Goal: Transaction & Acquisition: Purchase product/service

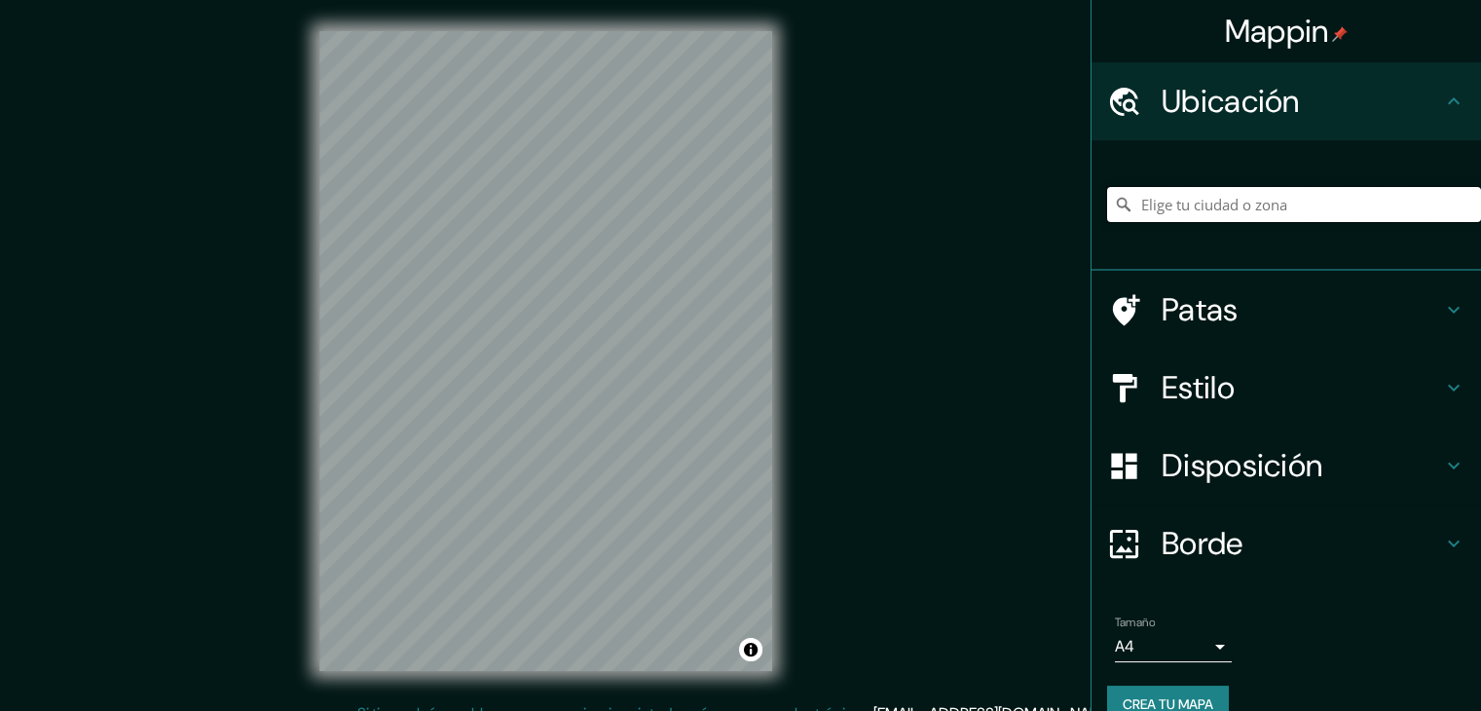
click at [1152, 212] on input "Elige tu ciudad o zona" at bounding box center [1294, 204] width 374 height 35
click at [1368, 209] on input "[GEOGRAPHIC_DATA][PERSON_NAME], [GEOGRAPHIC_DATA], [GEOGRAPHIC_DATA]" at bounding box center [1294, 204] width 374 height 35
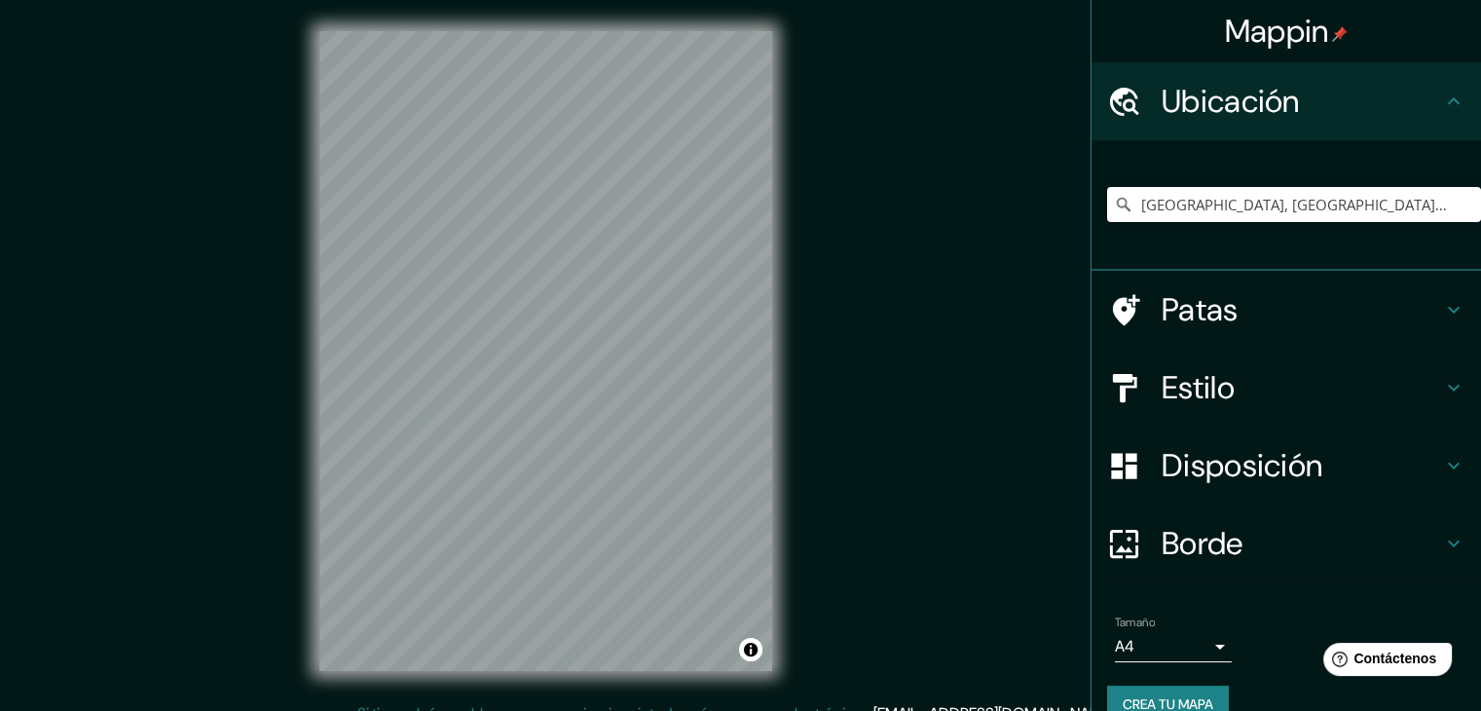
click at [1238, 392] on h4 "Estilo" at bounding box center [1301, 387] width 280 height 39
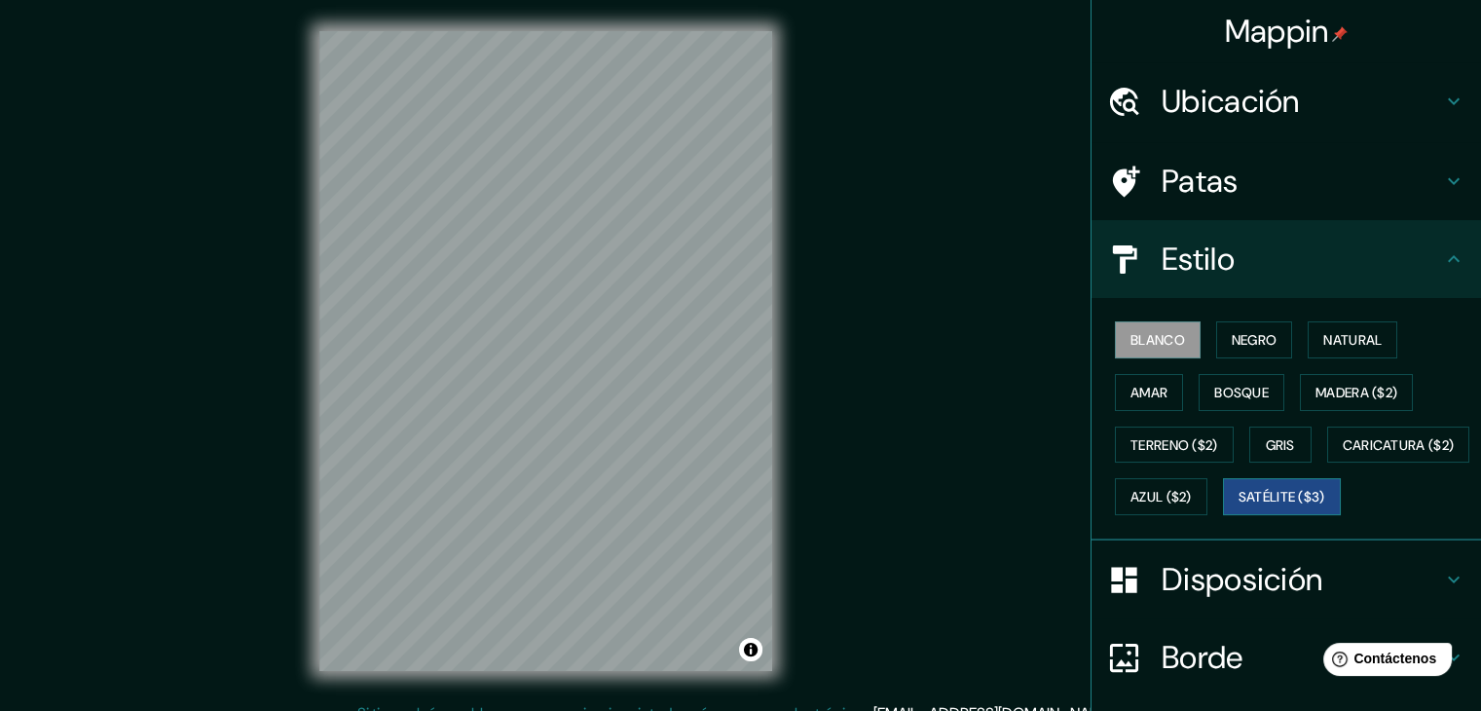
click at [1223, 515] on button "Satélite ($3)" at bounding box center [1282, 496] width 118 height 37
click at [783, 395] on div "© Mapbox © OpenStreetMap Improve this map © Maxar" at bounding box center [545, 351] width 515 height 702
click at [1267, 103] on font "Ubicación" at bounding box center [1230, 101] width 138 height 41
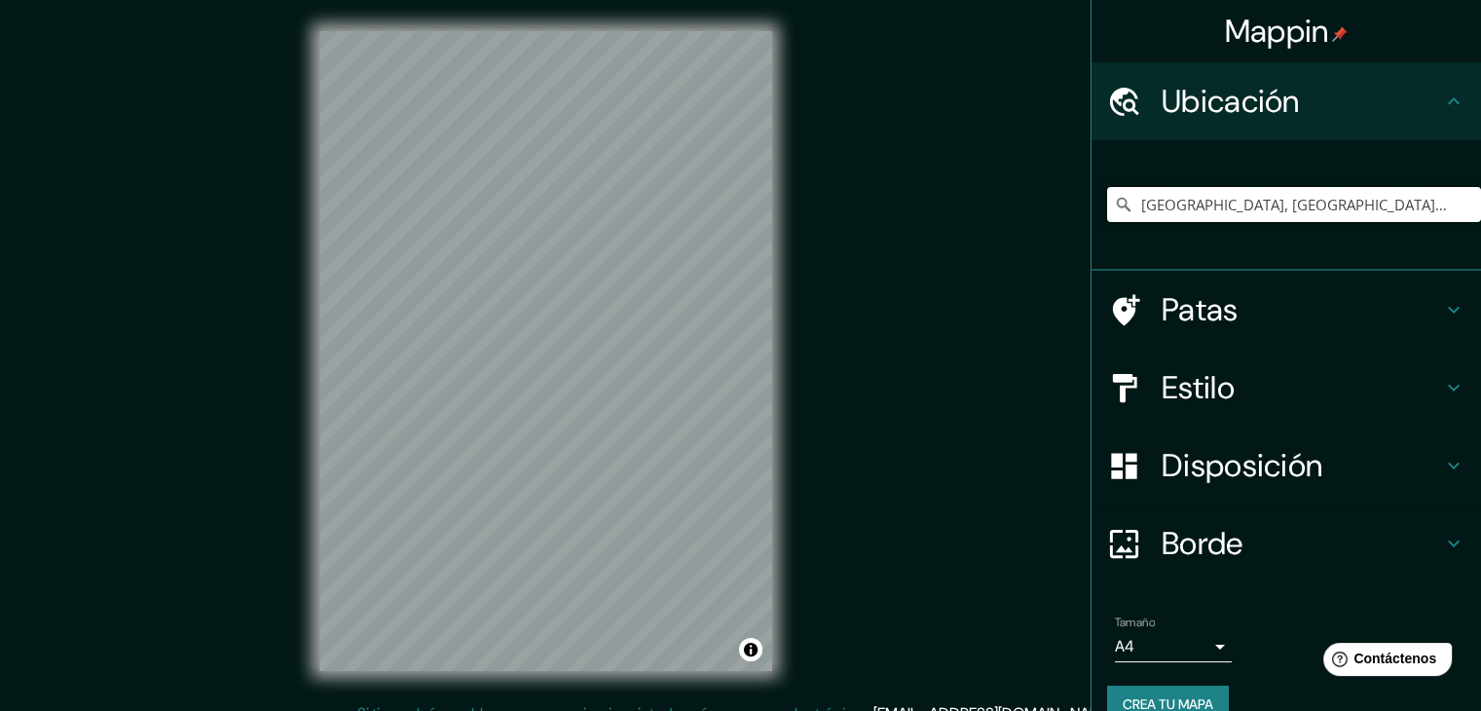
click at [1230, 193] on input "Monte Grande, Paiguano, Región de Coquimbo, Chile" at bounding box center [1294, 204] width 374 height 35
click at [1355, 195] on input "Monte Grande, Paiguano, Región de Coquimbo, Chile" at bounding box center [1294, 204] width 374 height 35
click at [1359, 195] on input "Monte Grande, Paiguano, Región de Coquimbo, Chile" at bounding box center [1294, 204] width 374 height 35
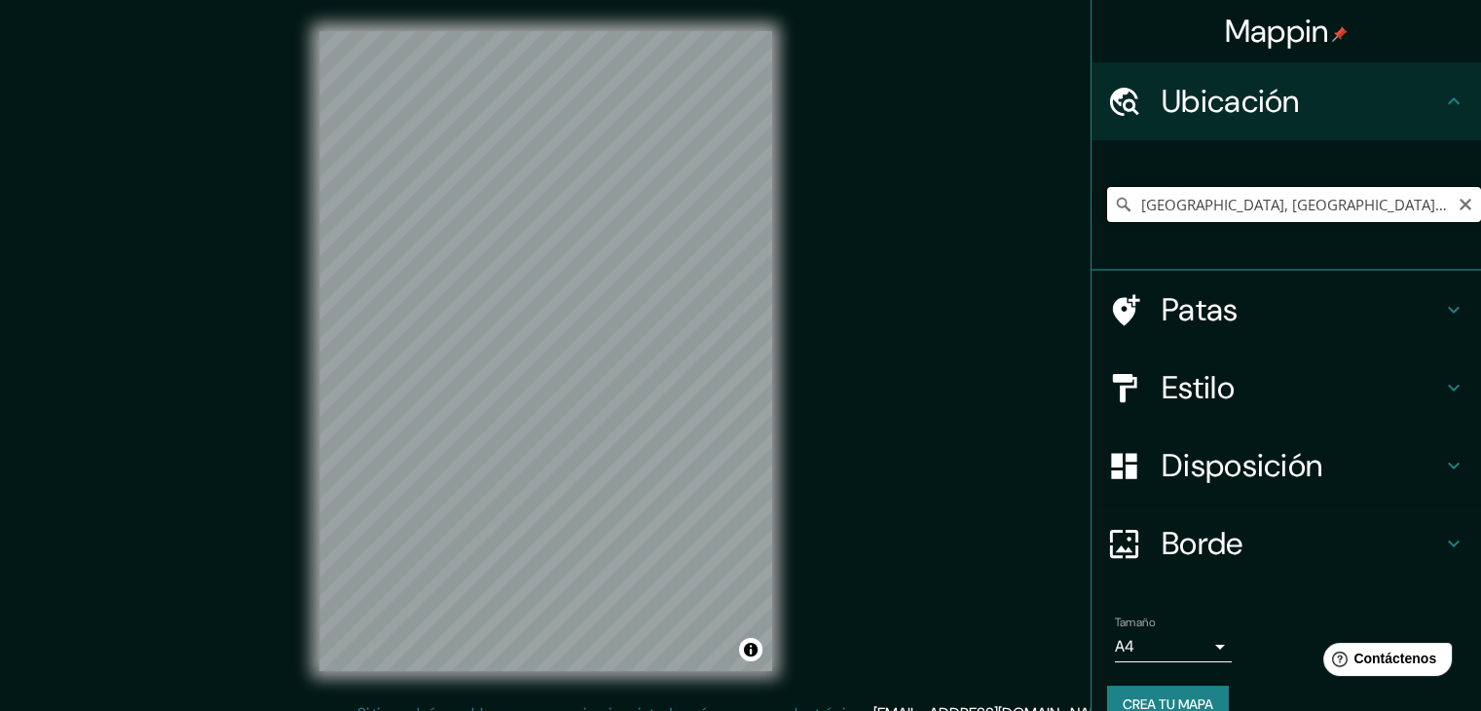
click at [1363, 196] on input "Monte Grande, Paiguano, Región de Coquimbo, Chile" at bounding box center [1294, 204] width 374 height 35
click at [1388, 206] on input "Monte Grande, Paiguano, Región de Coquimbo, Chile" at bounding box center [1294, 204] width 374 height 35
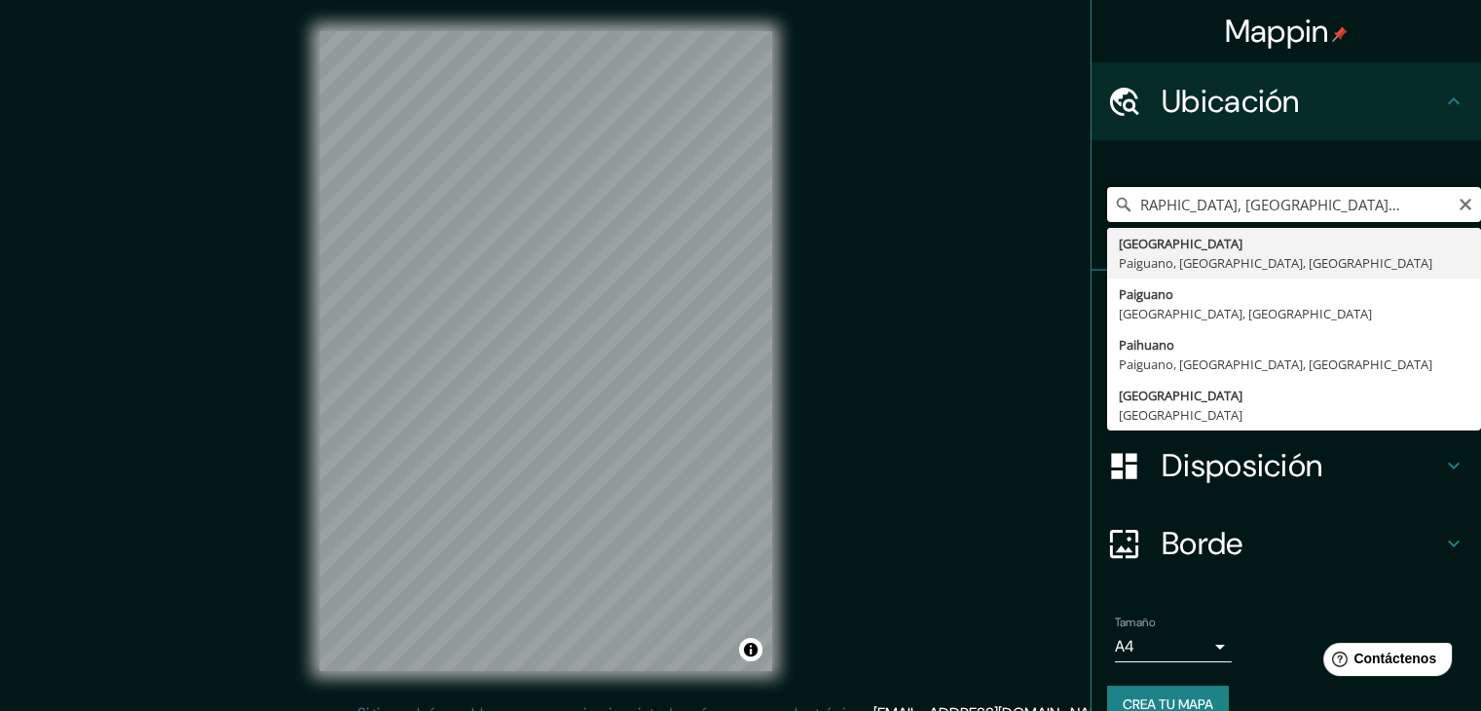
scroll to position [0, 30]
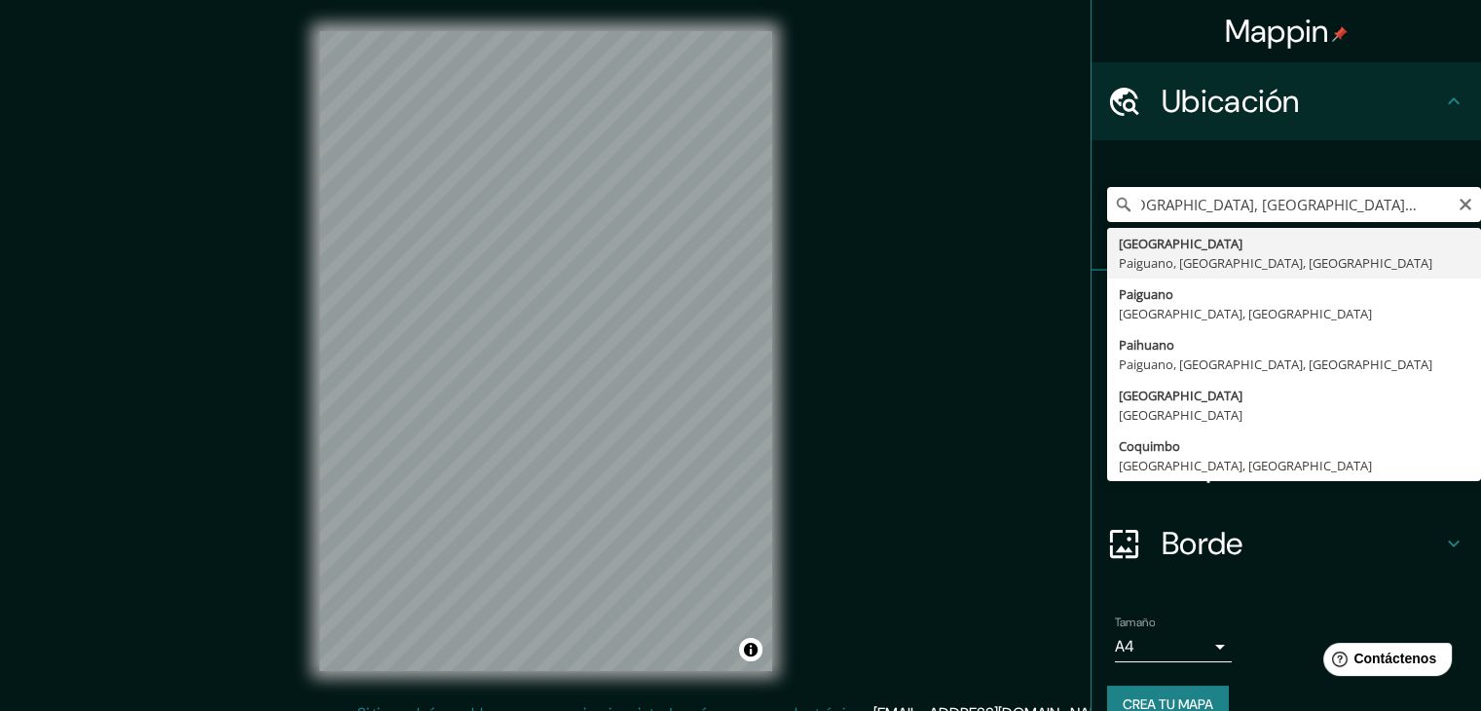
type input "Monte Grande, Paiguano, Región de Coquimbo, Chile"
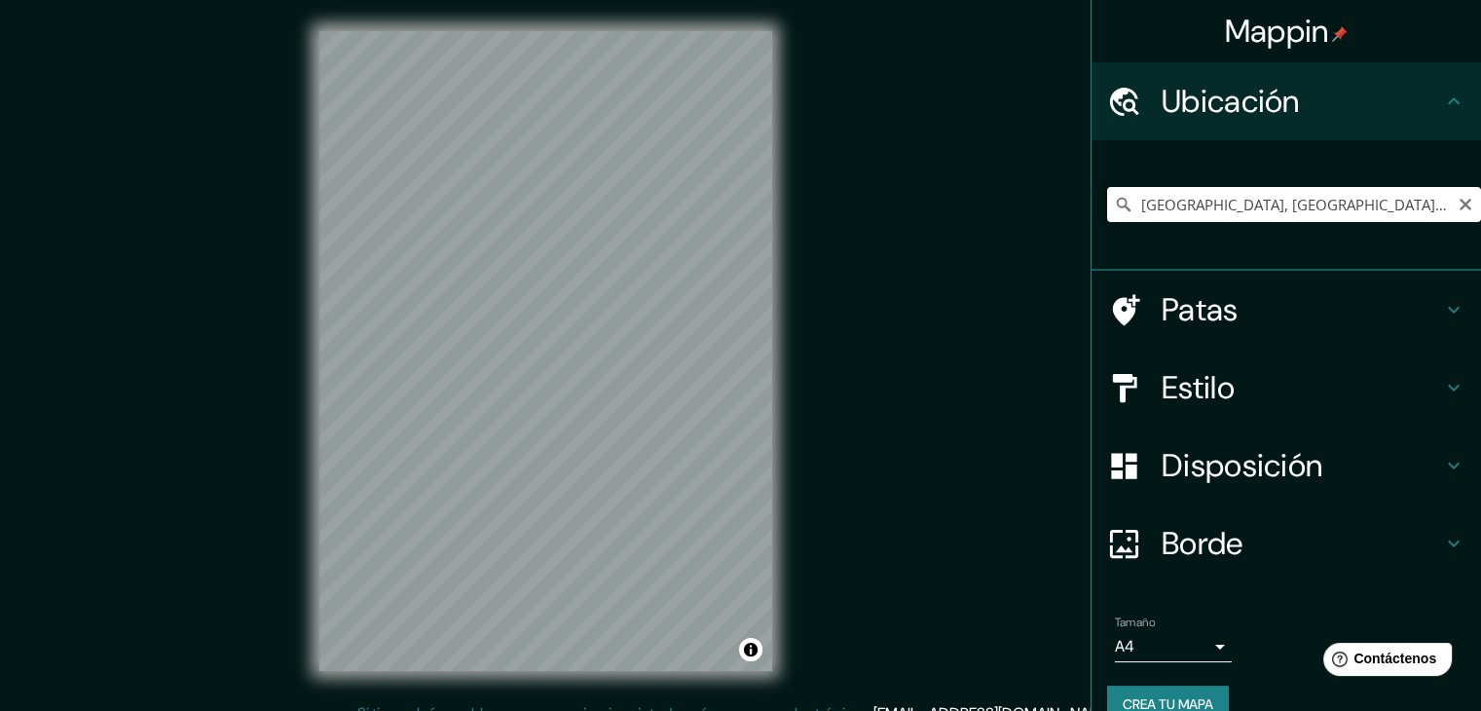
click at [1228, 301] on h4 "Patas" at bounding box center [1301, 309] width 280 height 39
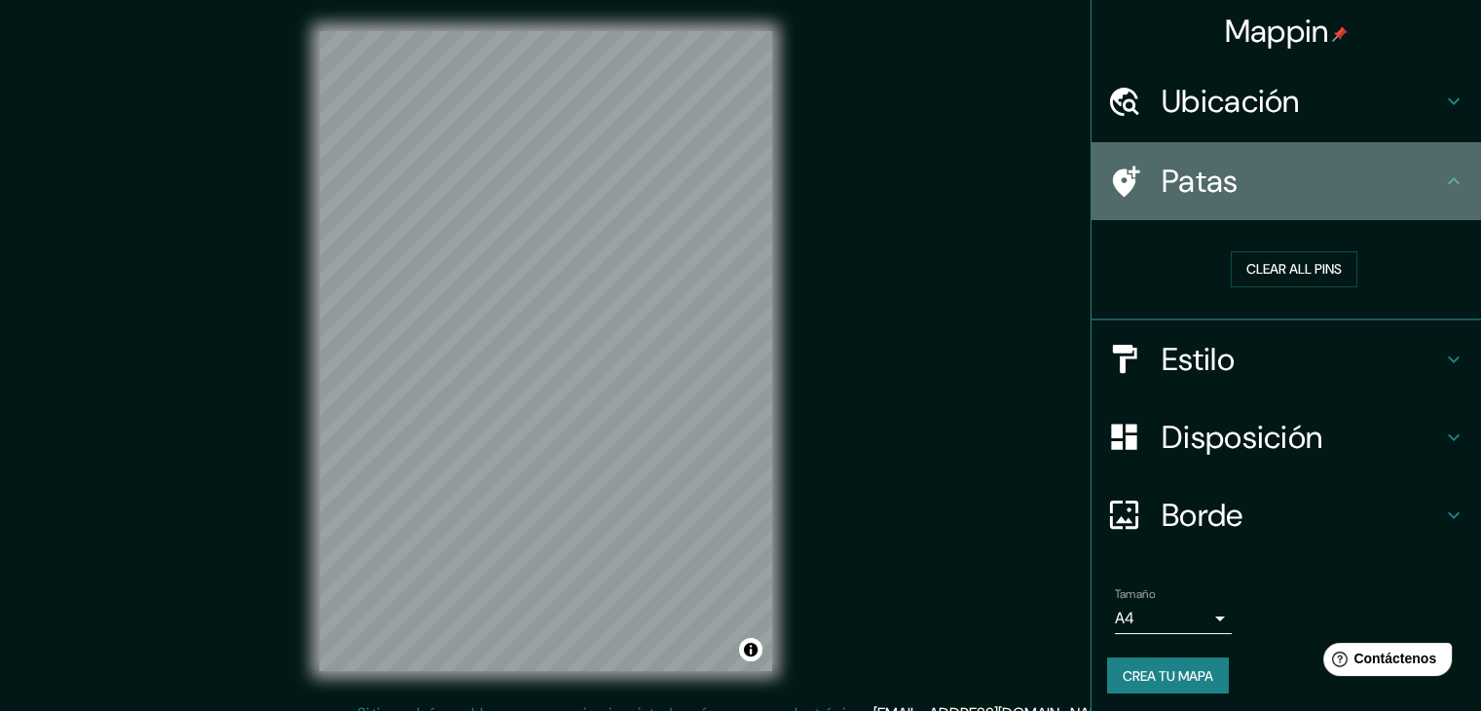
click at [1275, 203] on div "Patas" at bounding box center [1285, 181] width 389 height 78
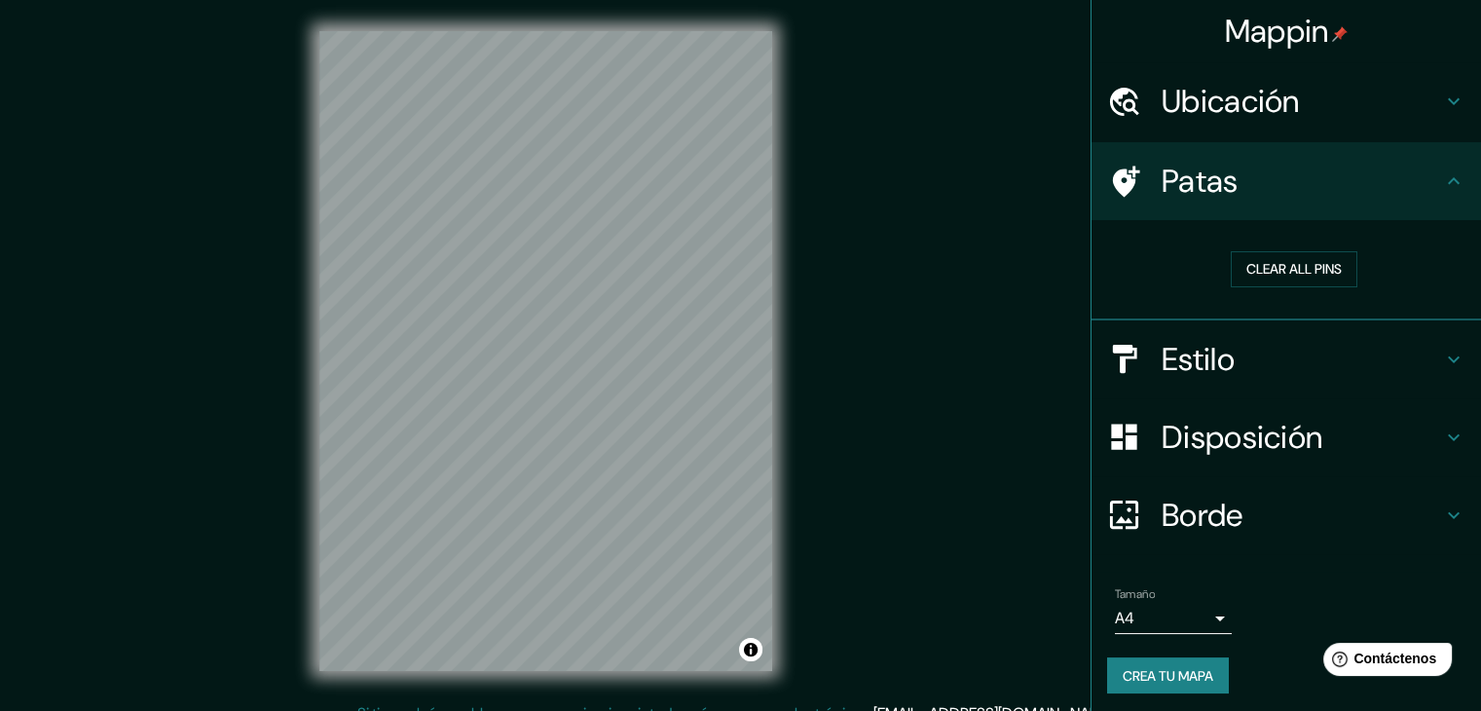
click at [1281, 124] on div "Ubicación" at bounding box center [1285, 101] width 389 height 78
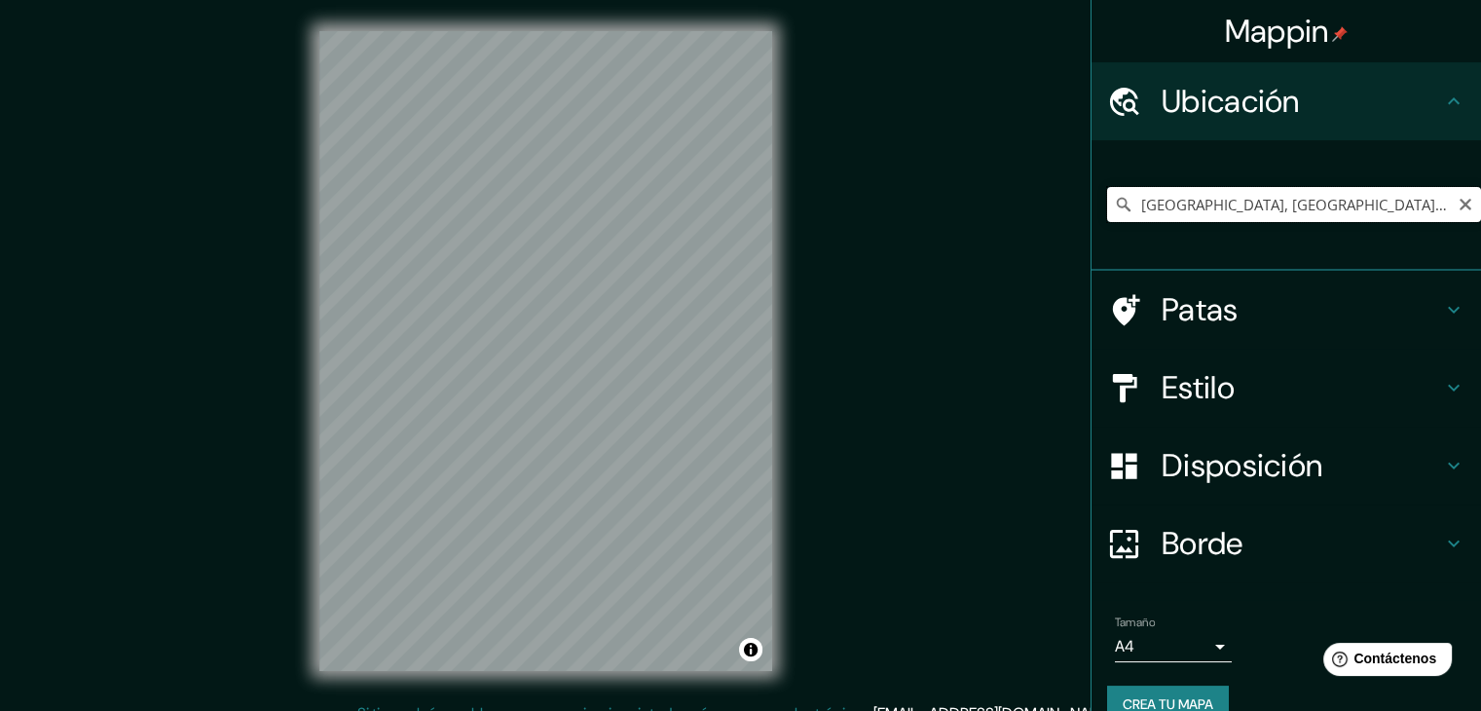
click at [1257, 203] on input "Monte Grande, Paiguano, Región de Coquimbo, Chile" at bounding box center [1294, 204] width 374 height 35
click at [1457, 201] on icon "Claro" at bounding box center [1465, 205] width 16 height 16
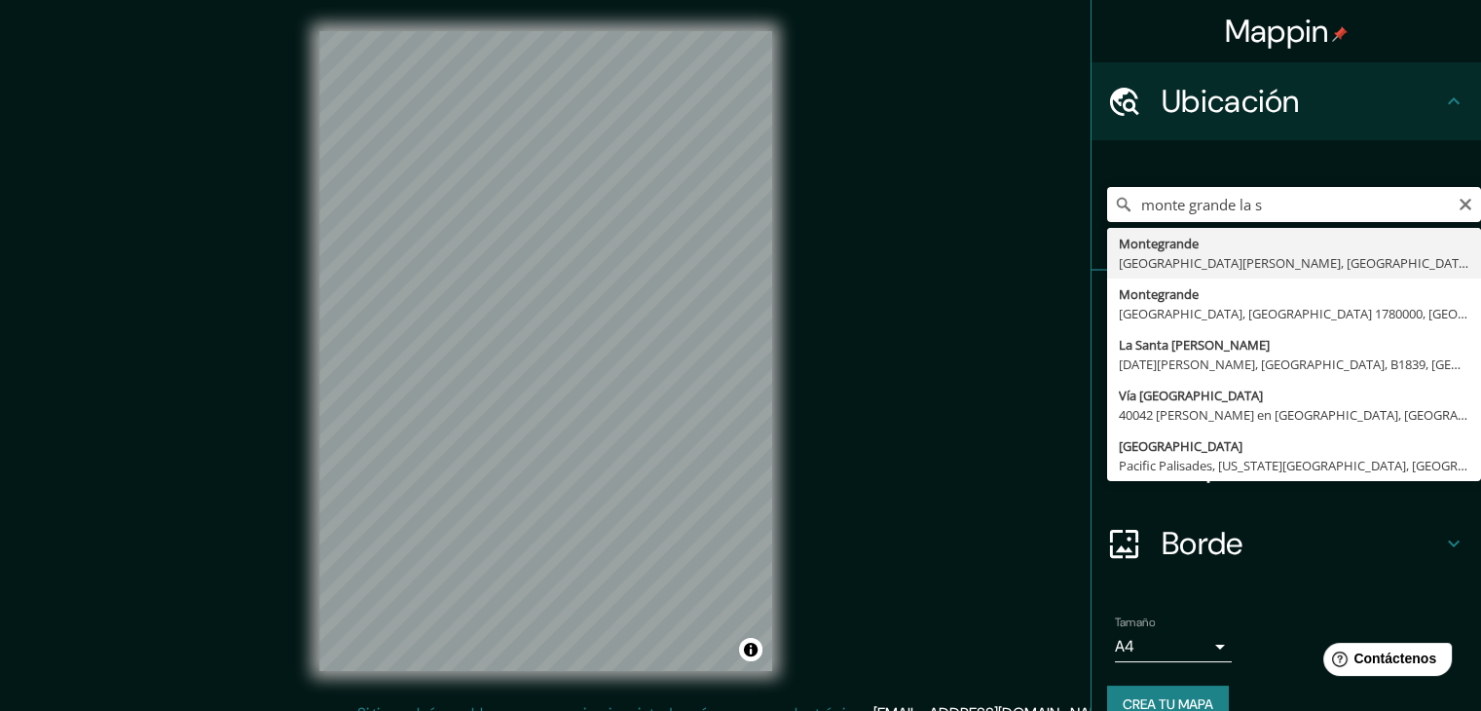
type input "Montegrande, La Serena, Región de Coquimbo 1700000, Chile"
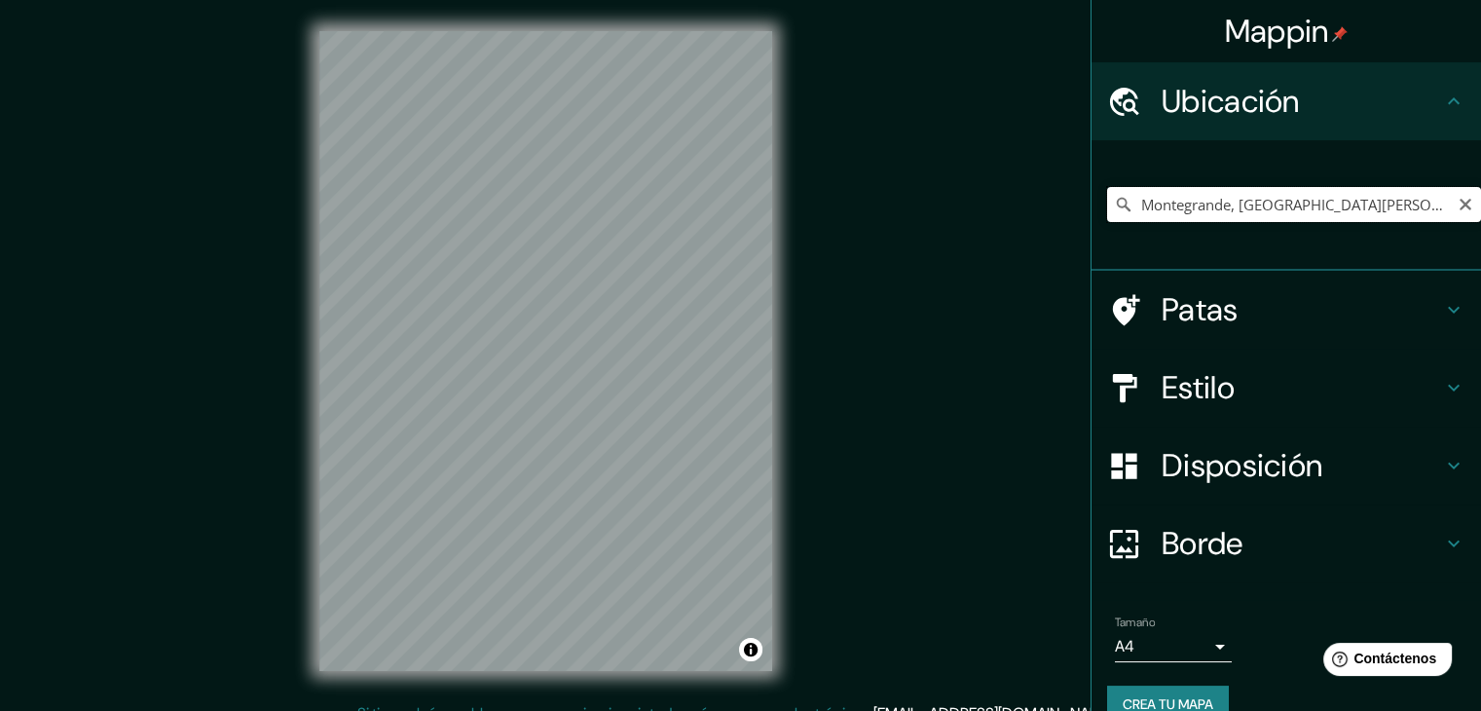
click at [1459, 207] on input "Montegrande, La Serena, Región de Coquimbo 1700000, Chile" at bounding box center [1294, 204] width 374 height 35
click at [1459, 204] on icon "Claro" at bounding box center [1465, 205] width 12 height 12
click at [1367, 203] on input "Elige tu ciudad o zona" at bounding box center [1294, 204] width 374 height 35
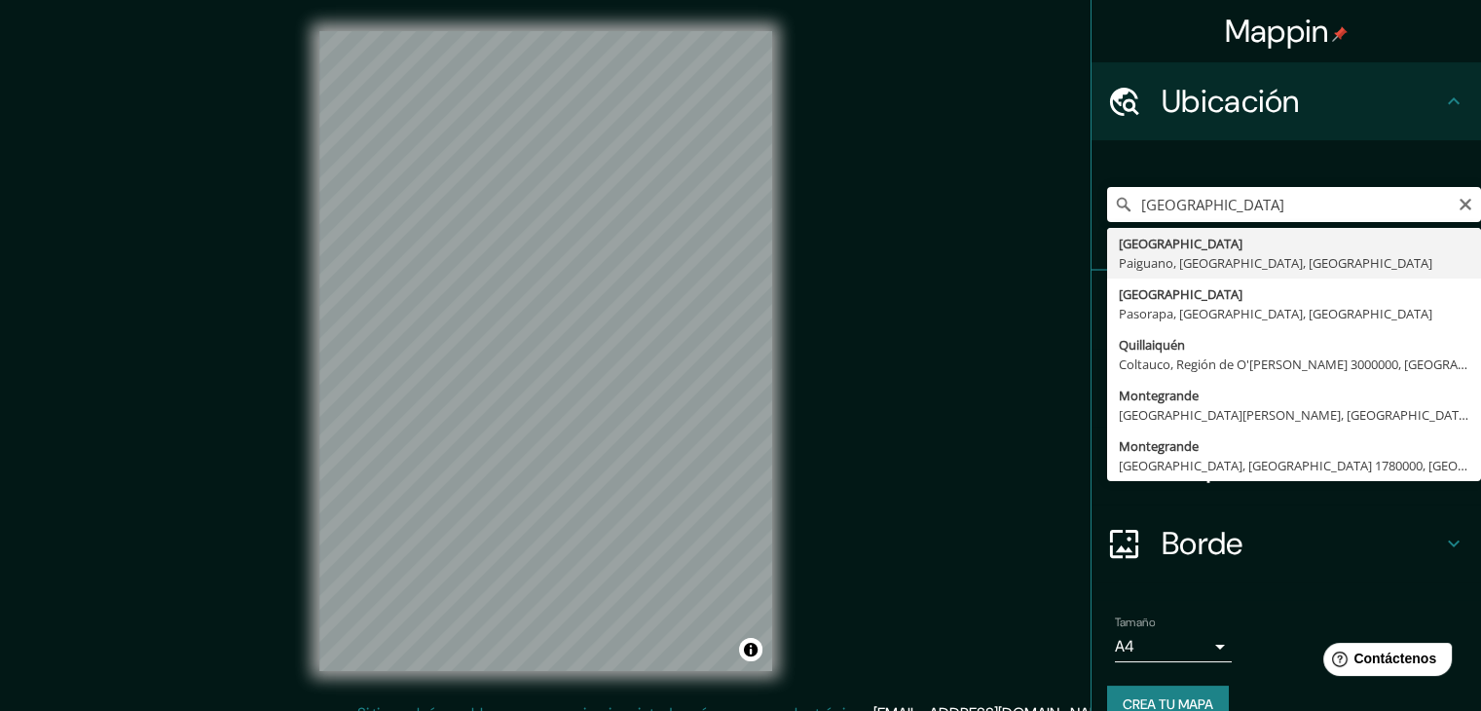
type input "Monte Grande, Paiguano, Región de Coquimbo, Chile"
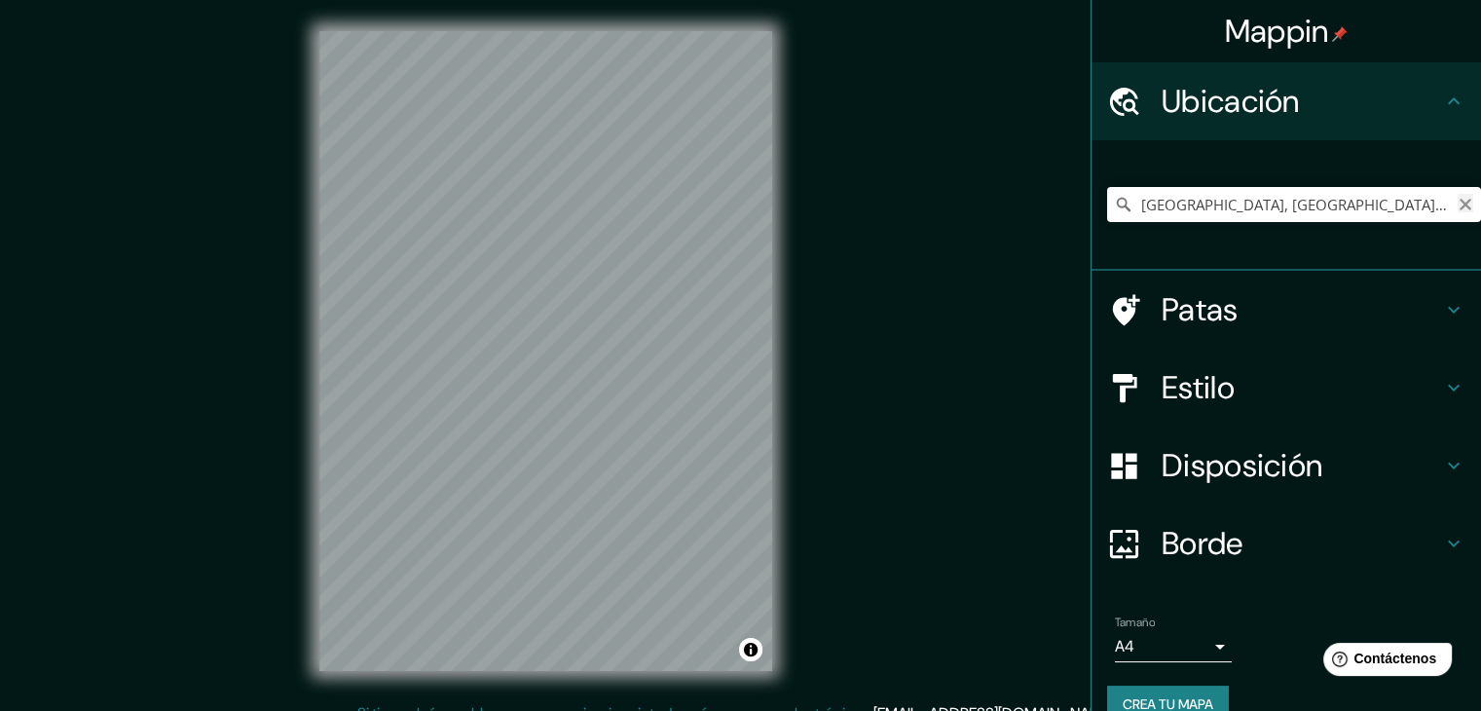
click at [1457, 203] on icon "Claro" at bounding box center [1465, 205] width 16 height 16
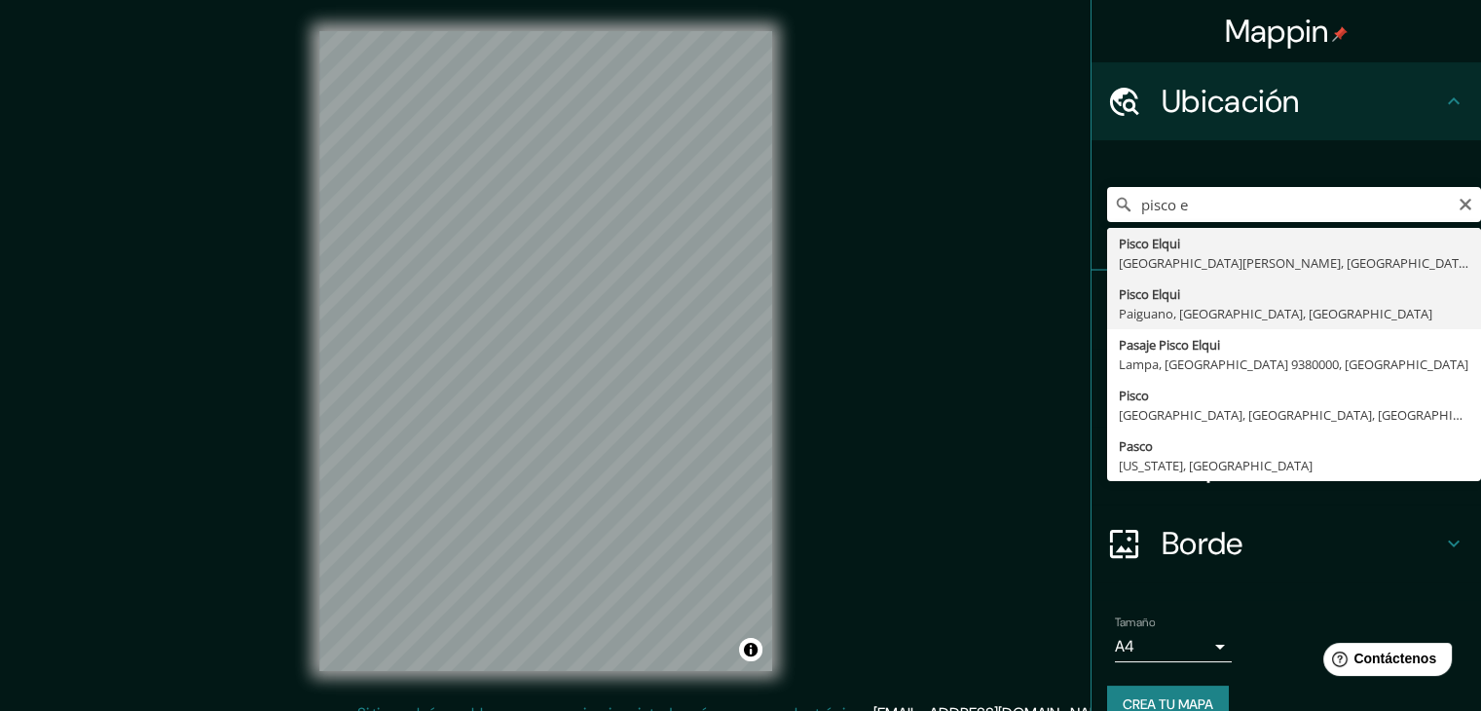
type input "Pisco Elqui, Paiguano, Región de Coquimbo, Chile"
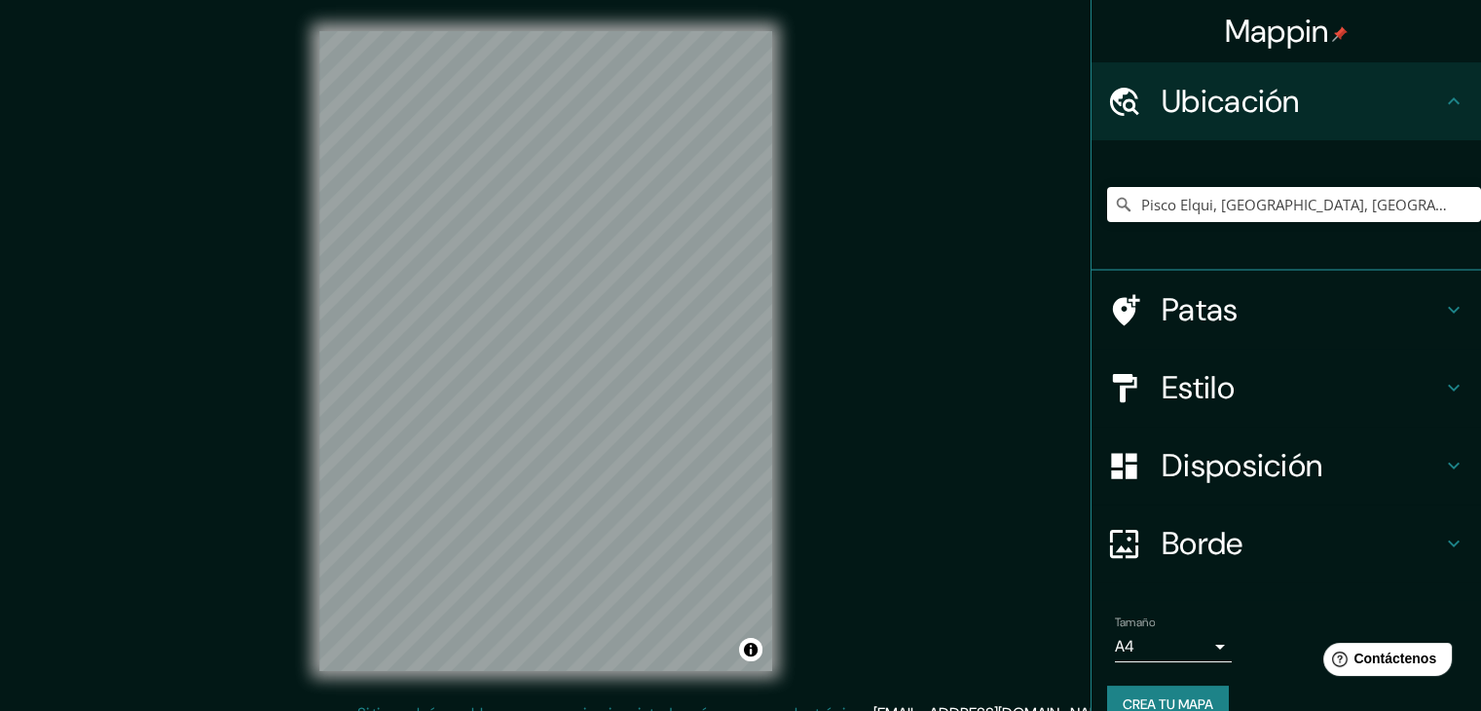
click at [1219, 401] on font "Estilo" at bounding box center [1197, 387] width 73 height 41
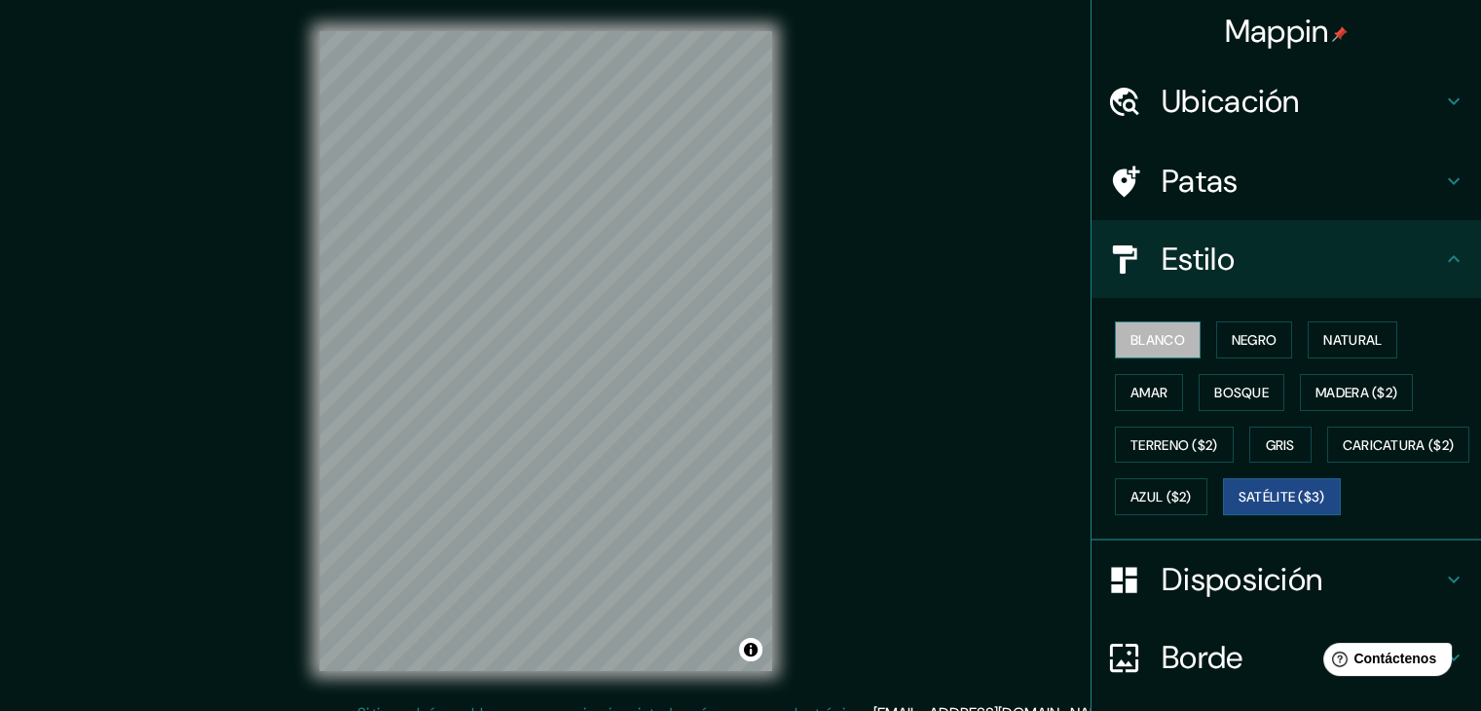
click at [1163, 333] on font "Blanco" at bounding box center [1157, 340] width 55 height 18
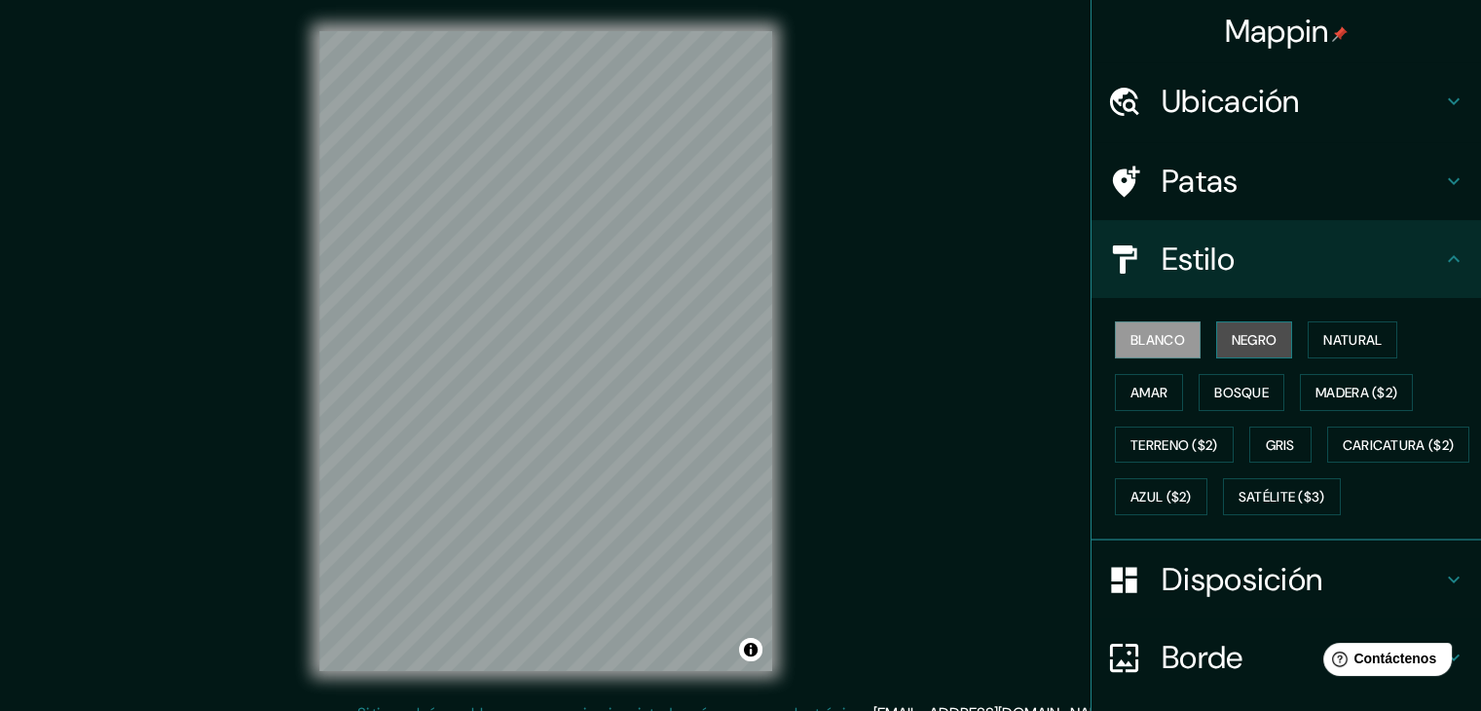
click at [1256, 337] on font "Negro" at bounding box center [1254, 340] width 46 height 18
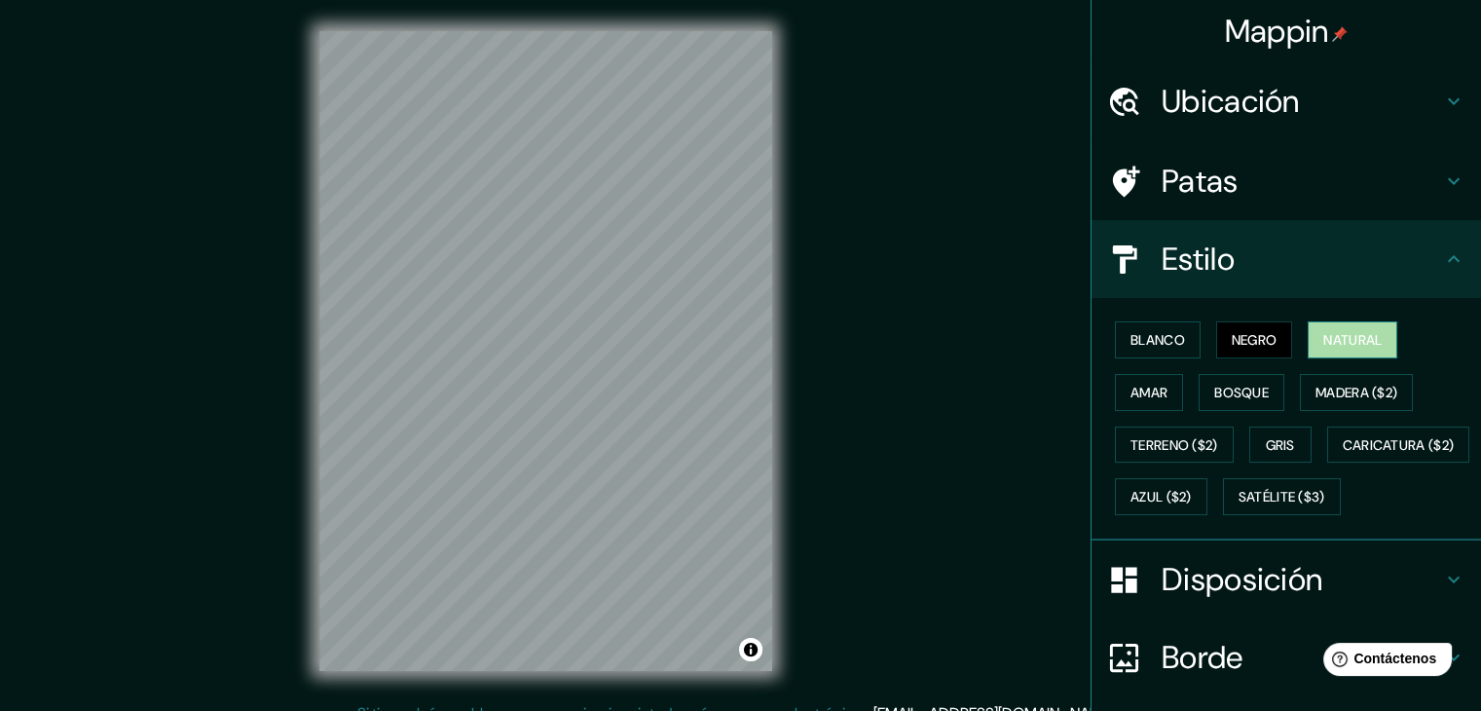
click at [1354, 336] on font "Natural" at bounding box center [1352, 340] width 58 height 18
click at [1130, 388] on font "Amar" at bounding box center [1148, 393] width 37 height 18
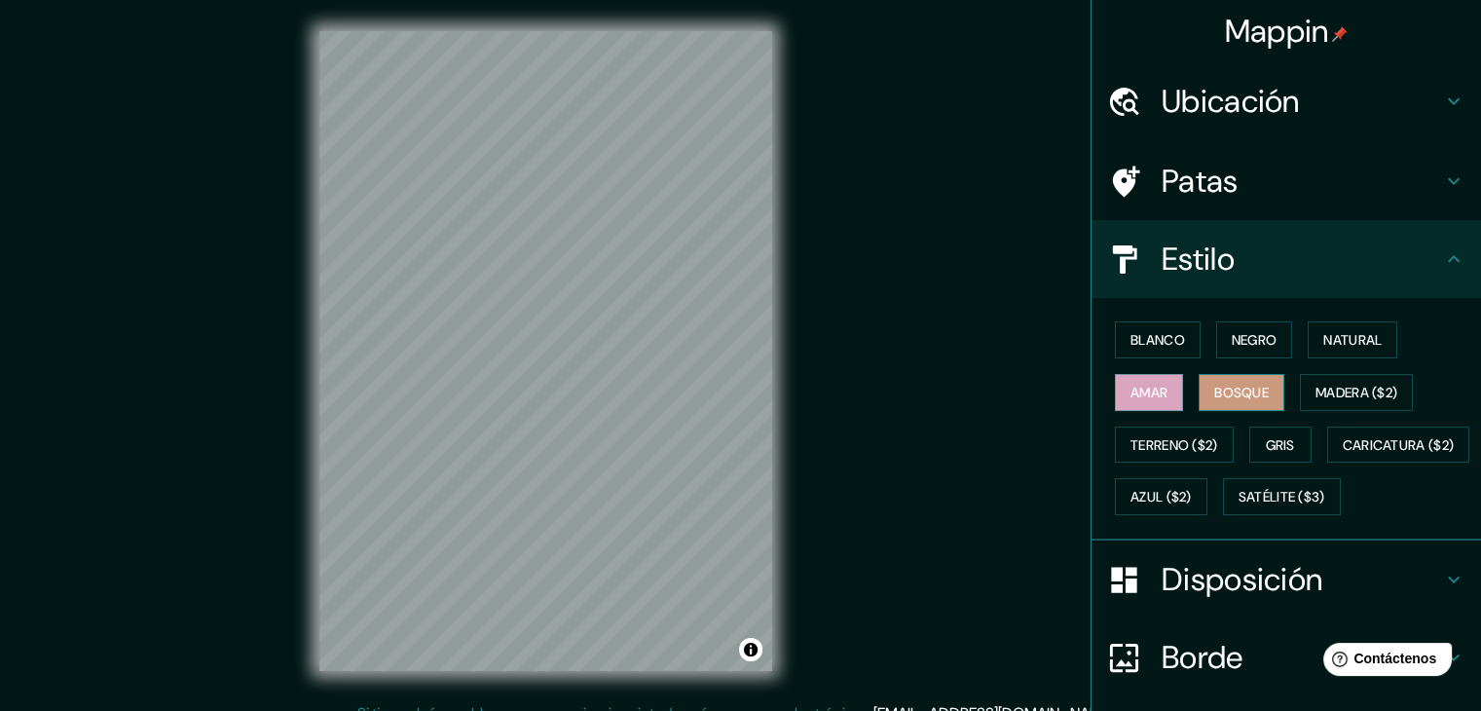
click at [1223, 388] on font "Bosque" at bounding box center [1241, 393] width 55 height 18
click at [1322, 388] on font "Madera ($2)" at bounding box center [1356, 393] width 82 height 18
click at [1244, 392] on font "Bosque" at bounding box center [1241, 393] width 55 height 18
click at [1315, 390] on font "Madera ($2)" at bounding box center [1356, 393] width 82 height 18
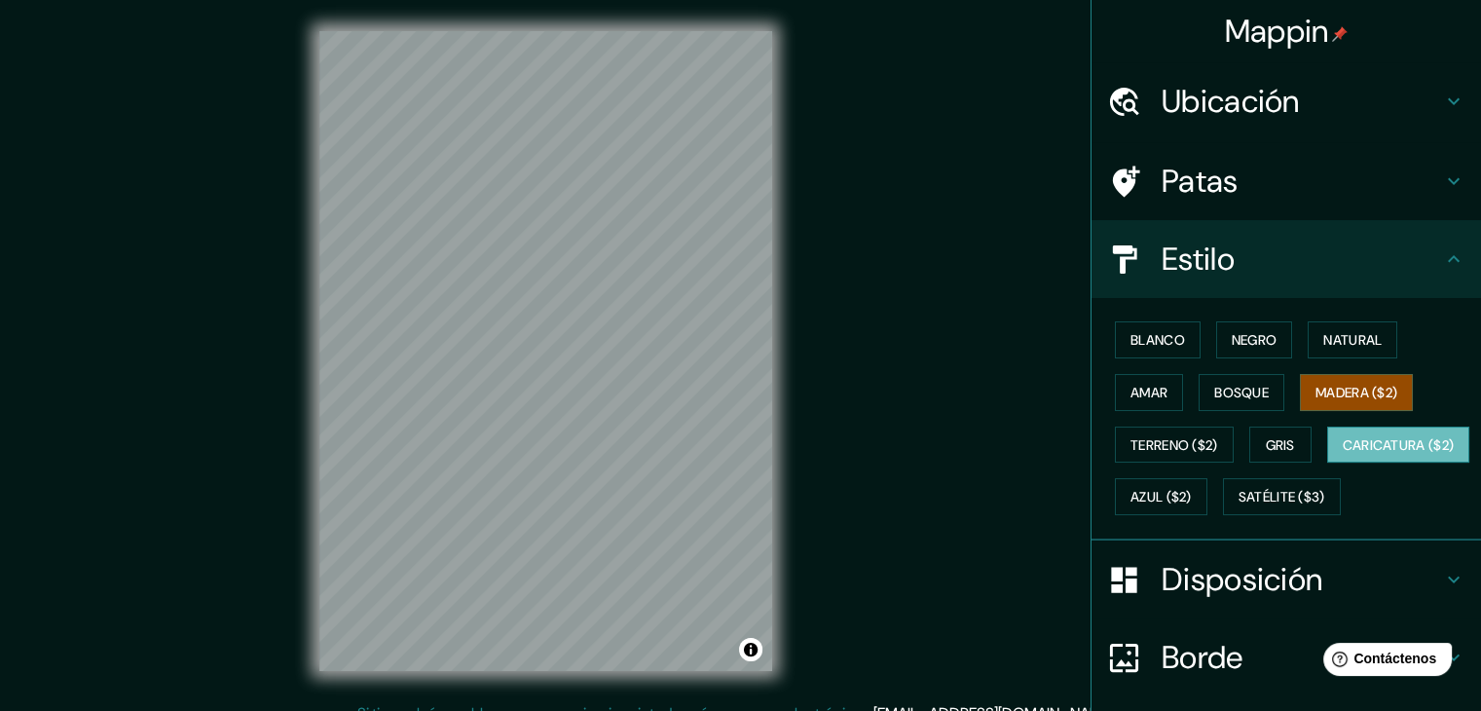
click at [1342, 454] on font "Caricatura ($2)" at bounding box center [1398, 445] width 112 height 18
click at [1192, 489] on font "Azul ($2)" at bounding box center [1160, 498] width 61 height 18
click at [1342, 454] on font "Caricatura ($2)" at bounding box center [1398, 445] width 112 height 18
click at [1238, 506] on font "Satélite ($3)" at bounding box center [1281, 498] width 87 height 18
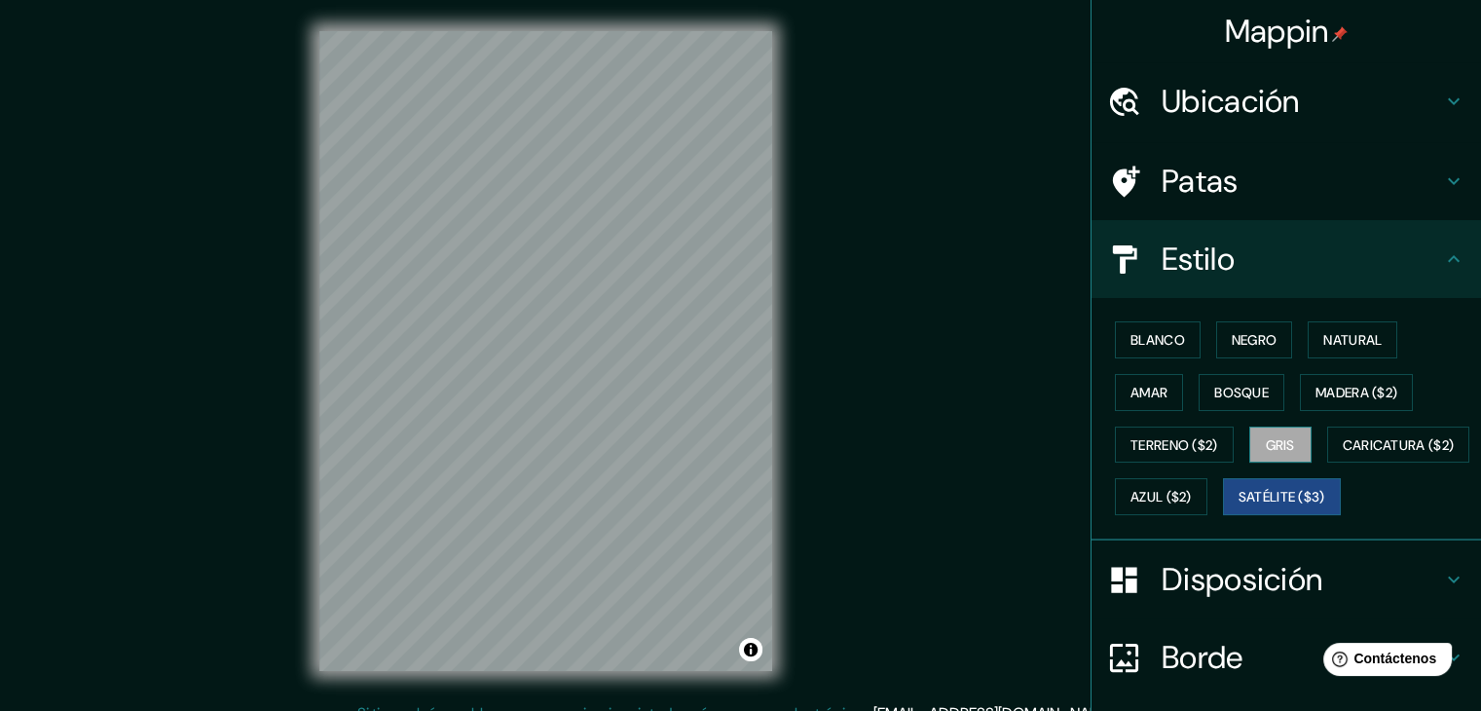
click at [1293, 450] on button "Gris" at bounding box center [1280, 444] width 62 height 37
click at [1142, 327] on font "Blanco" at bounding box center [1157, 339] width 55 height 25
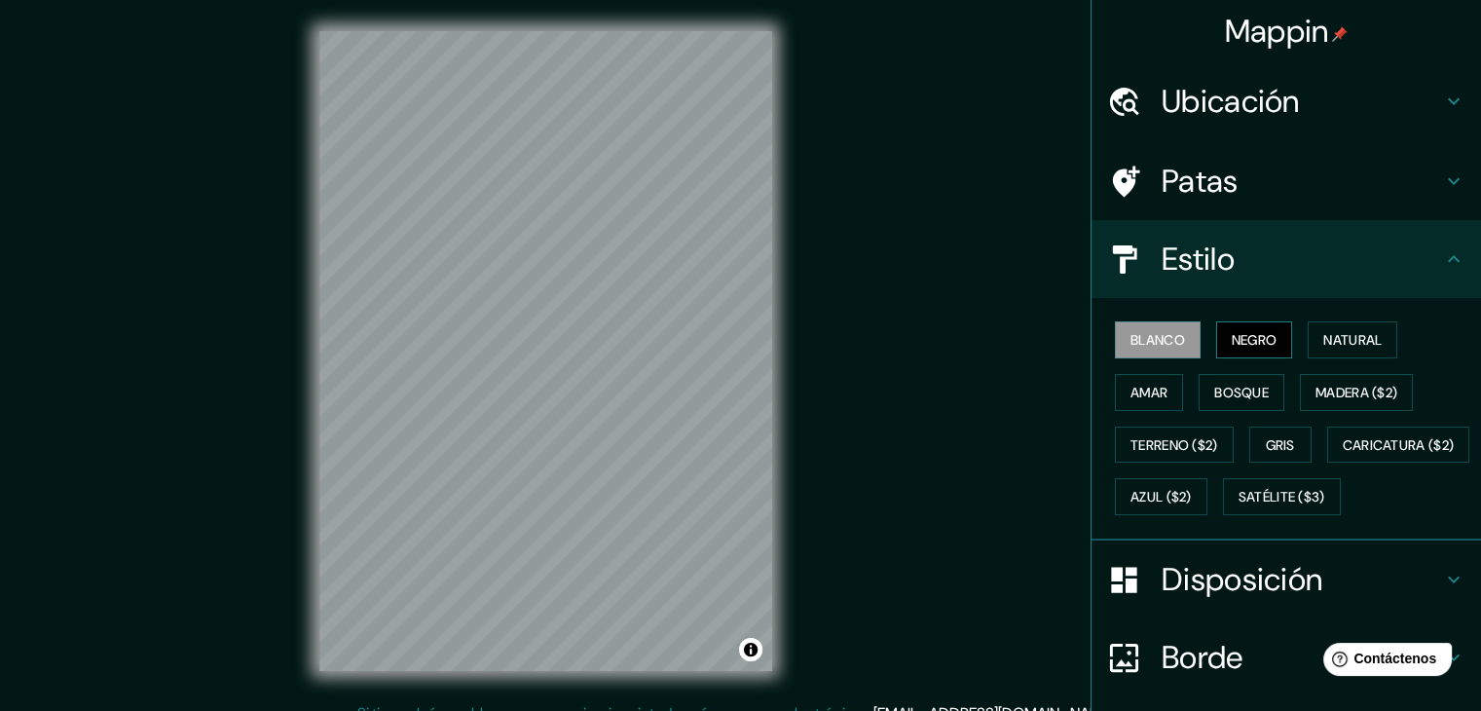
click at [1231, 328] on font "Negro" at bounding box center [1254, 339] width 46 height 25
click at [1323, 331] on font "Natural" at bounding box center [1352, 340] width 58 height 18
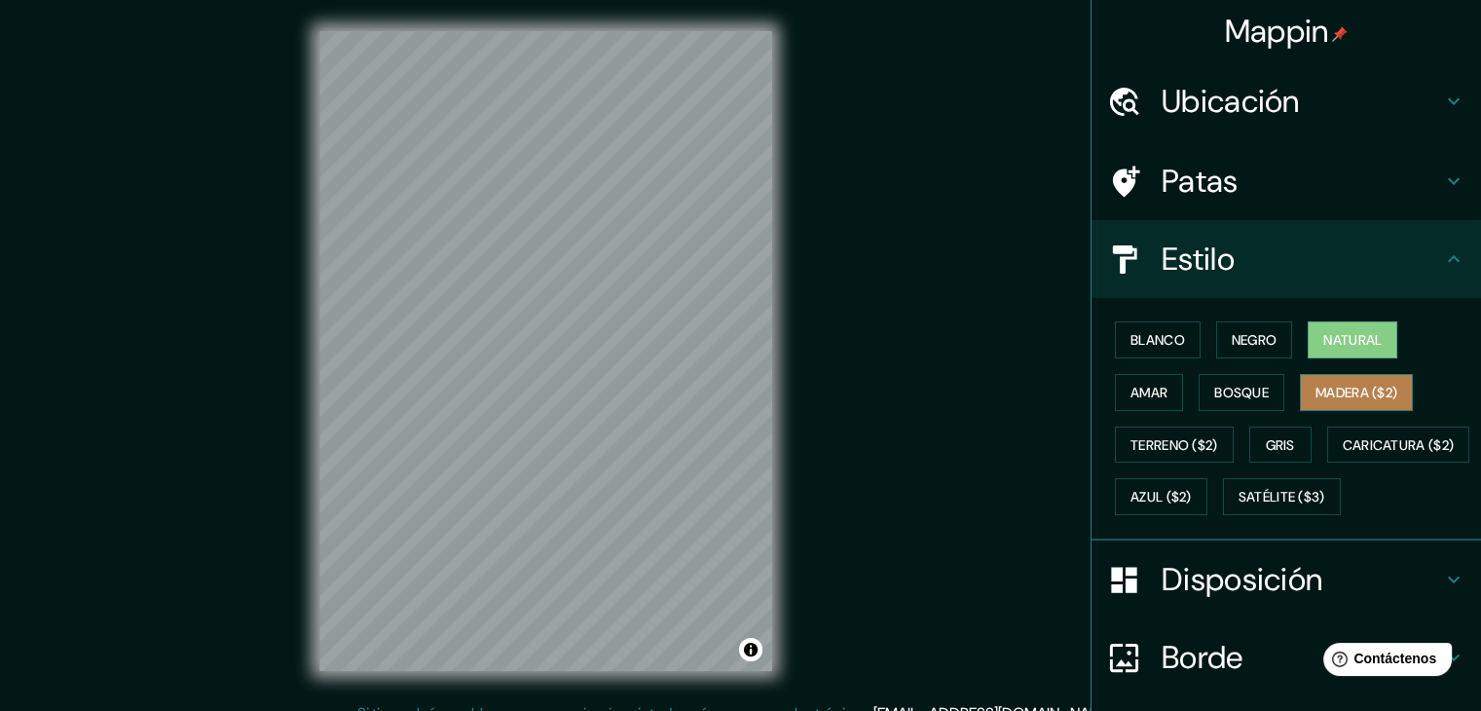
click at [1323, 387] on font "Madera ($2)" at bounding box center [1356, 393] width 82 height 18
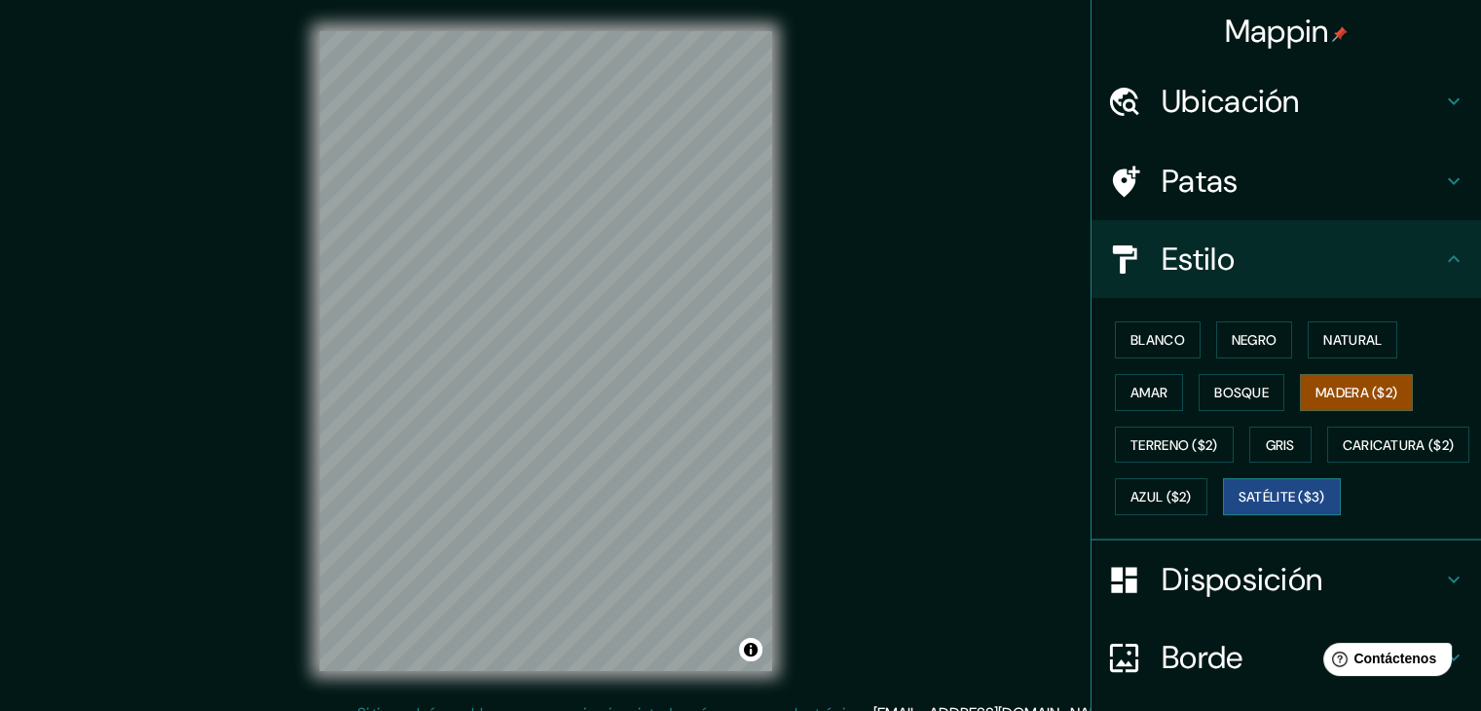
click at [1223, 515] on button "Satélite ($3)" at bounding box center [1282, 496] width 118 height 37
click at [1342, 454] on font "Caricatura ($2)" at bounding box center [1398, 445] width 112 height 18
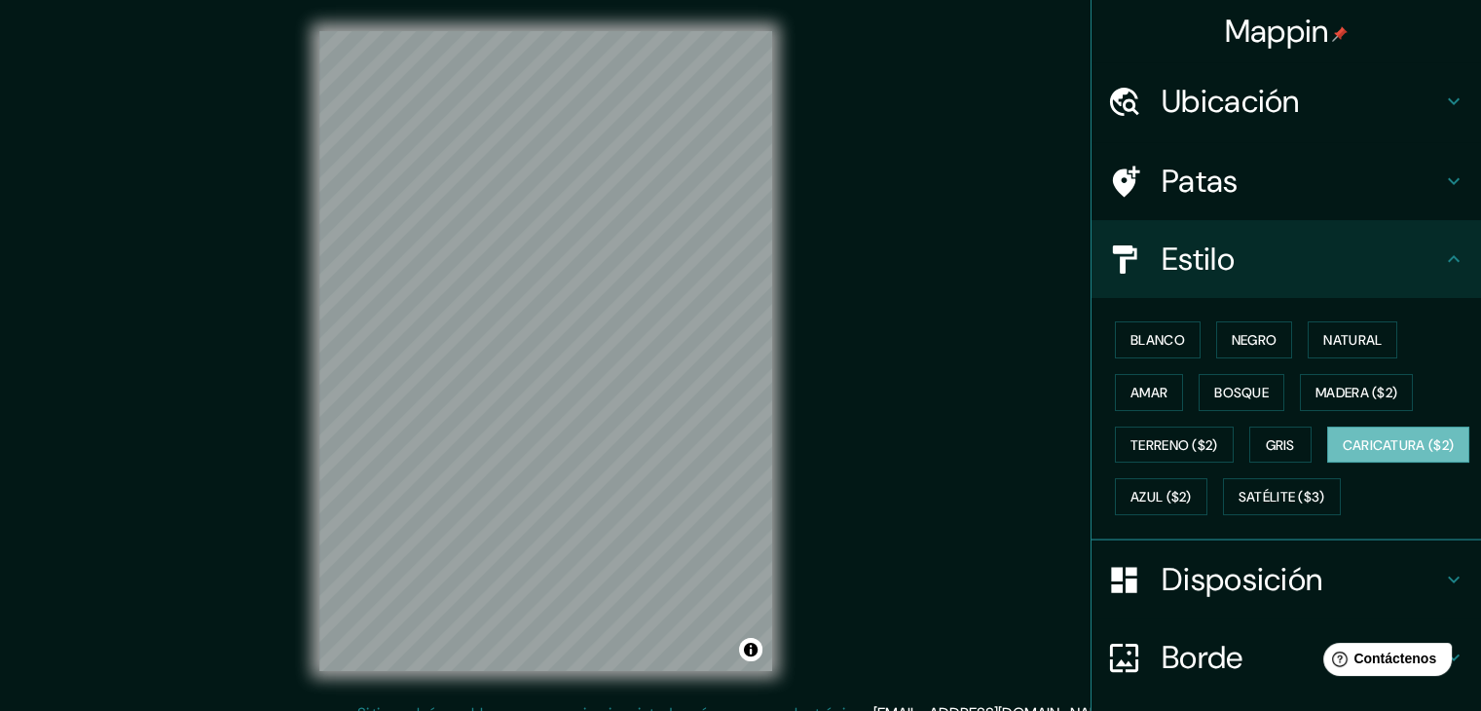
click at [1132, 312] on div "Blanco Negro Natural Amar Bosque Madera ($2) Terreno ($2) Gris Caricatura ($2) …" at bounding box center [1285, 419] width 389 height 242
click at [1238, 506] on font "Satélite ($3)" at bounding box center [1281, 498] width 87 height 18
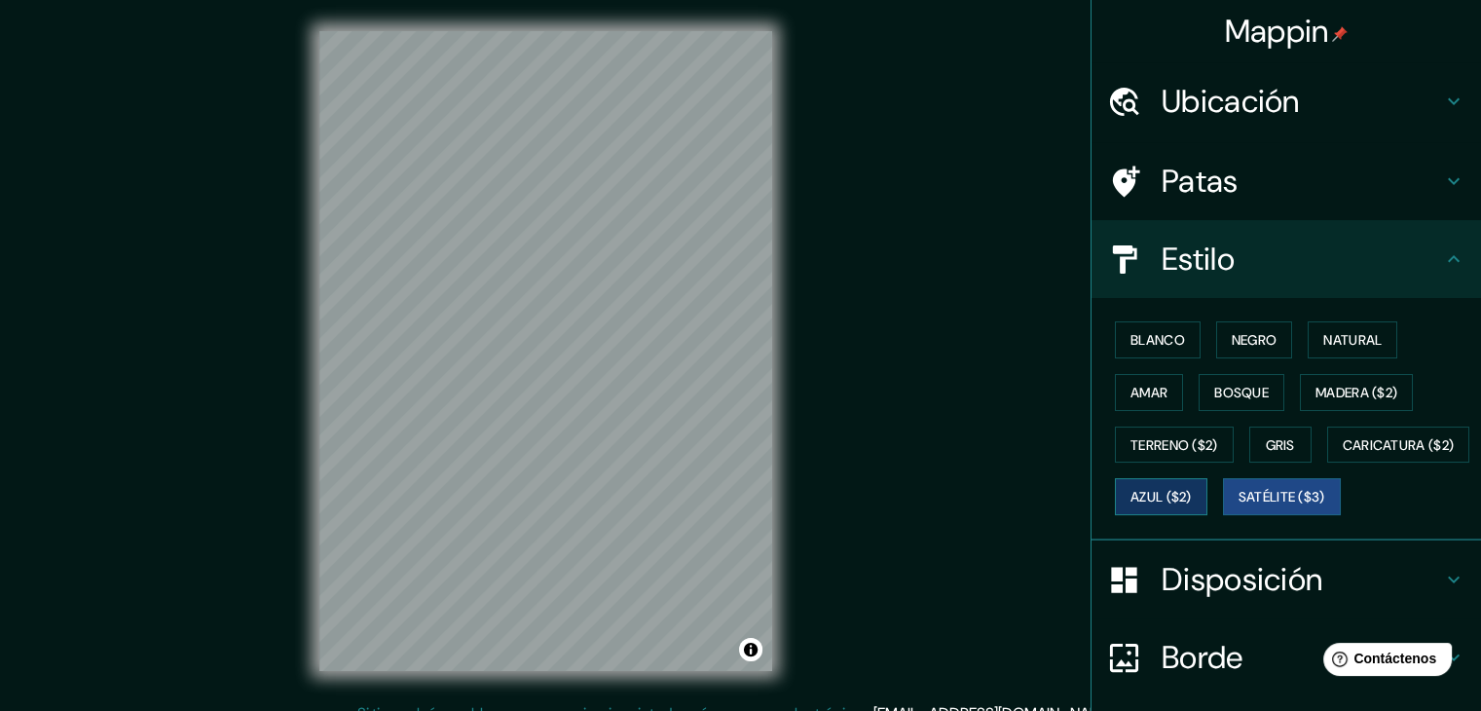
click at [1192, 484] on font "Azul ($2)" at bounding box center [1160, 496] width 61 height 25
click at [1139, 343] on font "Blanco" at bounding box center [1157, 340] width 55 height 18
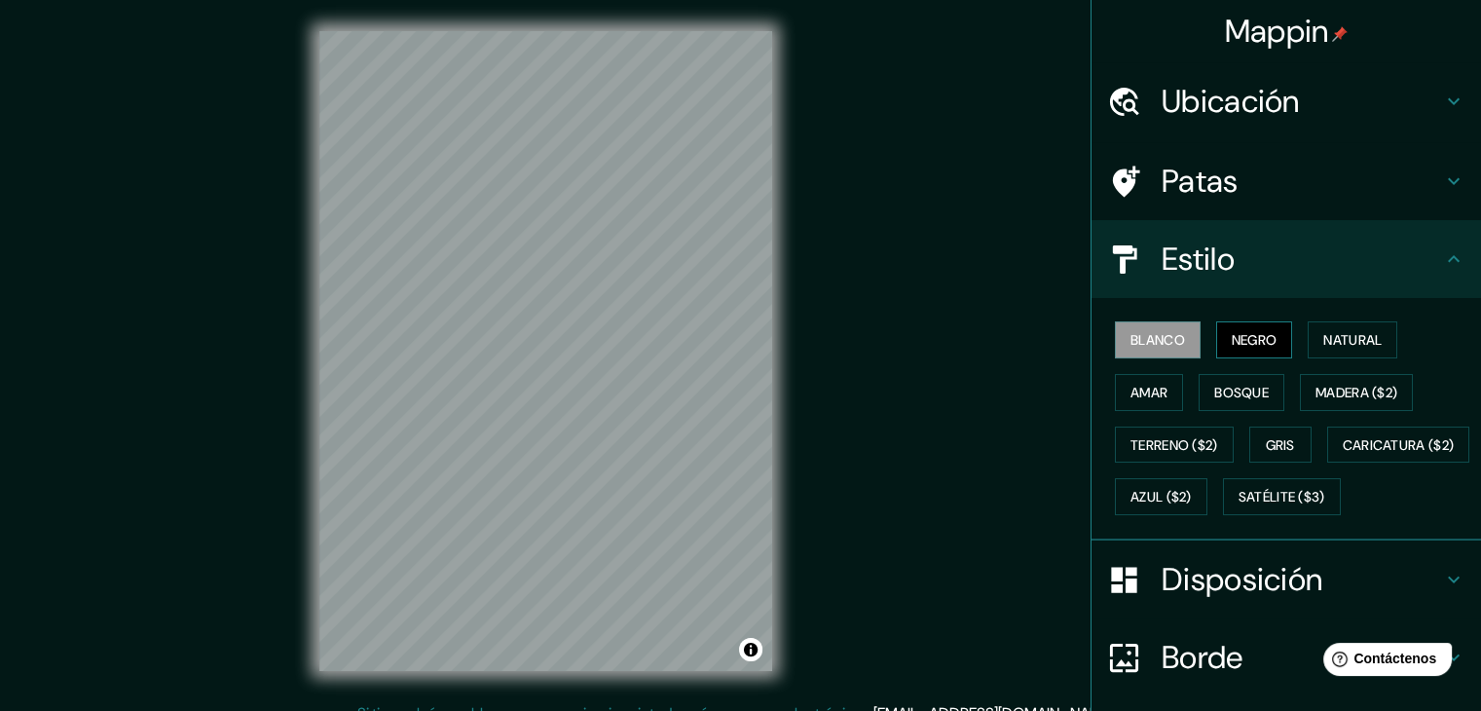
click at [1231, 335] on font "Negro" at bounding box center [1254, 340] width 46 height 18
click at [1375, 336] on button "Natural" at bounding box center [1352, 339] width 90 height 37
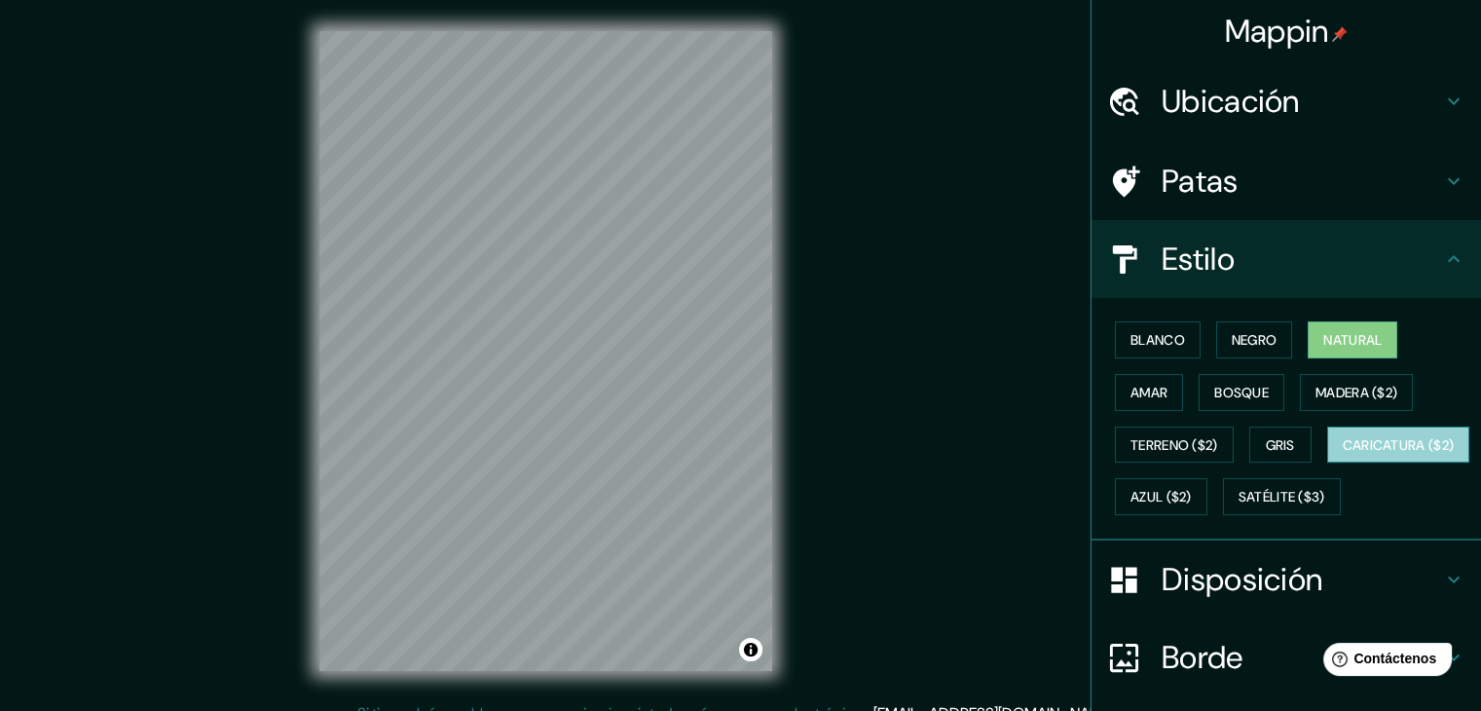
click at [1342, 454] on font "Caricatura ($2)" at bounding box center [1398, 445] width 112 height 18
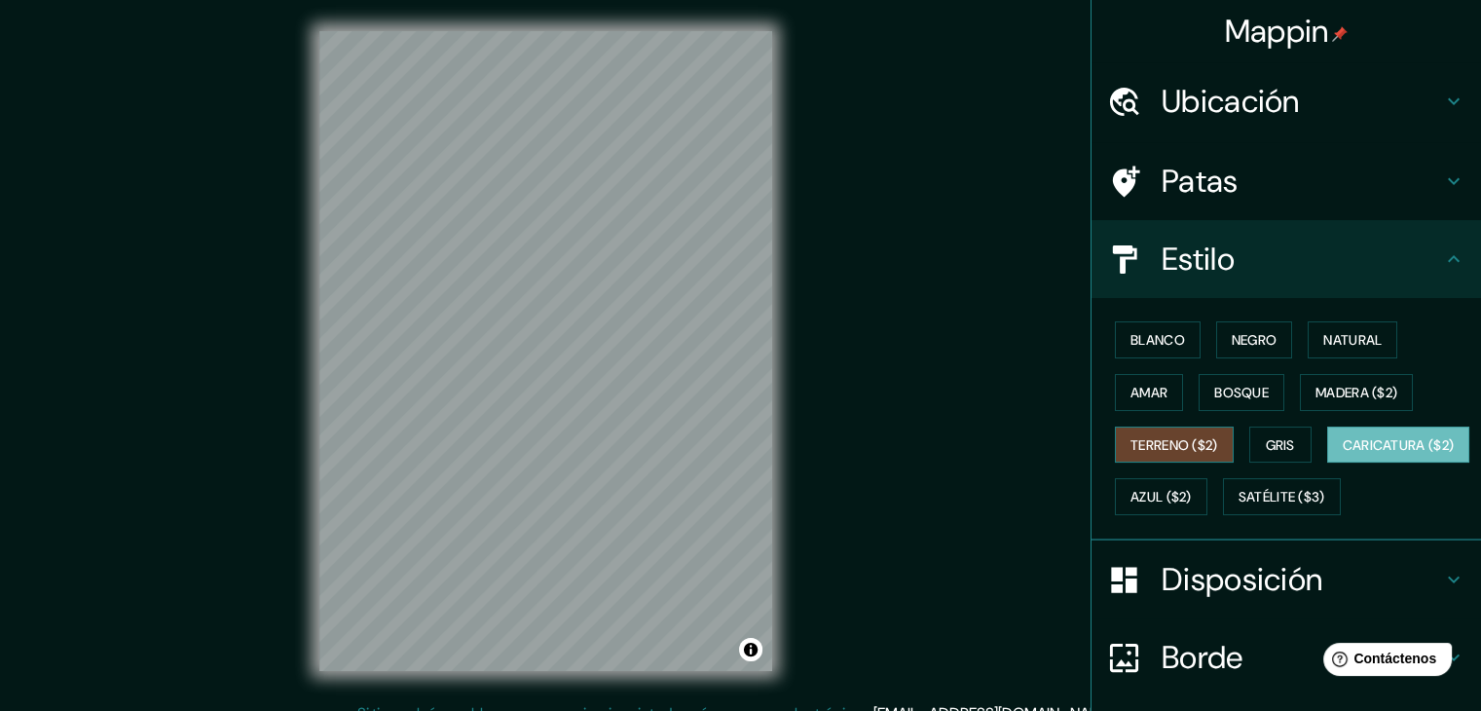
click at [1143, 457] on button "Terreno ($2)" at bounding box center [1174, 444] width 119 height 37
click at [1327, 463] on button "Caricatura ($2)" at bounding box center [1398, 444] width 143 height 37
click at [1152, 441] on font "Terreno ($2)" at bounding box center [1174, 445] width 88 height 18
click at [1275, 447] on font "Gris" at bounding box center [1280, 445] width 29 height 18
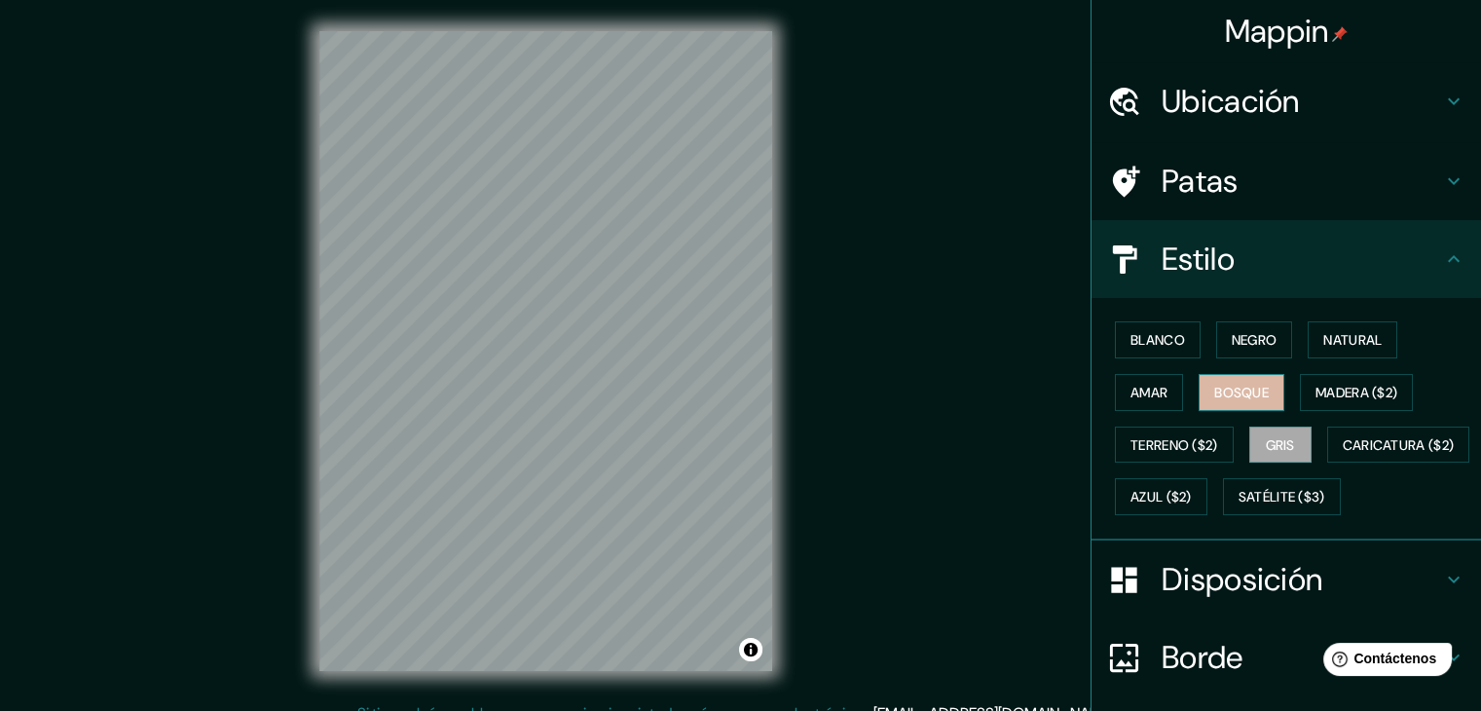
click at [1250, 392] on font "Bosque" at bounding box center [1241, 393] width 55 height 18
click at [1147, 348] on font "Blanco" at bounding box center [1157, 340] width 55 height 18
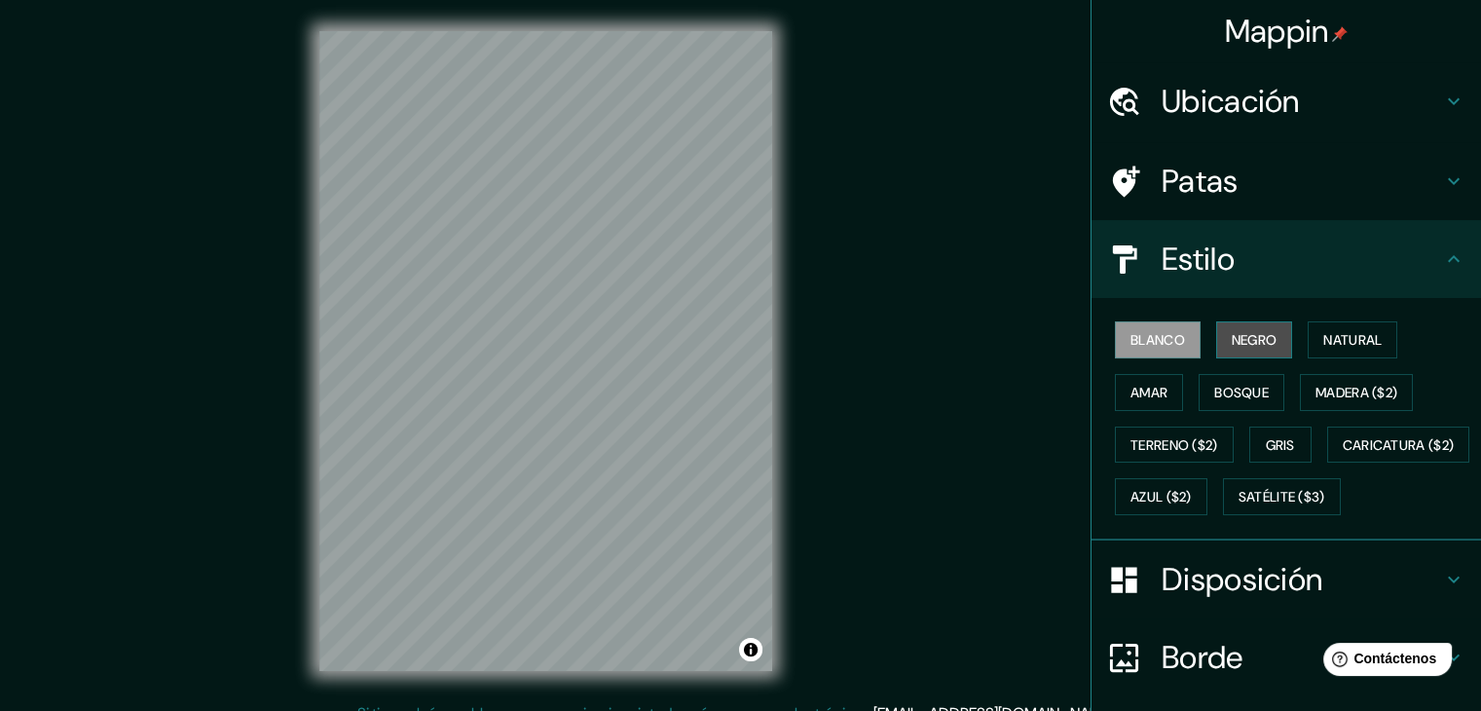
click at [1216, 332] on button "Negro" at bounding box center [1254, 339] width 77 height 37
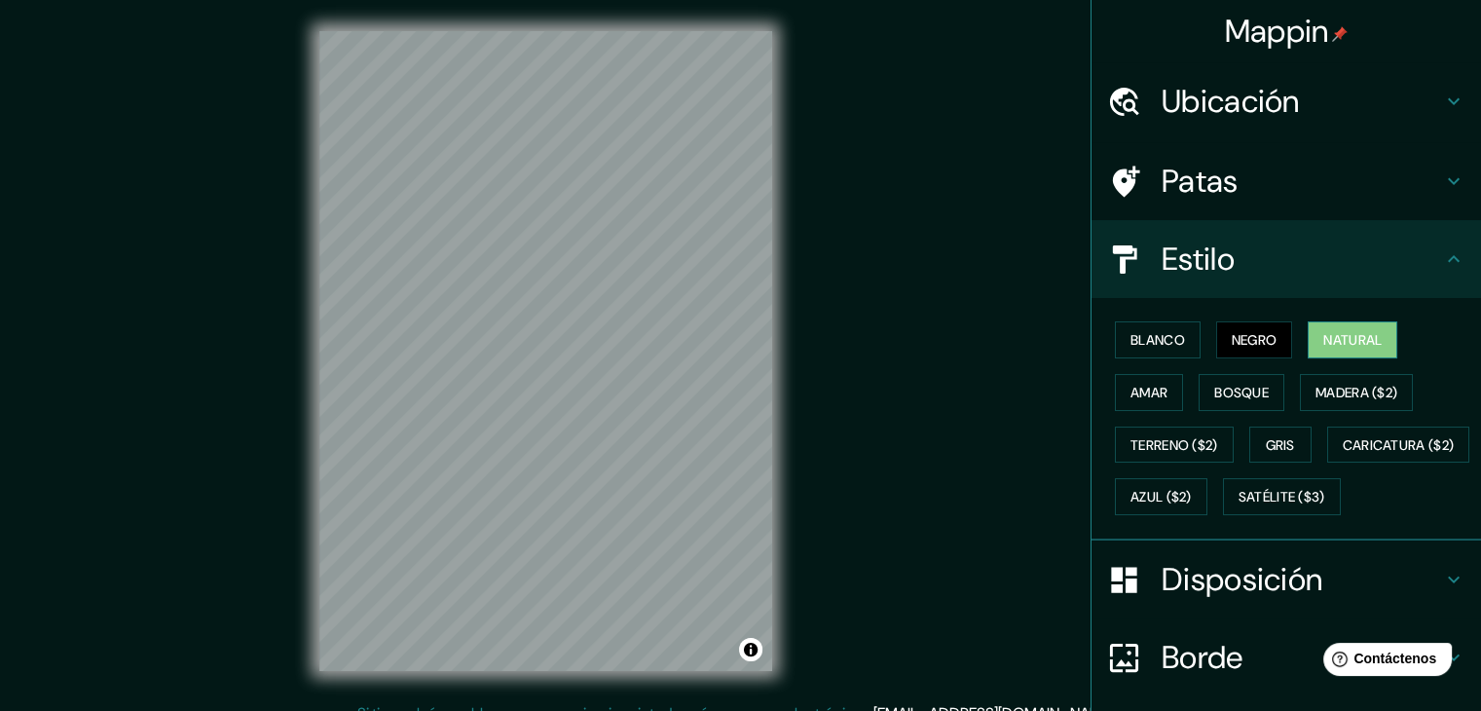
click at [1337, 336] on font "Natural" at bounding box center [1352, 340] width 58 height 18
click at [1149, 341] on font "Blanco" at bounding box center [1157, 340] width 55 height 18
click at [1238, 341] on font "Negro" at bounding box center [1254, 340] width 46 height 18
click at [1332, 340] on font "Natural" at bounding box center [1352, 340] width 58 height 18
click at [1165, 343] on font "Blanco" at bounding box center [1157, 340] width 55 height 18
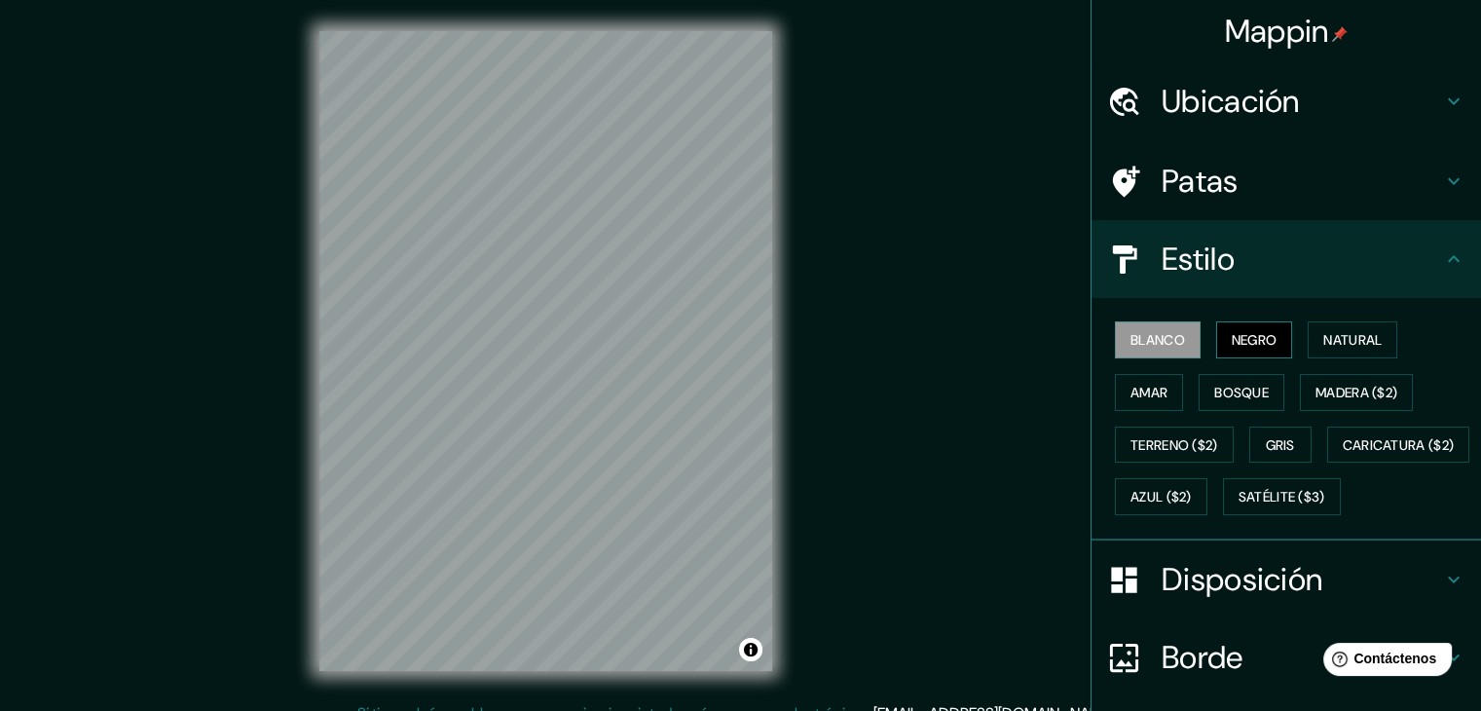
click at [1243, 338] on font "Negro" at bounding box center [1254, 340] width 46 height 18
click at [1339, 336] on font "Natural" at bounding box center [1352, 340] width 58 height 18
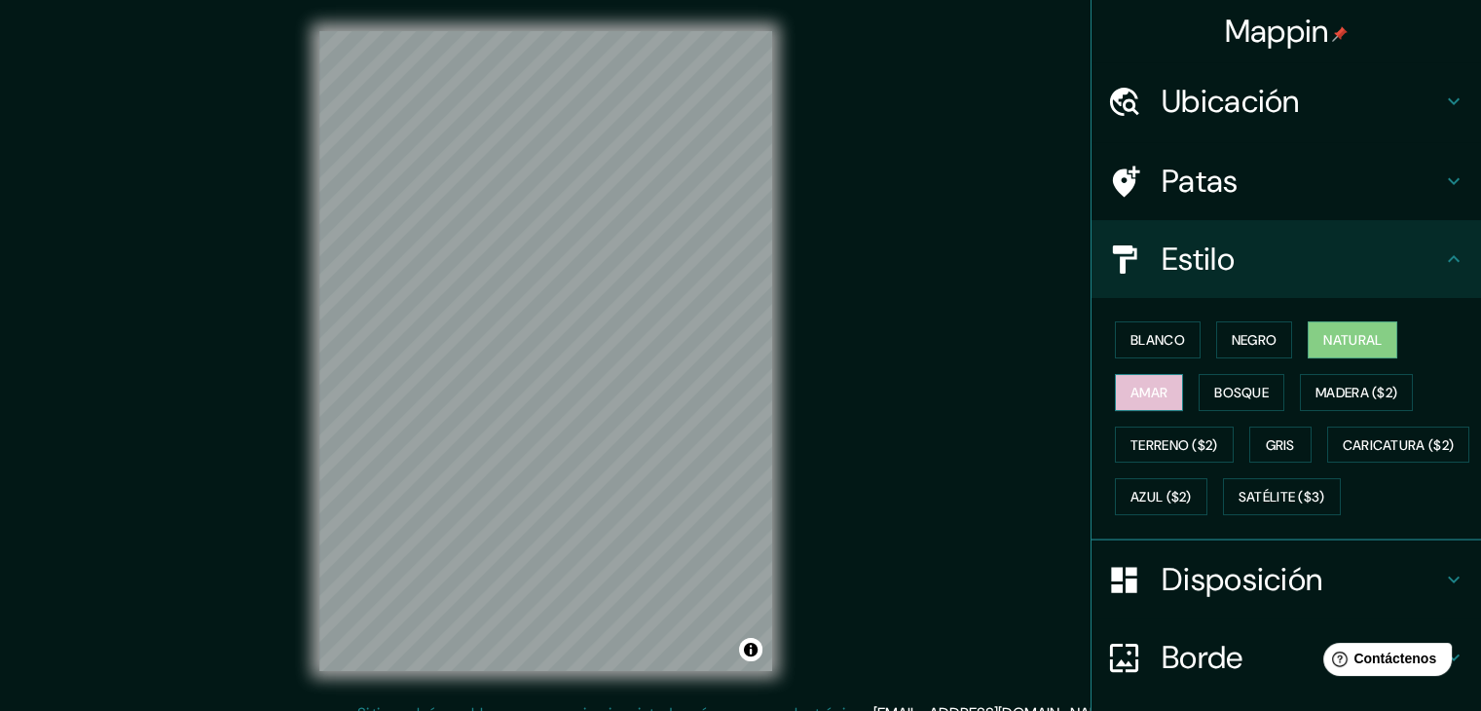
click at [1159, 383] on button "Amar" at bounding box center [1149, 392] width 68 height 37
click at [1214, 380] on font "Bosque" at bounding box center [1241, 392] width 55 height 25
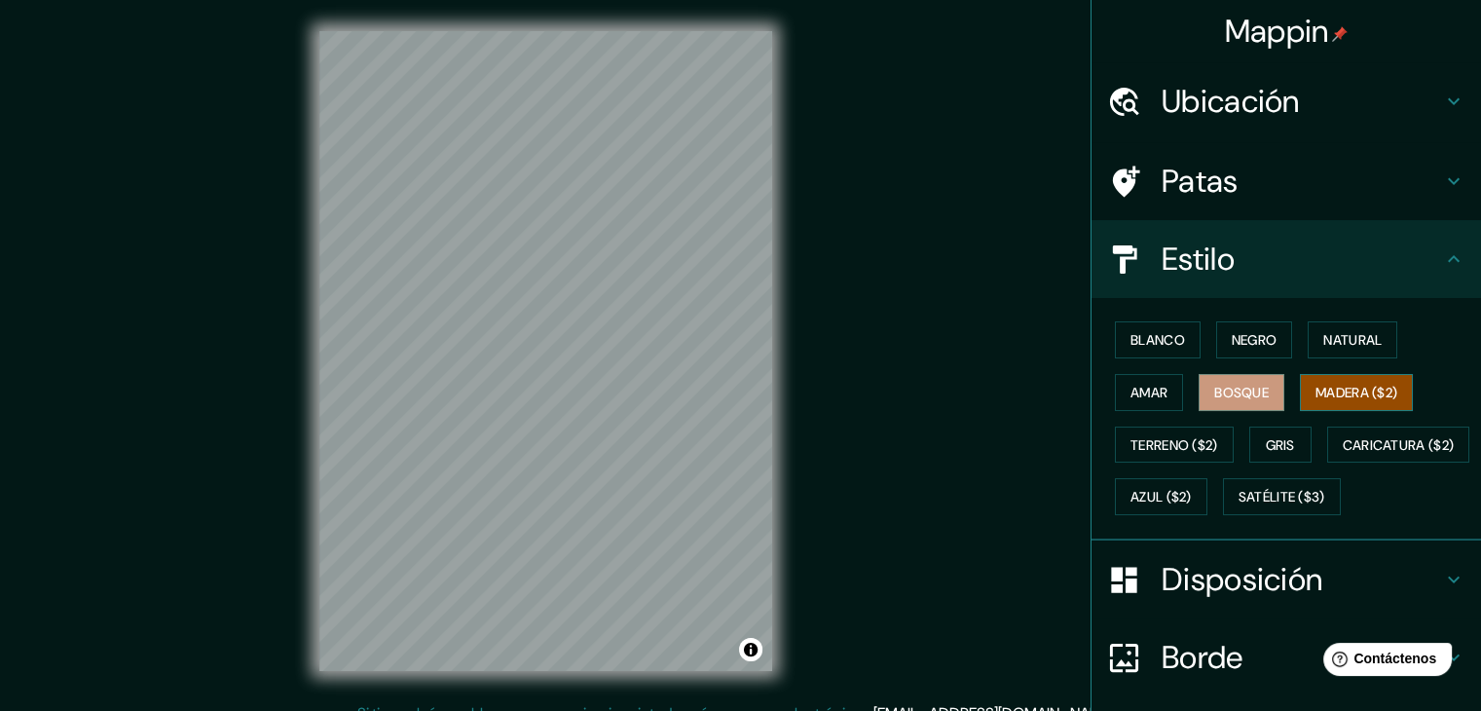
click at [1320, 385] on font "Madera ($2)" at bounding box center [1356, 393] width 82 height 18
click at [1238, 509] on font "Satélite ($3)" at bounding box center [1281, 496] width 87 height 25
click at [1325, 394] on font "Madera ($2)" at bounding box center [1356, 393] width 82 height 18
click at [1192, 493] on font "Azul ($2)" at bounding box center [1160, 498] width 61 height 18
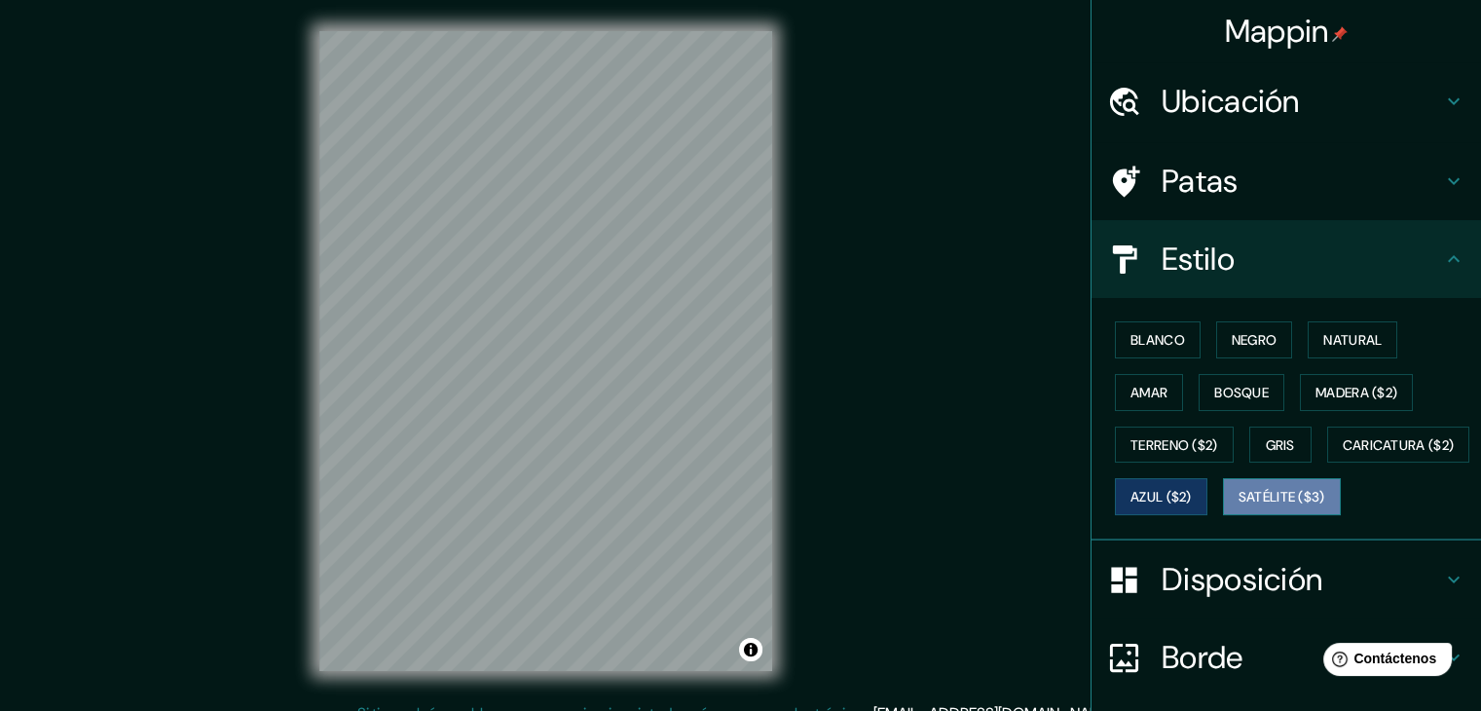
click at [1238, 506] on font "Satélite ($3)" at bounding box center [1281, 498] width 87 height 18
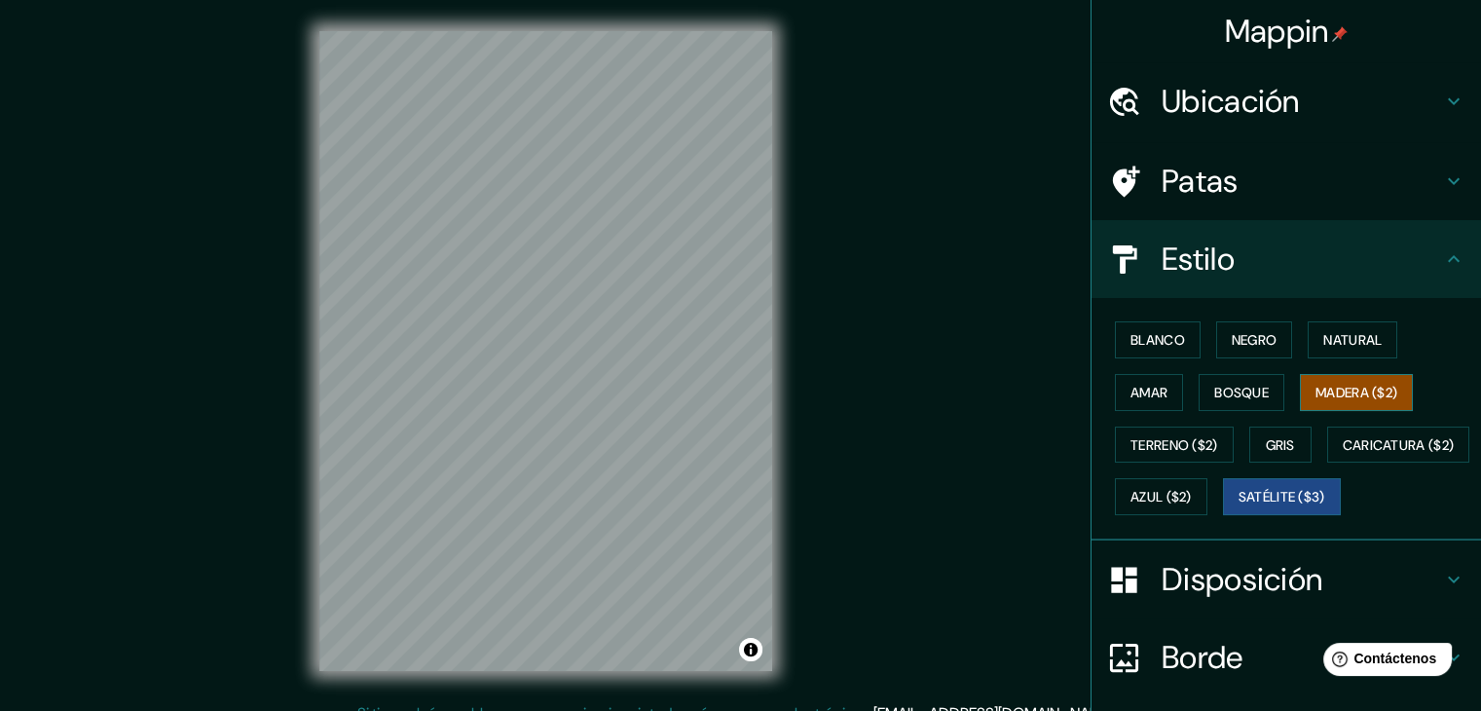
click at [1344, 398] on font "Madera ($2)" at bounding box center [1356, 393] width 82 height 18
click at [1330, 327] on font "Natural" at bounding box center [1352, 339] width 58 height 25
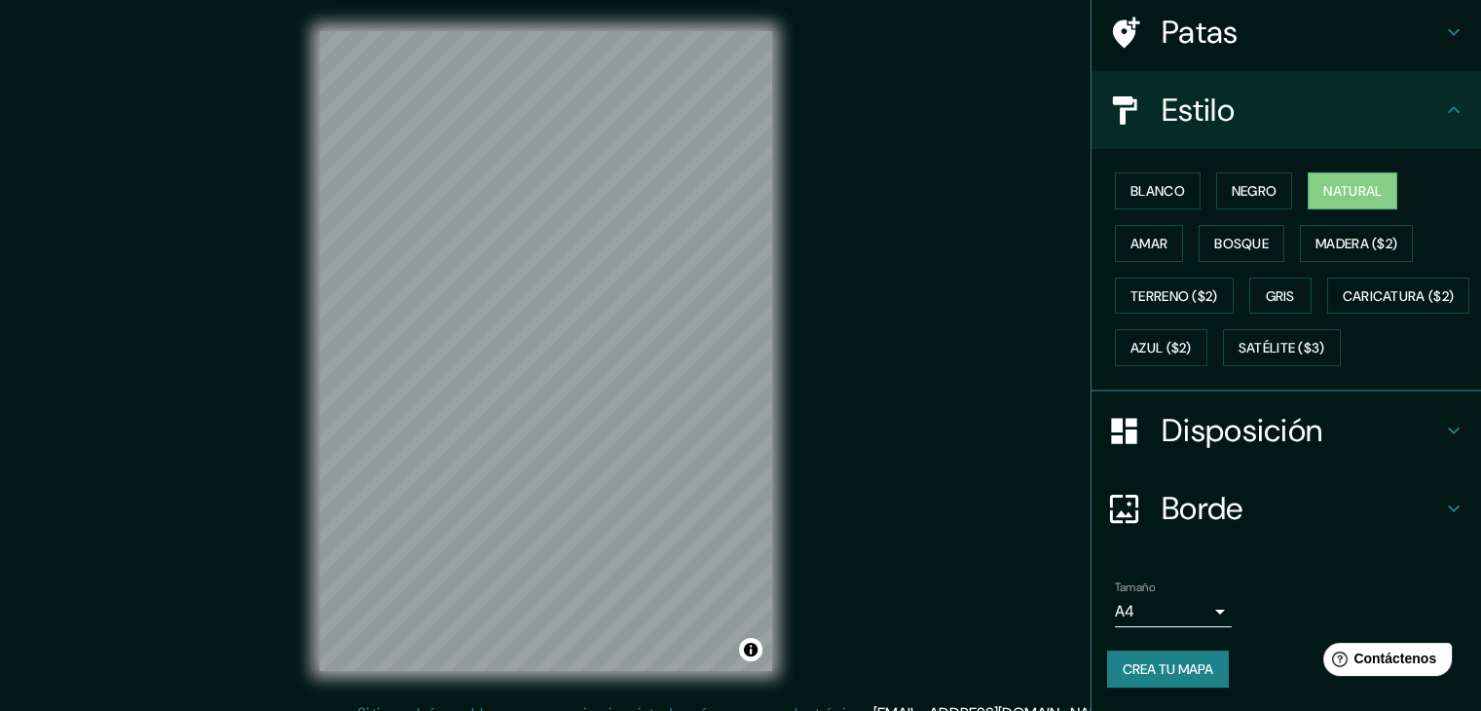
scroll to position [197, 0]
click at [1170, 617] on body "Mappin Ubicación Pisco Elqui, Paiguano, Región de Coquimbo, Chile Patas Estilo …" at bounding box center [740, 355] width 1481 height 711
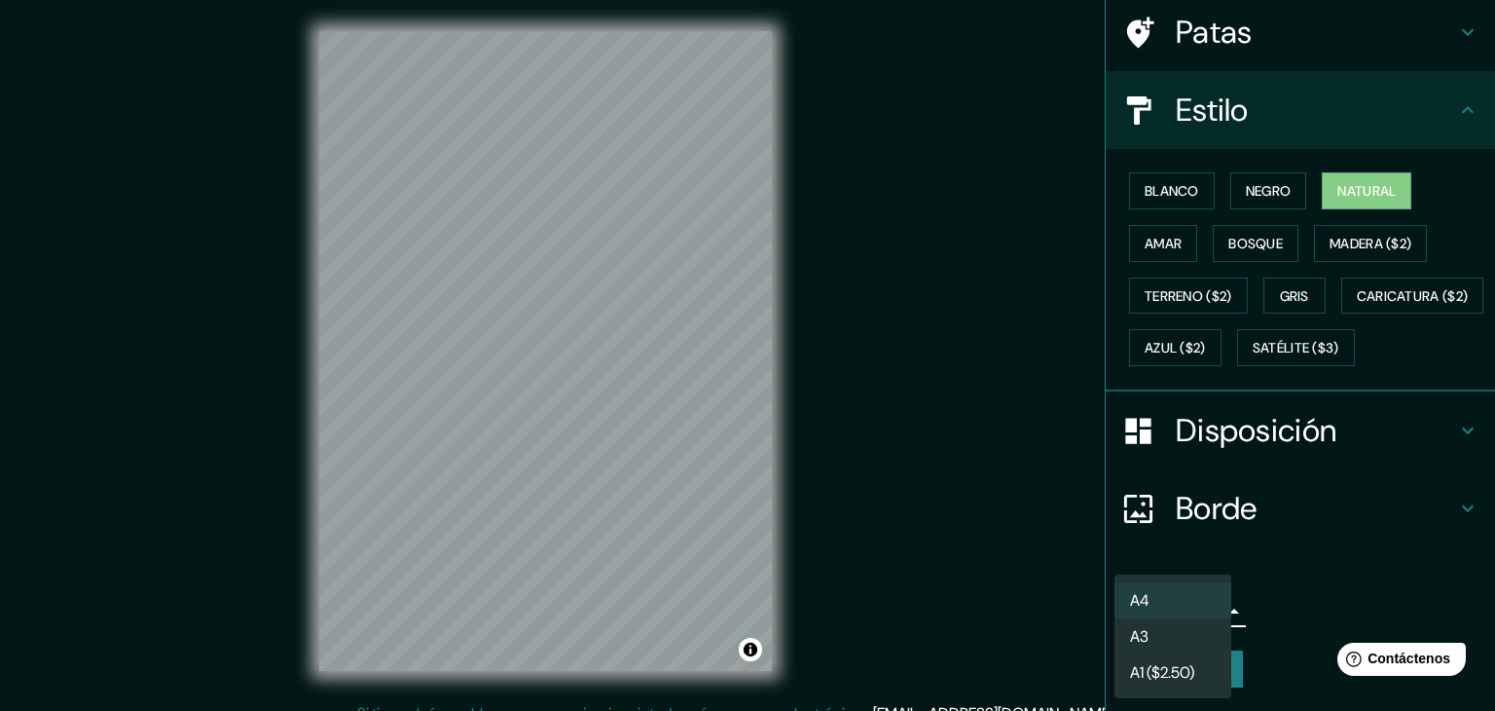
click at [1172, 608] on li "A4" at bounding box center [1173, 600] width 117 height 36
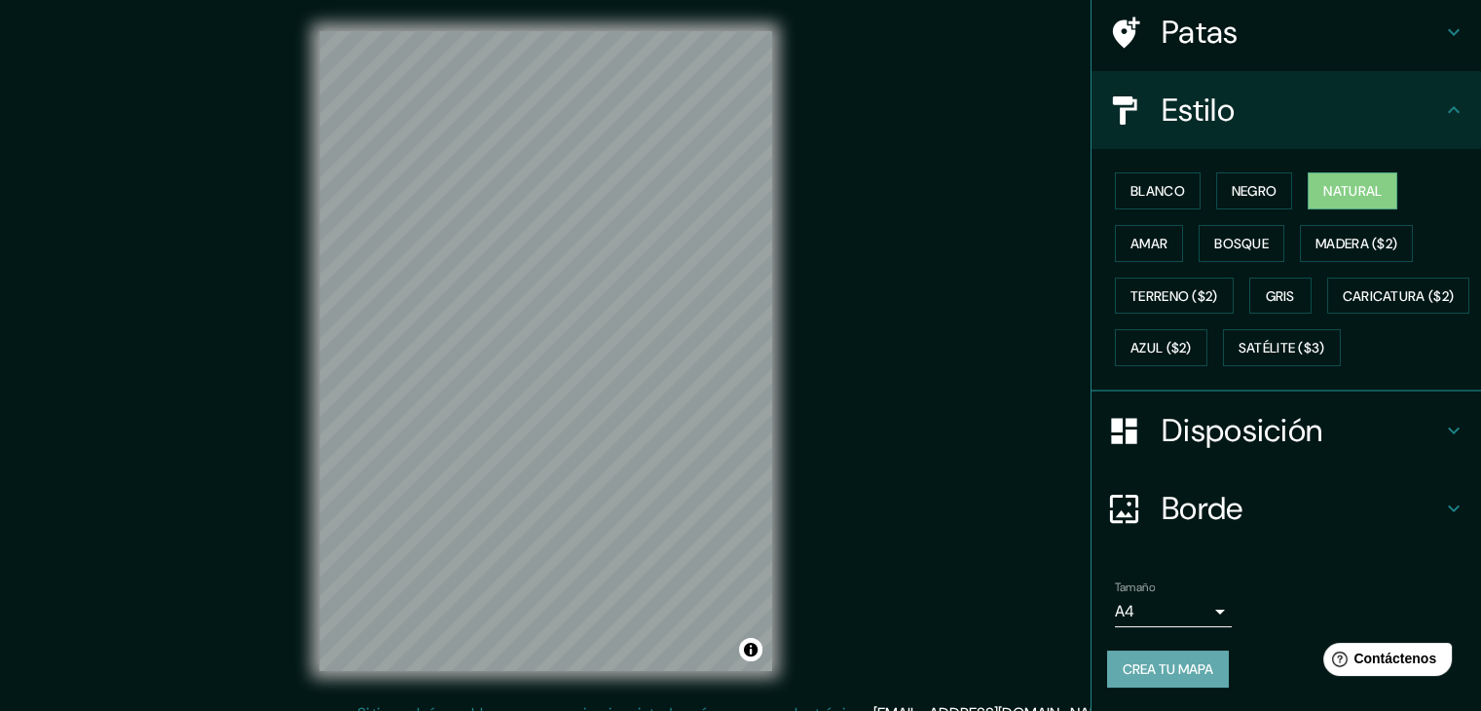
click at [1177, 672] on font "Crea tu mapa" at bounding box center [1167, 669] width 91 height 18
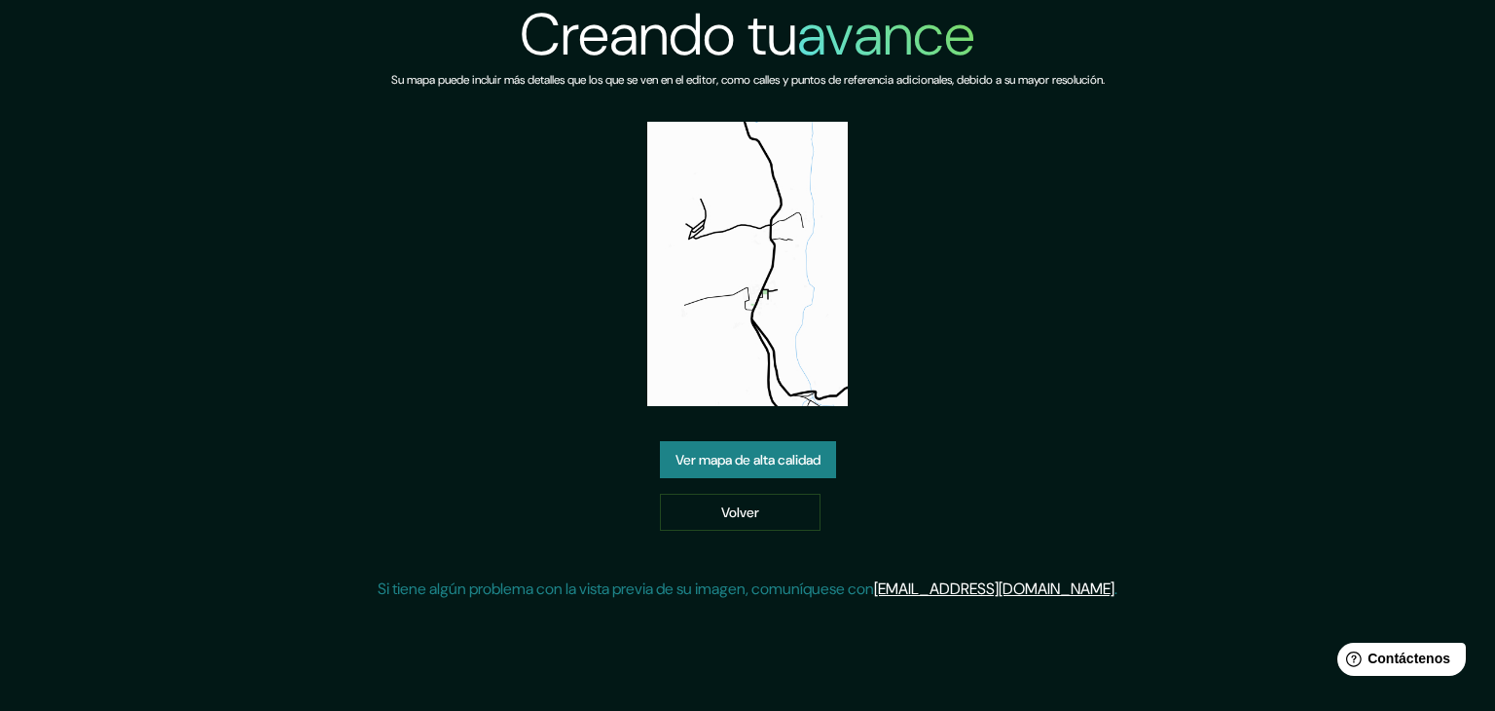
drag, startPoint x: 782, startPoint y: 375, endPoint x: 912, endPoint y: 347, distance: 133.5
click at [912, 347] on div "Creando tu avance Su mapa puede incluir más detalles que los que se ven en el e…" at bounding box center [748, 308] width 740 height 616
click at [752, 457] on font "Ver mapa de alta calidad" at bounding box center [748, 460] width 145 height 18
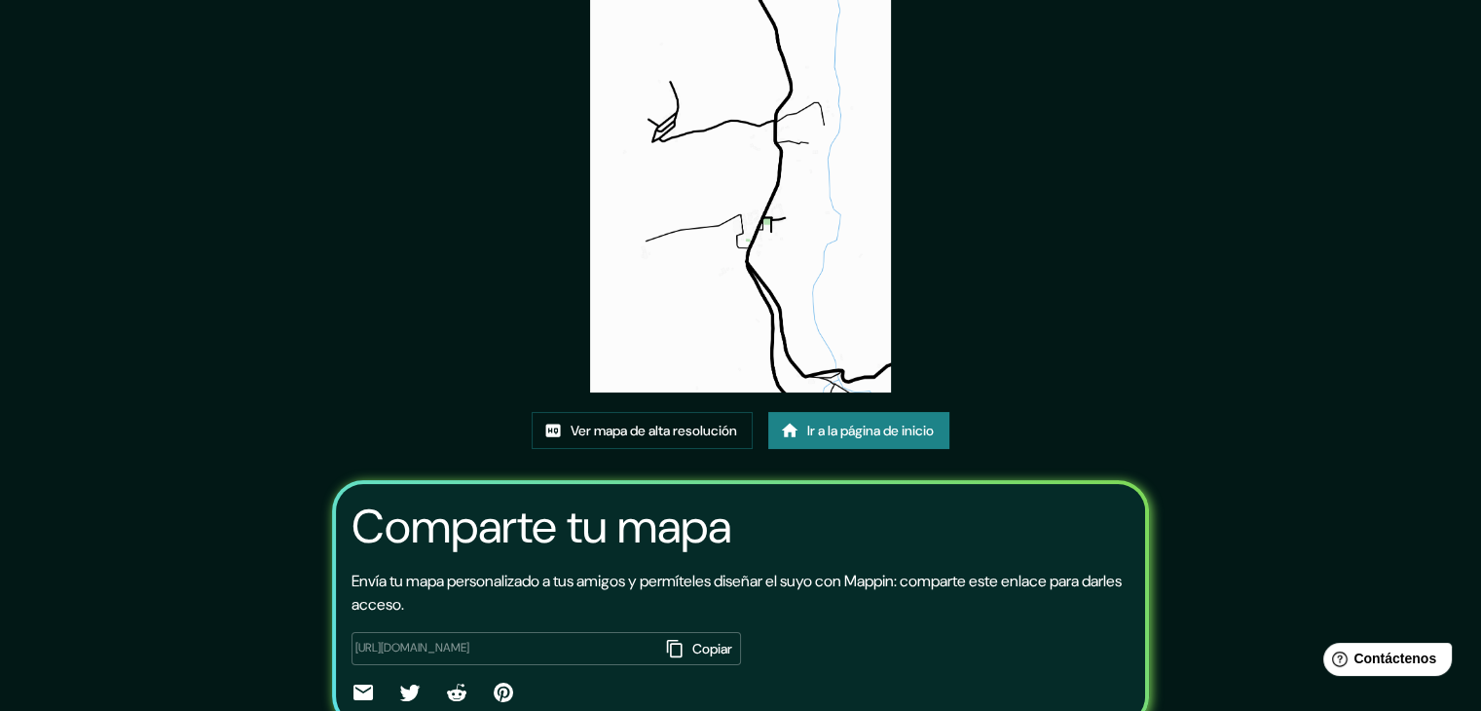
scroll to position [195, 0]
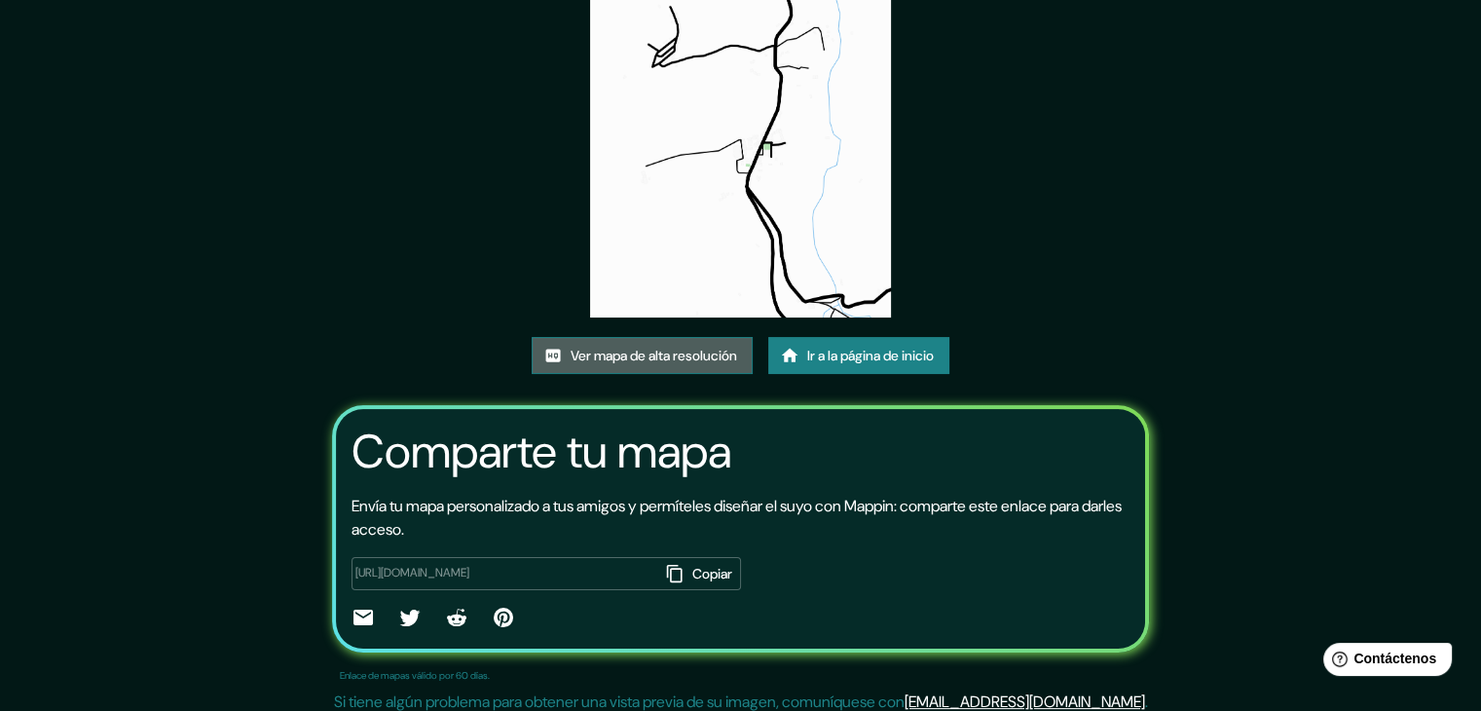
click at [674, 350] on font "Ver mapa de alta resolución" at bounding box center [653, 356] width 166 height 18
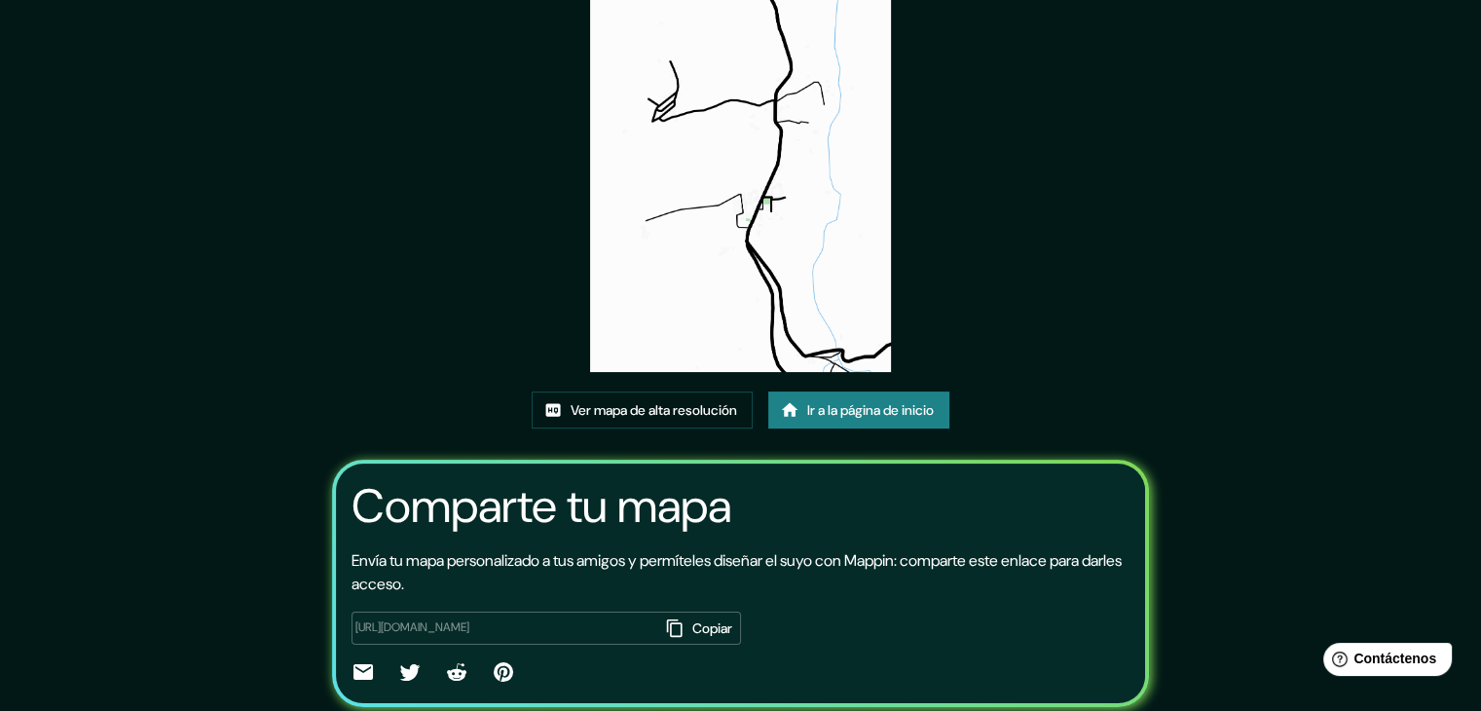
scroll to position [0, 0]
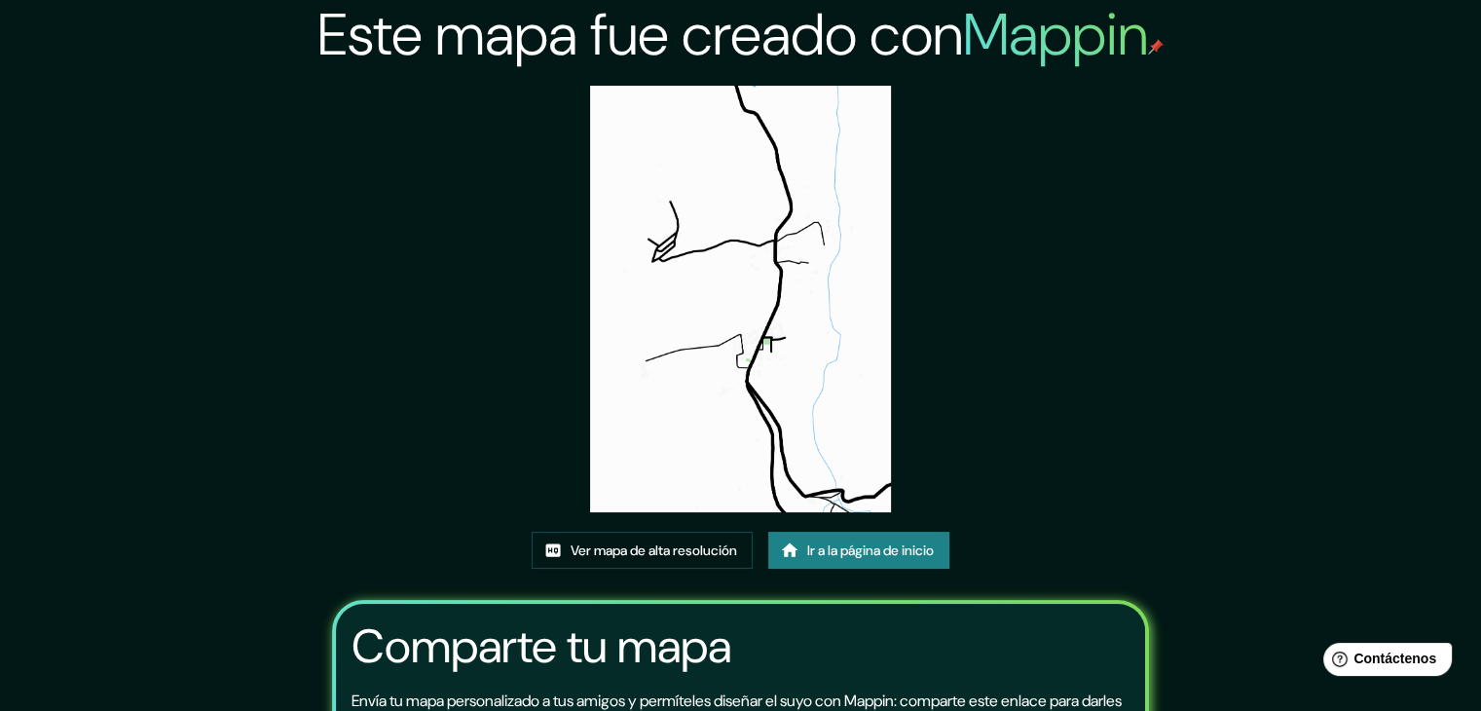
click at [824, 348] on img at bounding box center [741, 299] width 302 height 426
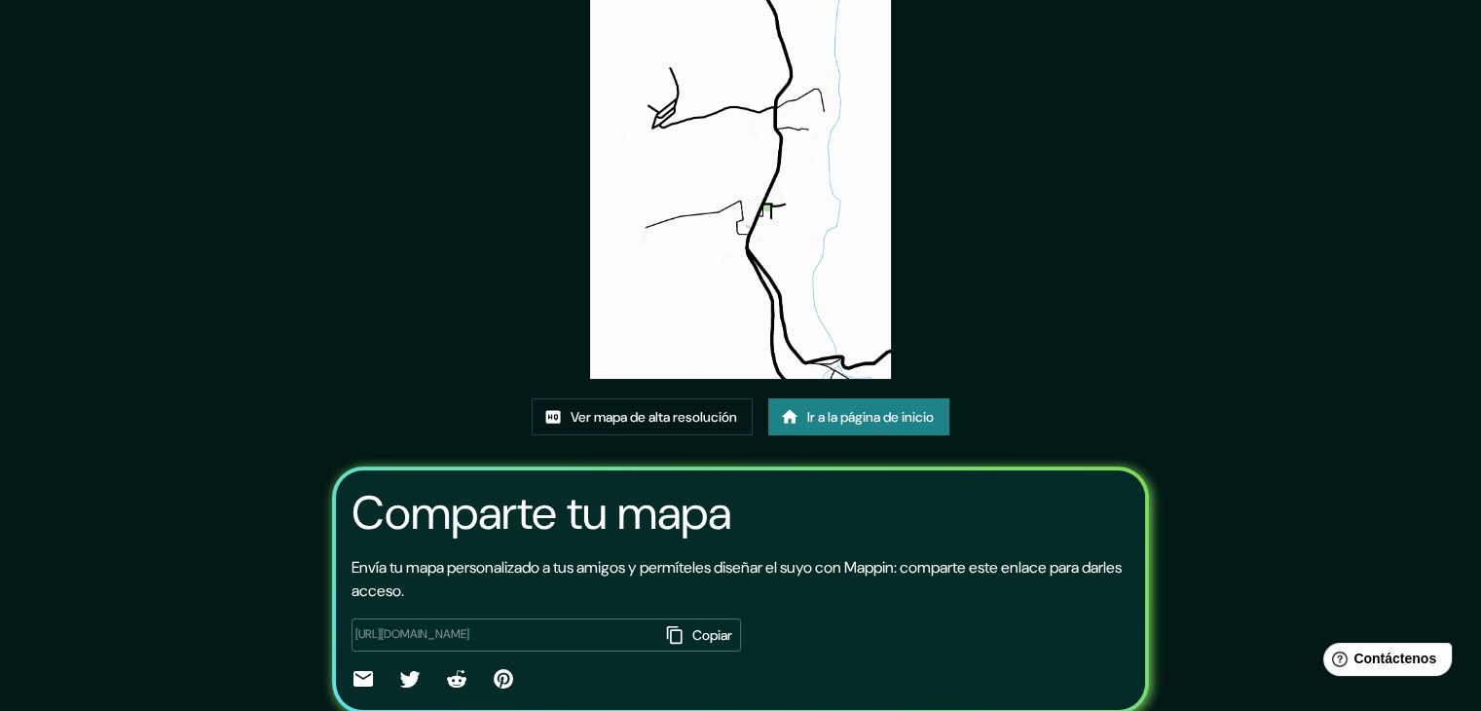
scroll to position [204, 0]
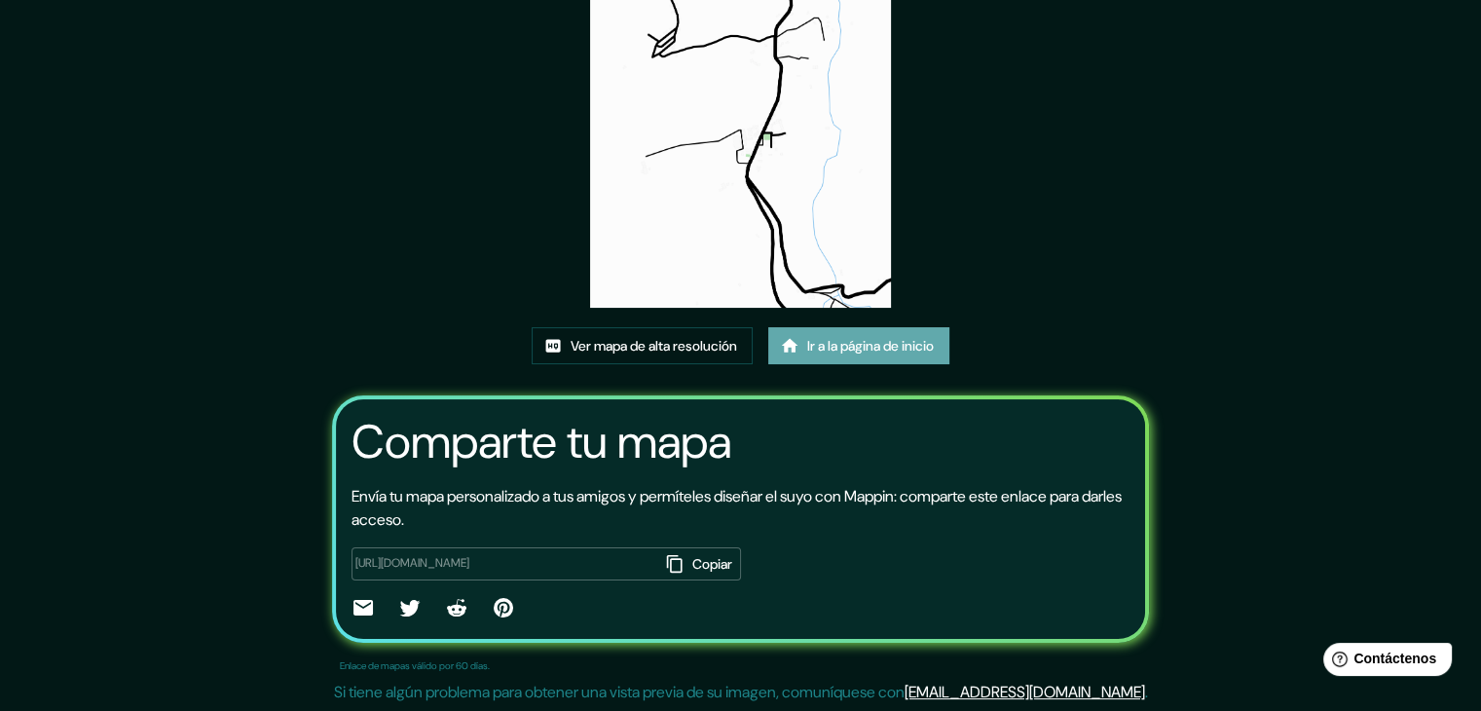
click at [813, 344] on font "Ir a la página de inicio" at bounding box center [870, 346] width 127 height 18
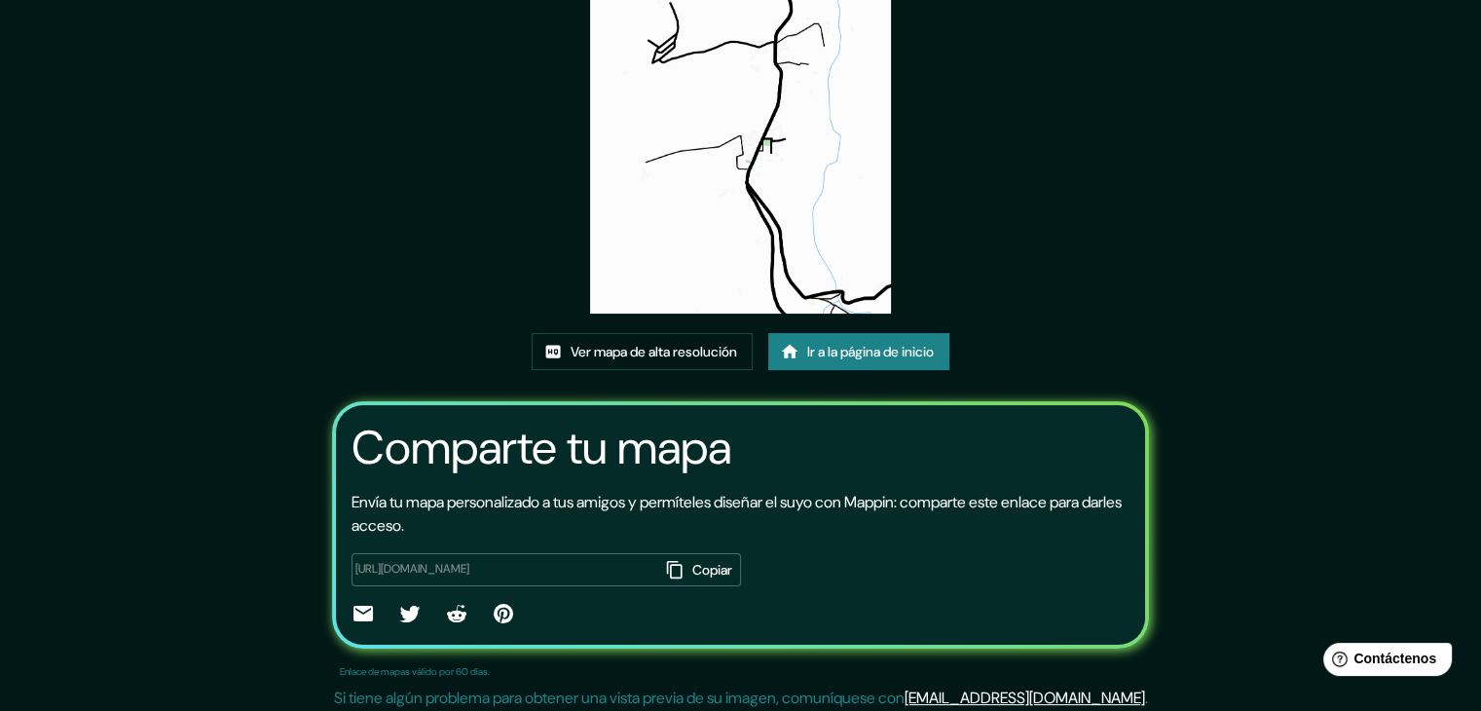
scroll to position [202, 0]
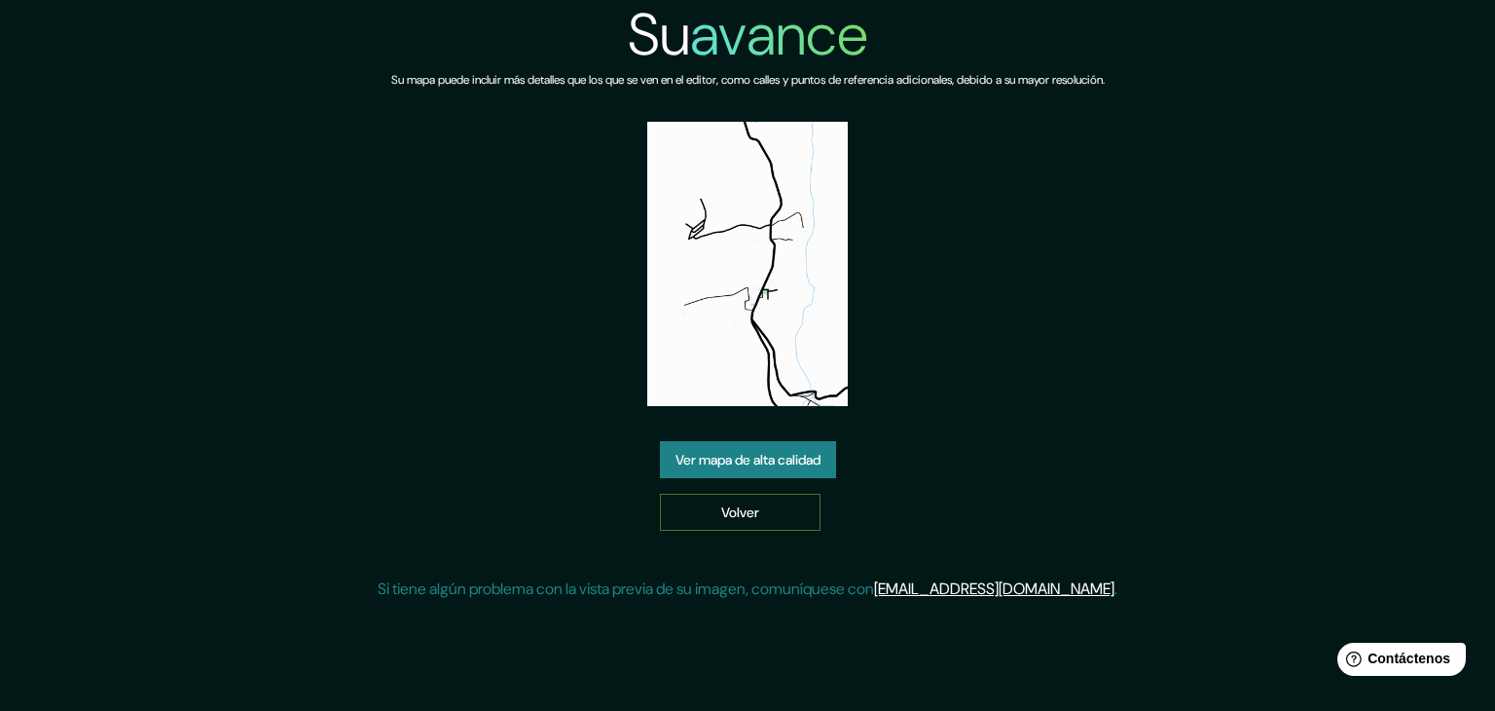
click at [740, 505] on font "Volver" at bounding box center [740, 512] width 38 height 18
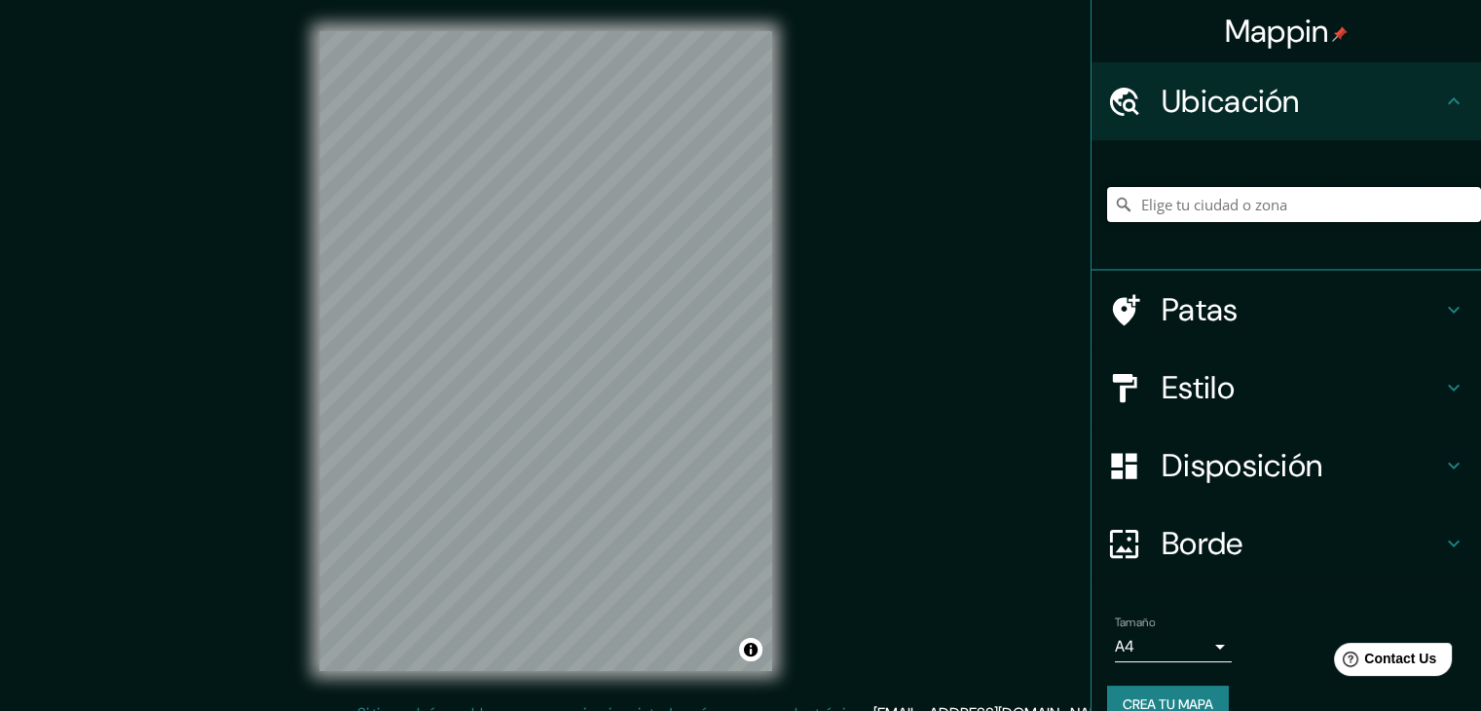
click at [1260, 209] on input "Elige tu ciudad o zona" at bounding box center [1294, 204] width 374 height 35
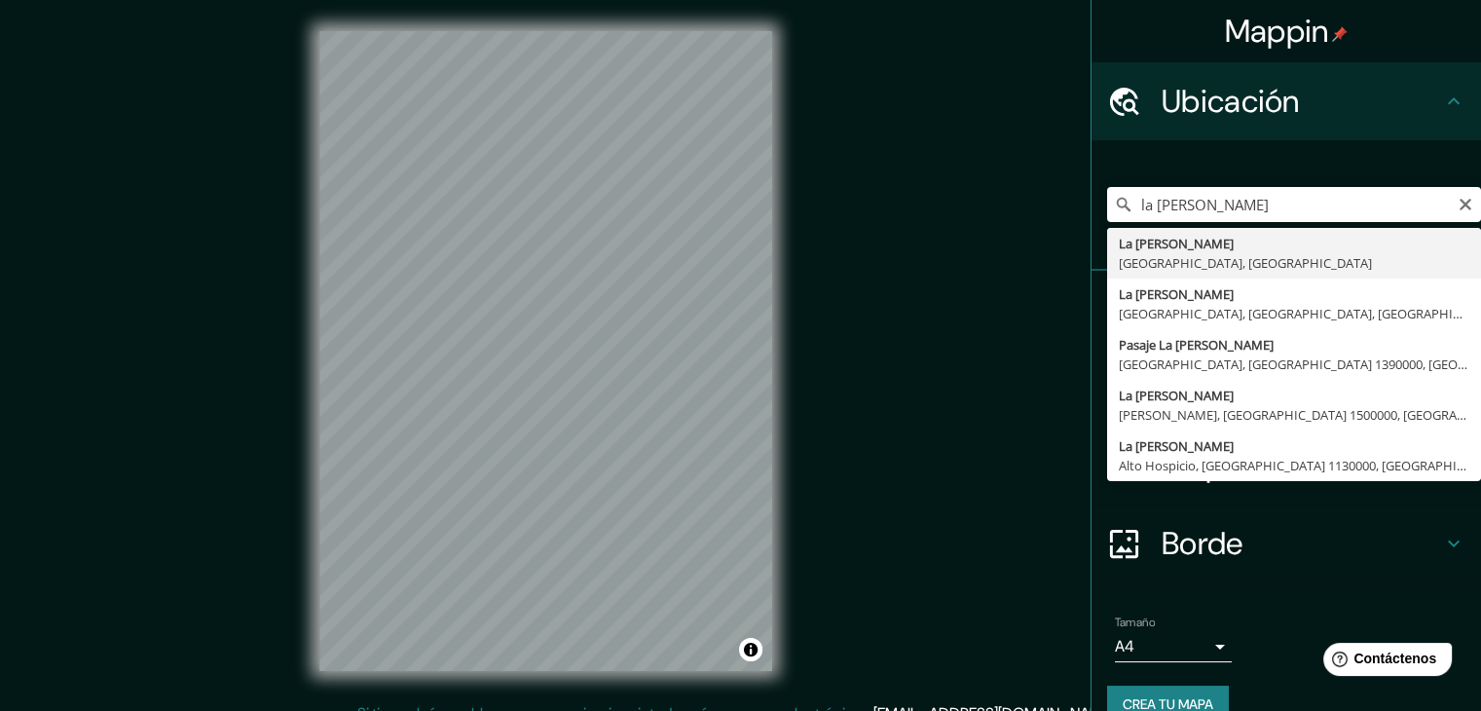
type input "La Serena, Región de Coquimbo, Chile"
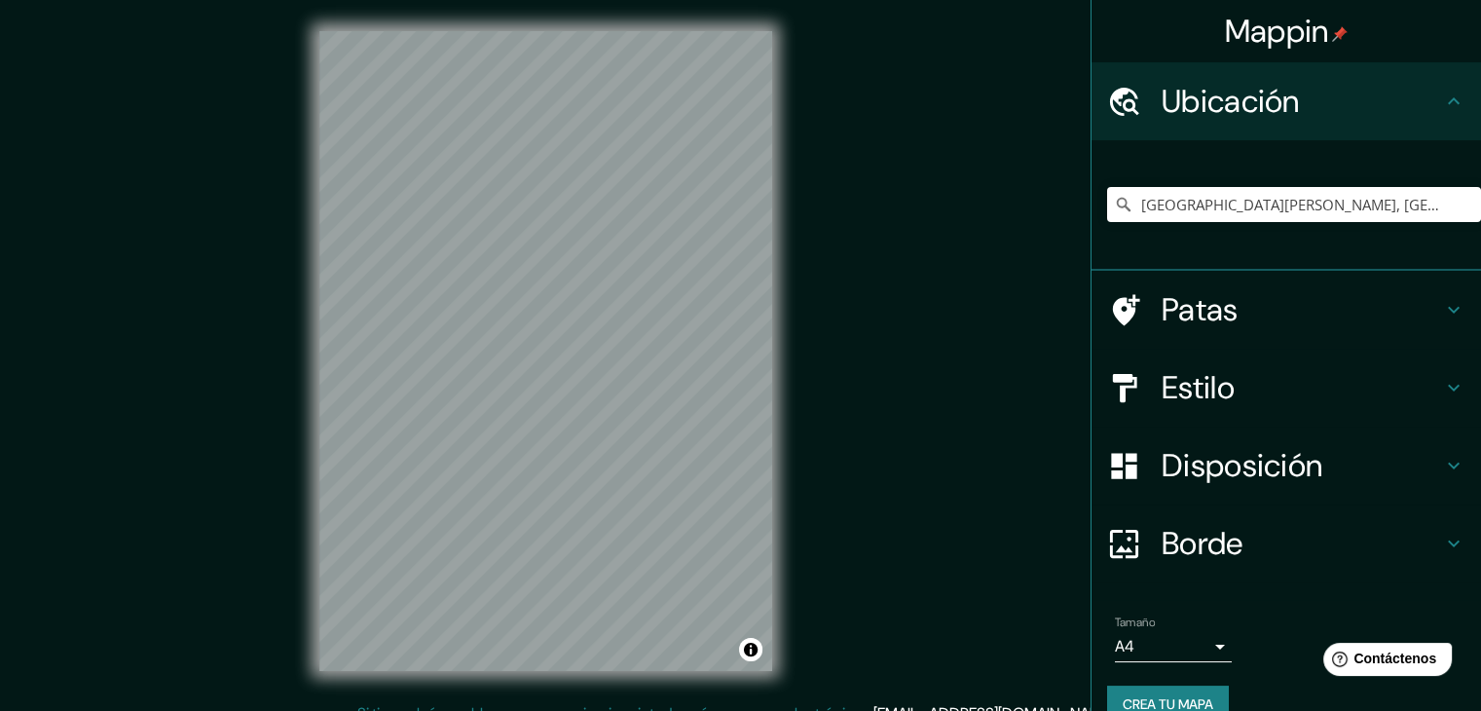
click at [1180, 653] on body "Mappin Ubicación La Serena, Región de Coquimbo, Chile Patas Estilo Disposición …" at bounding box center [740, 355] width 1481 height 711
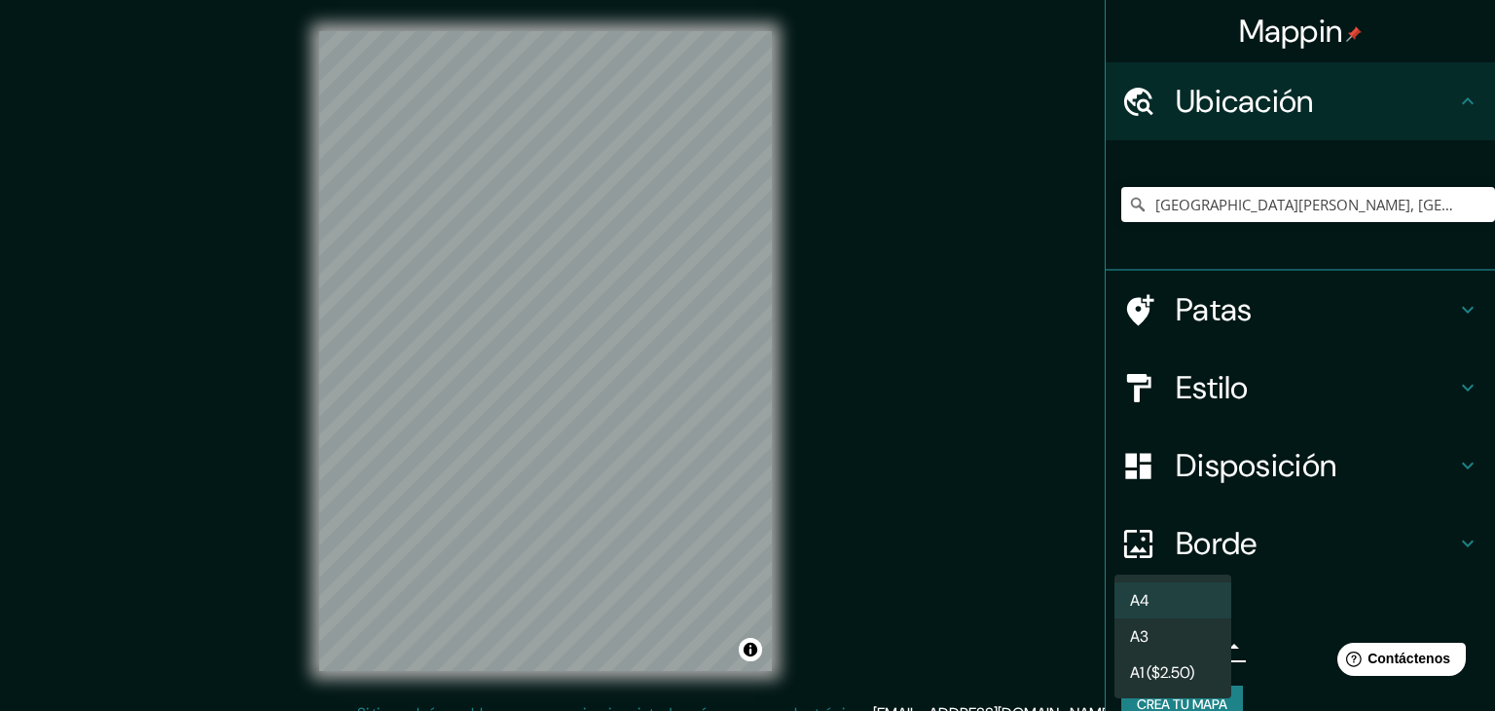
click at [1292, 621] on div at bounding box center [747, 355] width 1495 height 711
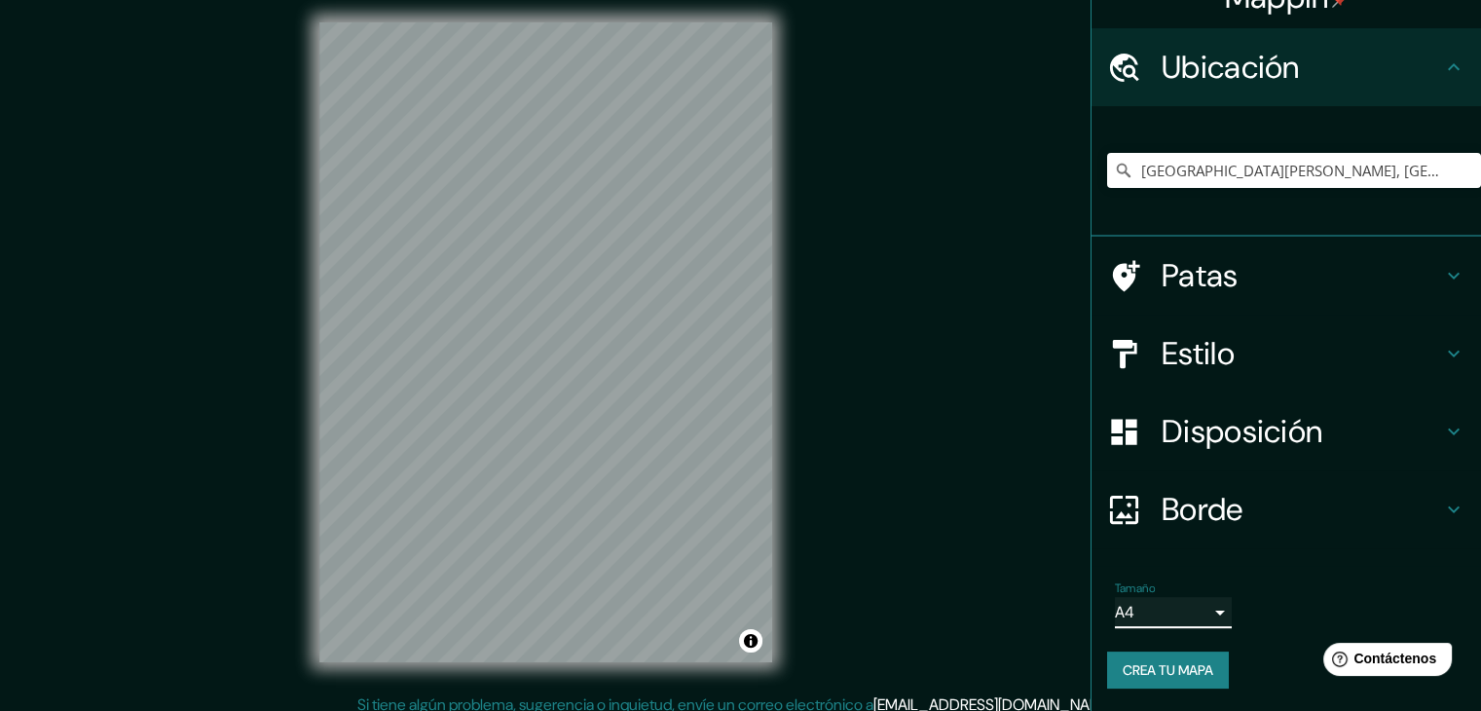
scroll to position [22, 0]
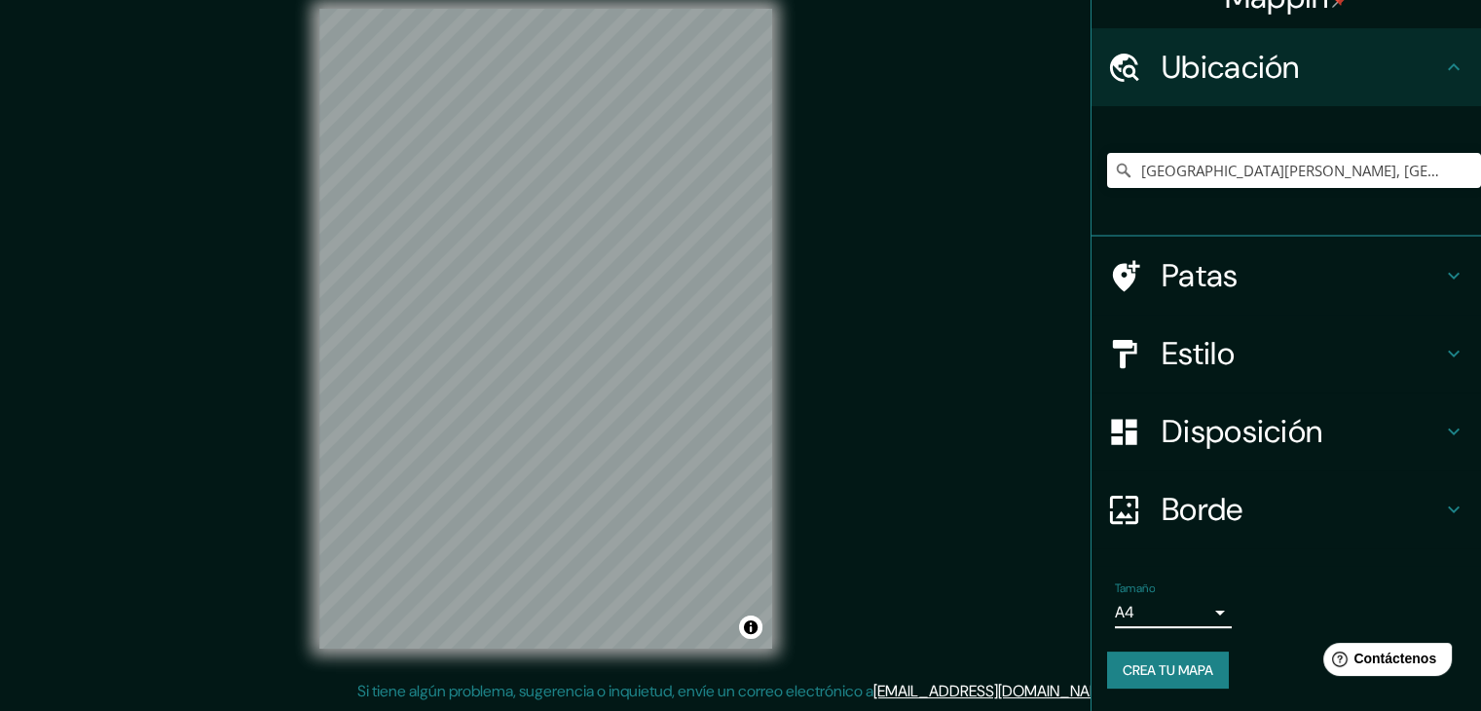
click at [1246, 447] on font "Disposición" at bounding box center [1241, 431] width 161 height 41
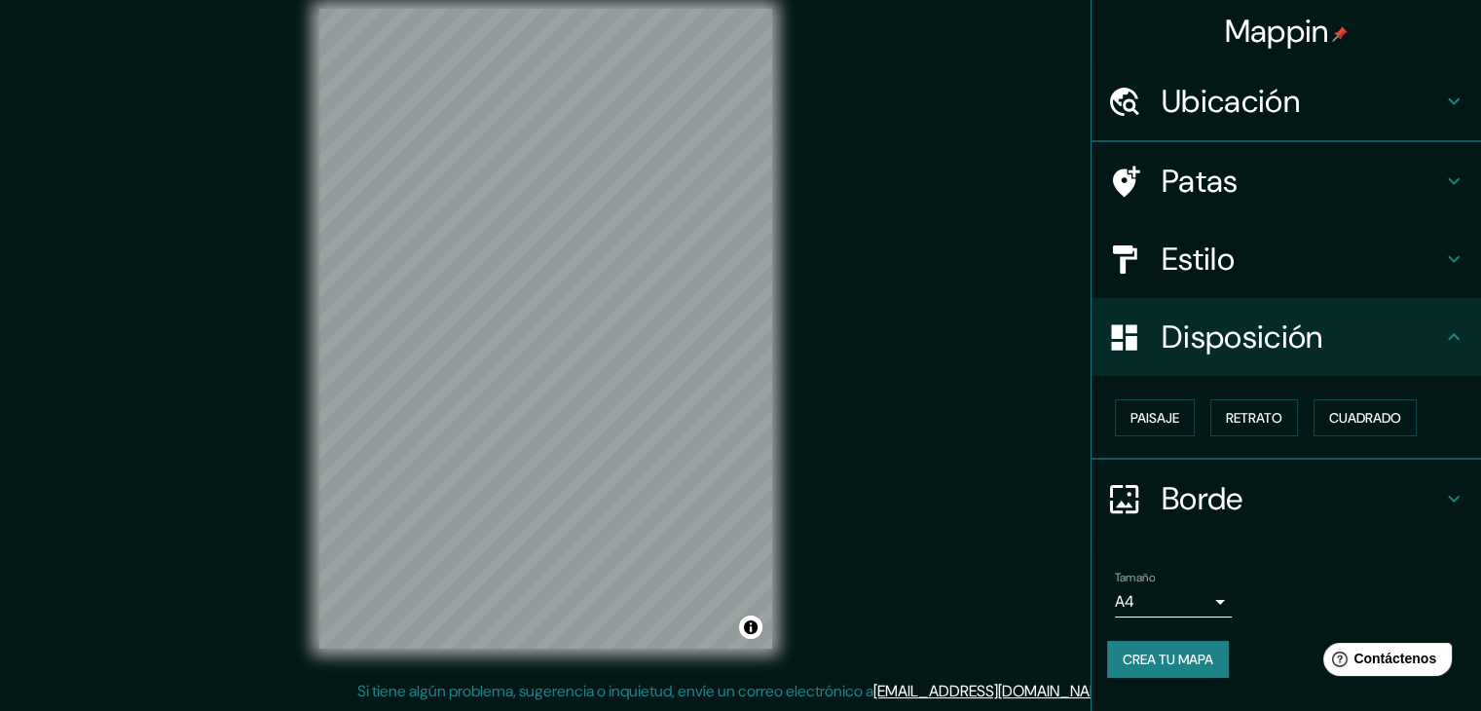
scroll to position [0, 0]
click at [1154, 417] on font "Paisaje" at bounding box center [1154, 418] width 49 height 18
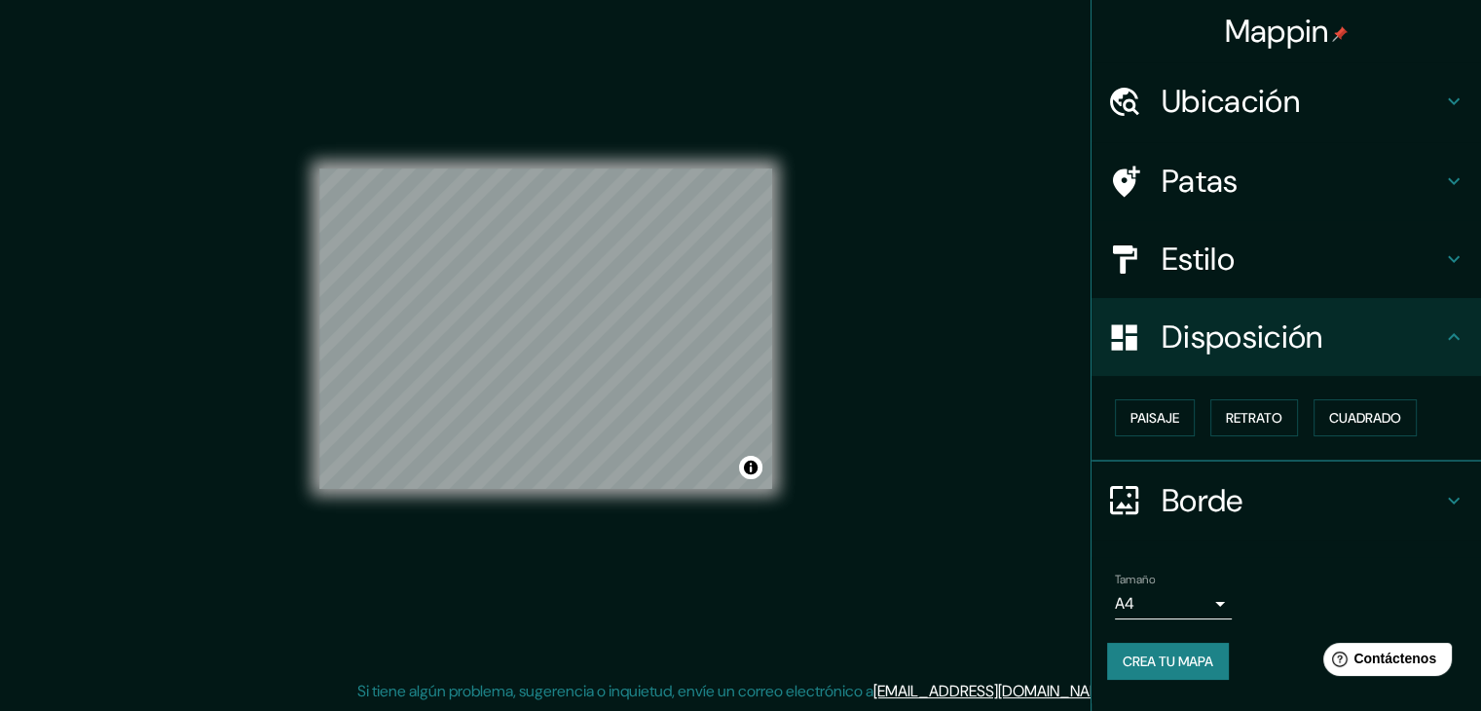
click at [1188, 605] on body "Mappin Ubicación La Serena, Región de Coquimbo, Chile Patas Estilo Disposición …" at bounding box center [740, 333] width 1481 height 711
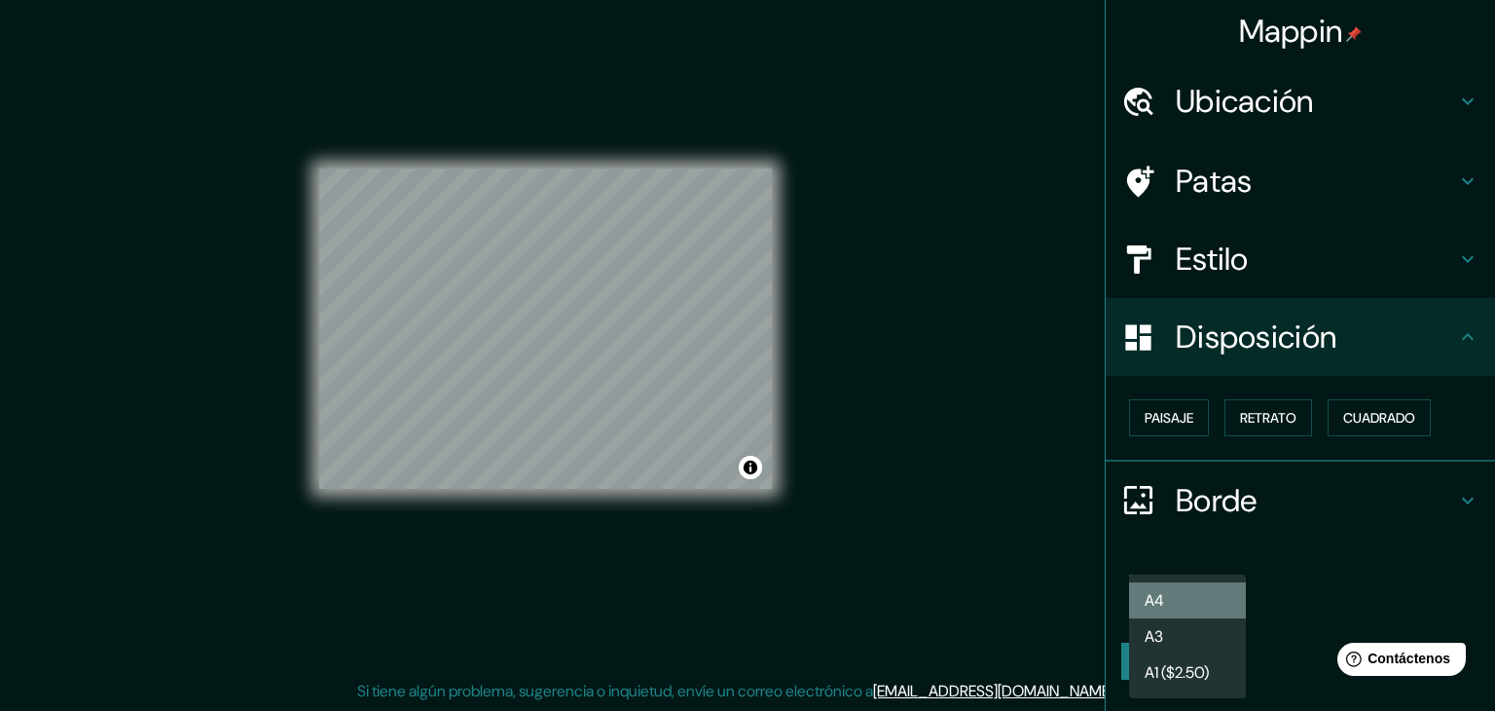
click at [1189, 605] on li "A4" at bounding box center [1187, 600] width 117 height 36
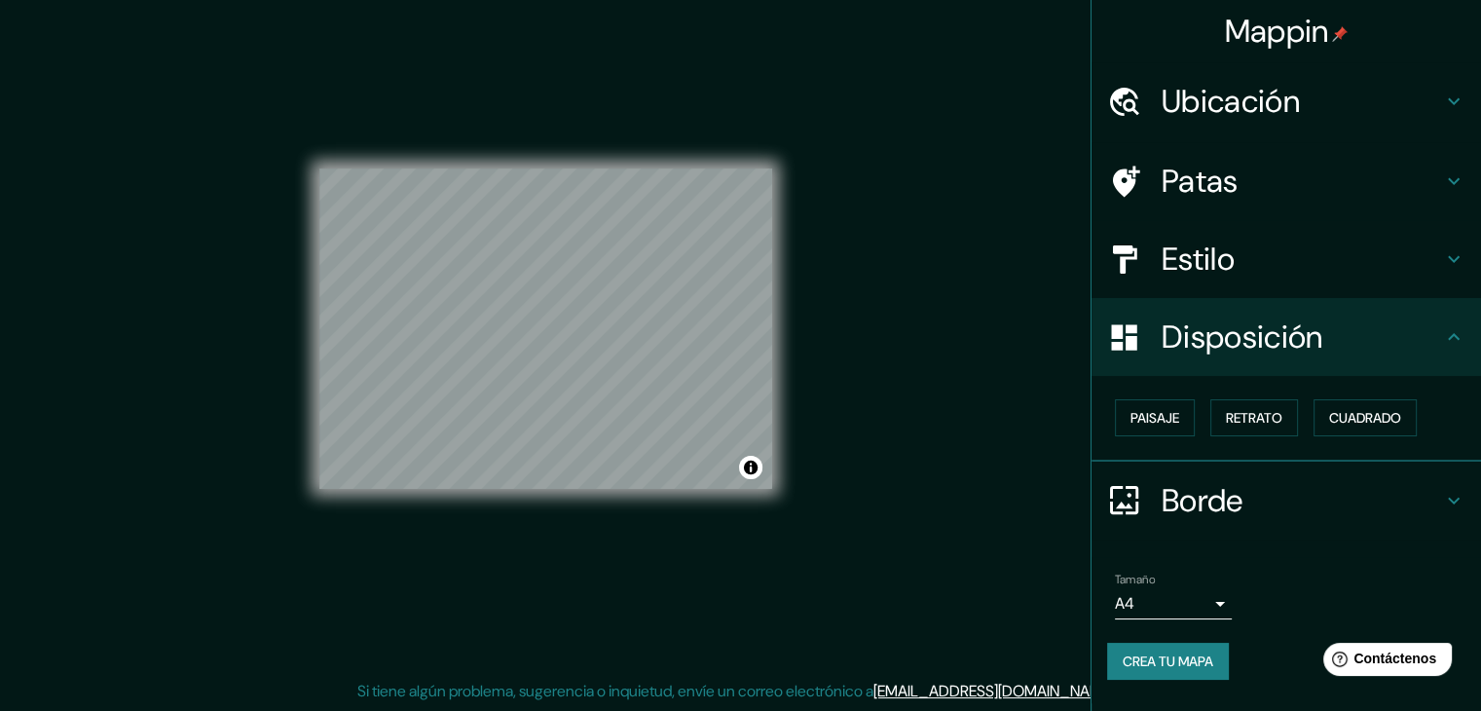
click at [1232, 242] on font "Estilo" at bounding box center [1197, 259] width 73 height 41
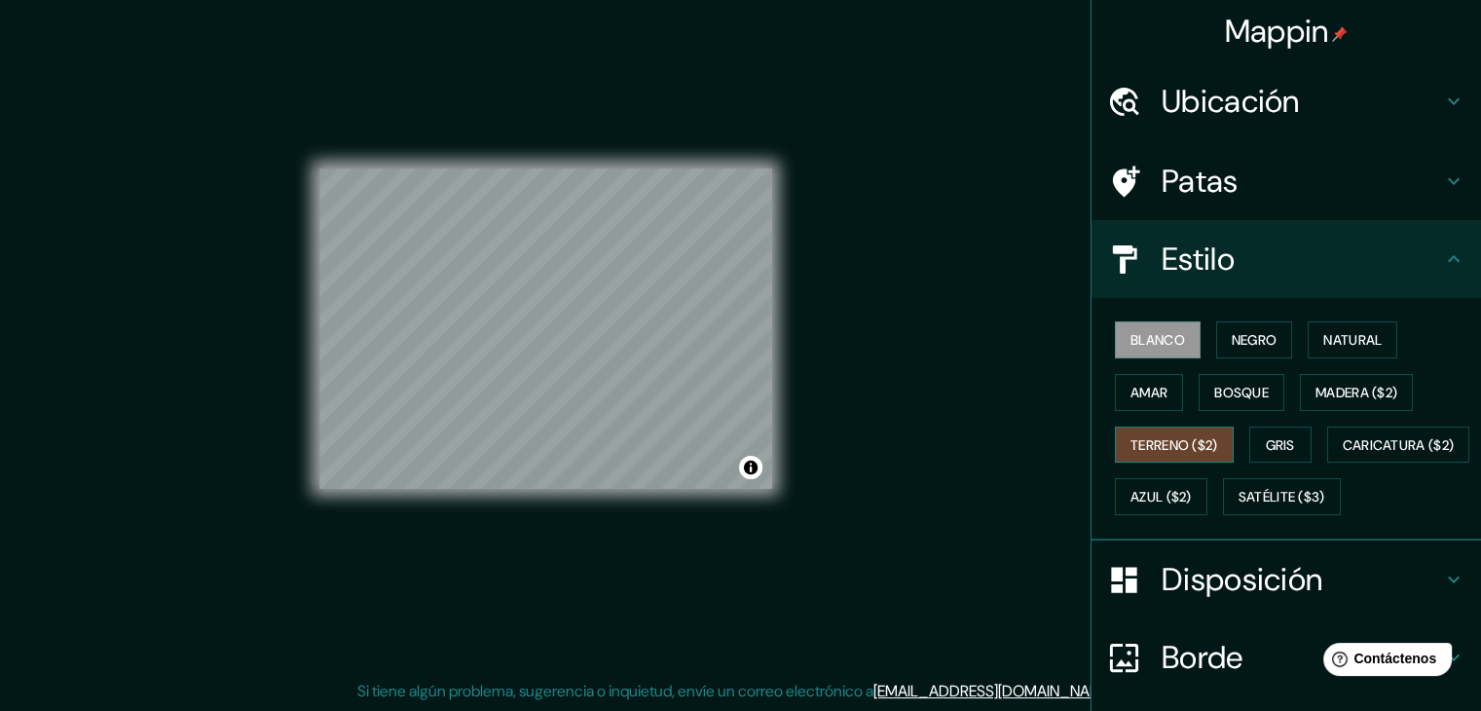
click at [1174, 449] on font "Terreno ($2)" at bounding box center [1174, 445] width 88 height 18
click at [1342, 458] on font "Caricatura ($2)" at bounding box center [1398, 444] width 112 height 25
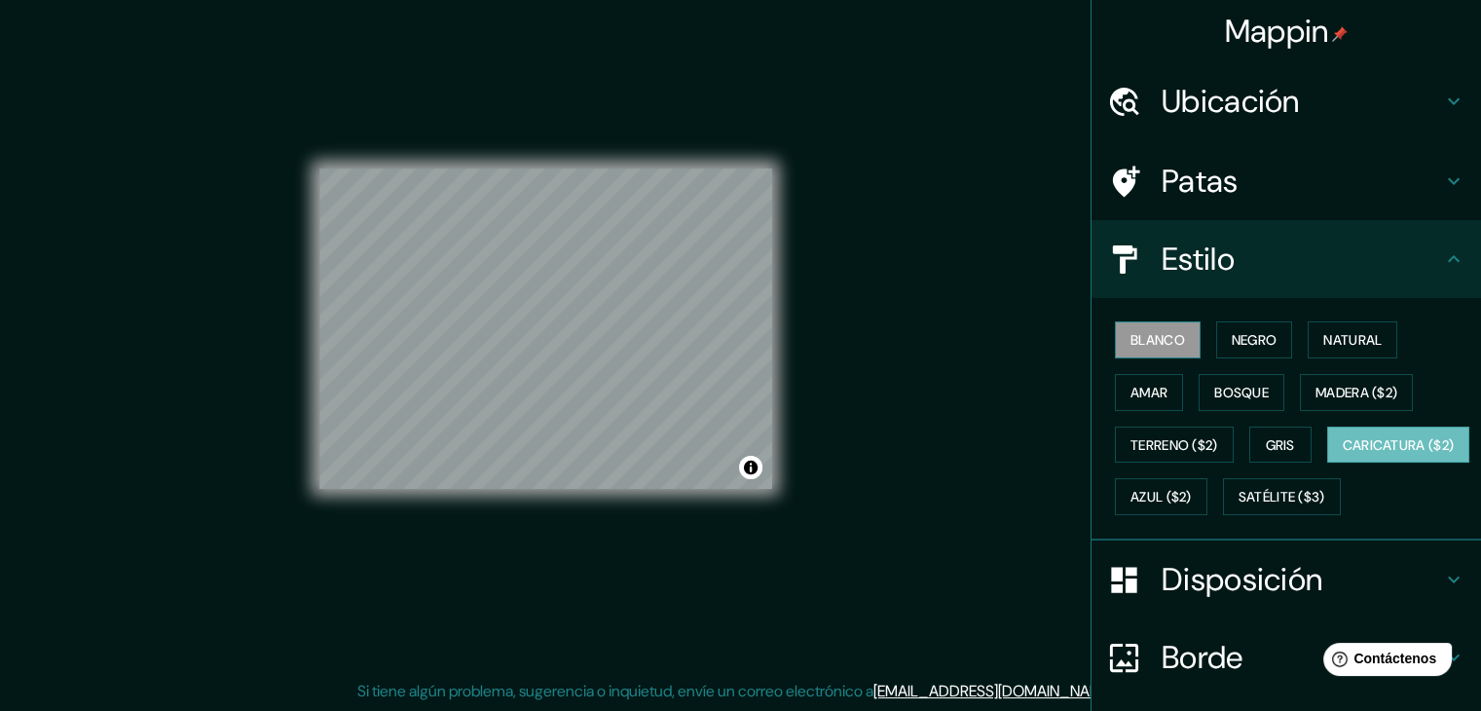
click at [1140, 335] on font "Blanco" at bounding box center [1157, 340] width 55 height 18
click at [1342, 454] on font "Caricatura ($2)" at bounding box center [1398, 445] width 112 height 18
click at [1153, 335] on font "Blanco" at bounding box center [1157, 340] width 55 height 18
click at [1248, 340] on font "Negro" at bounding box center [1254, 340] width 46 height 18
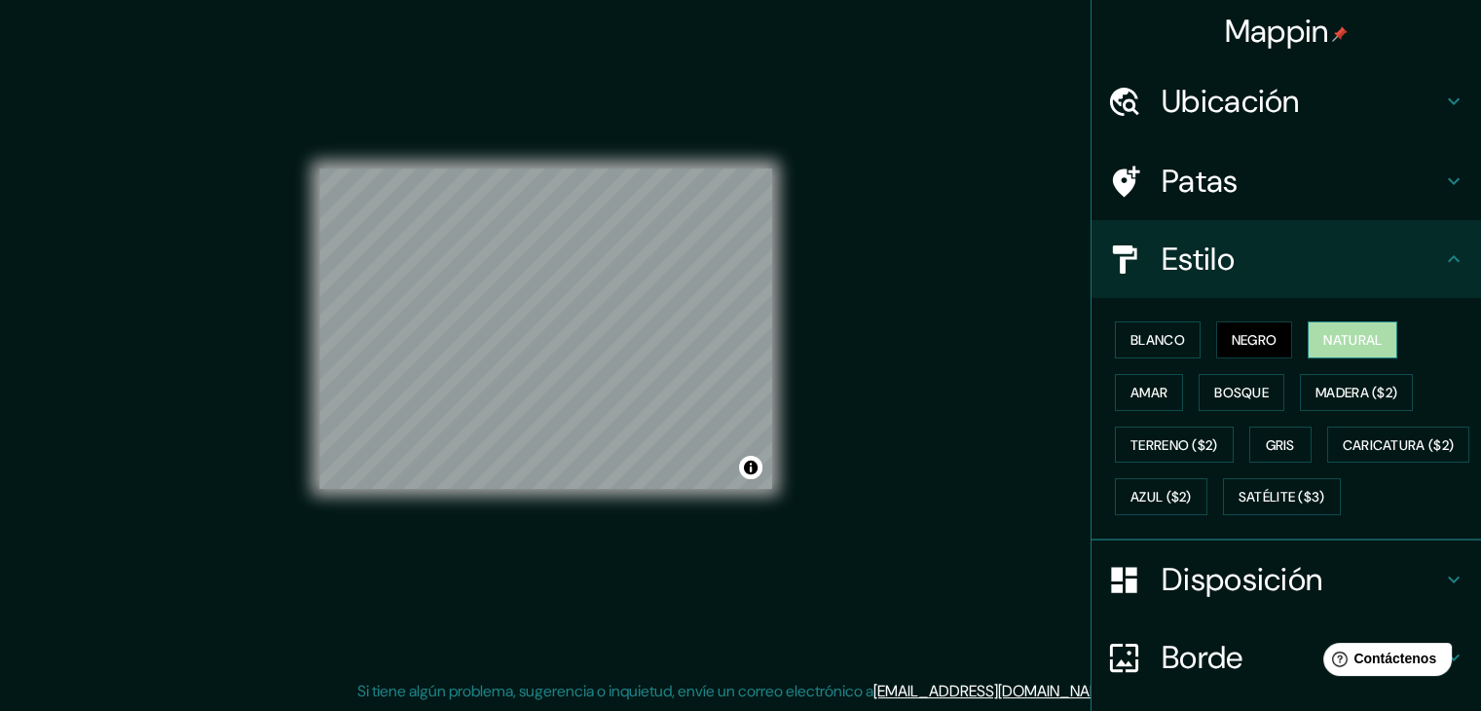
click at [1323, 340] on font "Natural" at bounding box center [1352, 340] width 58 height 18
click at [1173, 333] on button "Blanco" at bounding box center [1158, 339] width 86 height 37
click at [1217, 319] on div "Blanco Negro Natural Amar Bosque Madera ($2) Terreno ($2) Gris Caricatura ($2) …" at bounding box center [1294, 417] width 374 height 209
click at [1216, 326] on button "Negro" at bounding box center [1254, 339] width 77 height 37
click at [1137, 344] on font "Blanco" at bounding box center [1157, 340] width 55 height 18
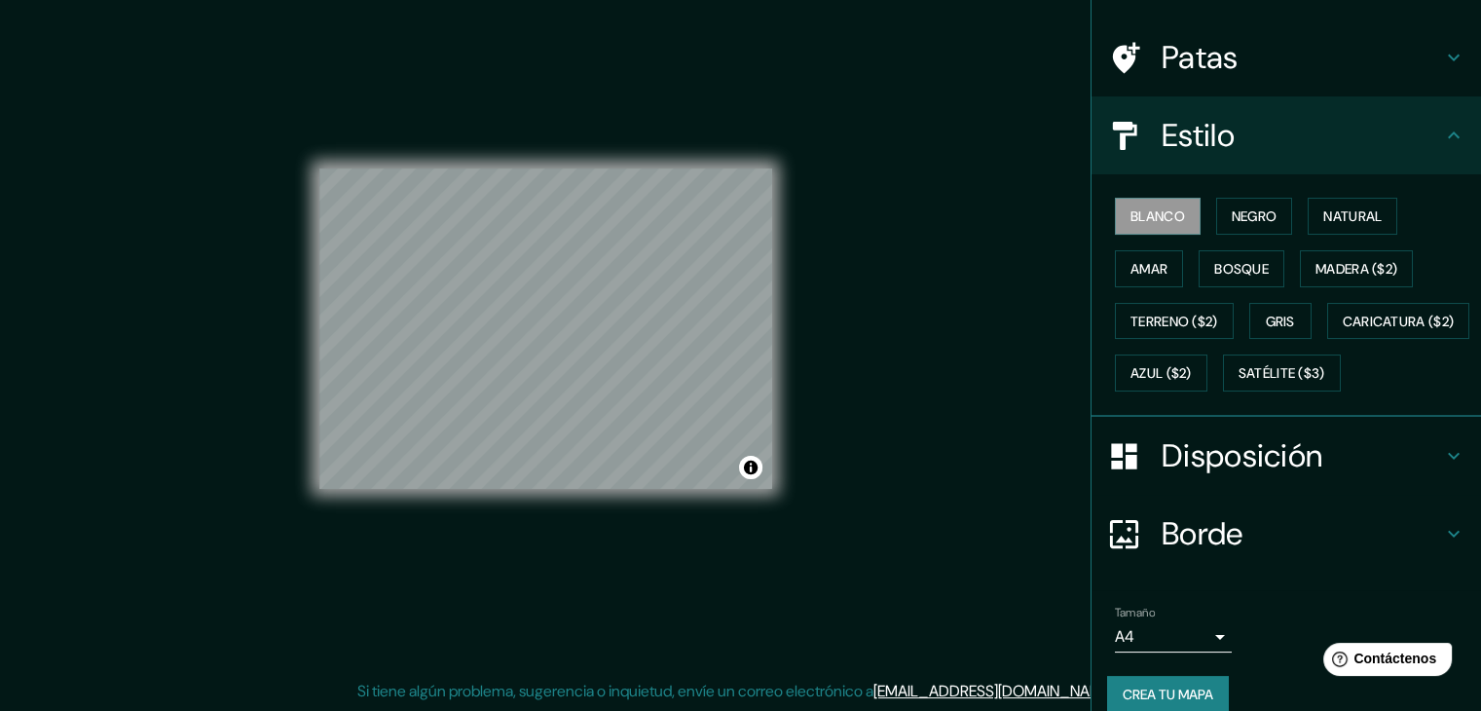
scroll to position [197, 0]
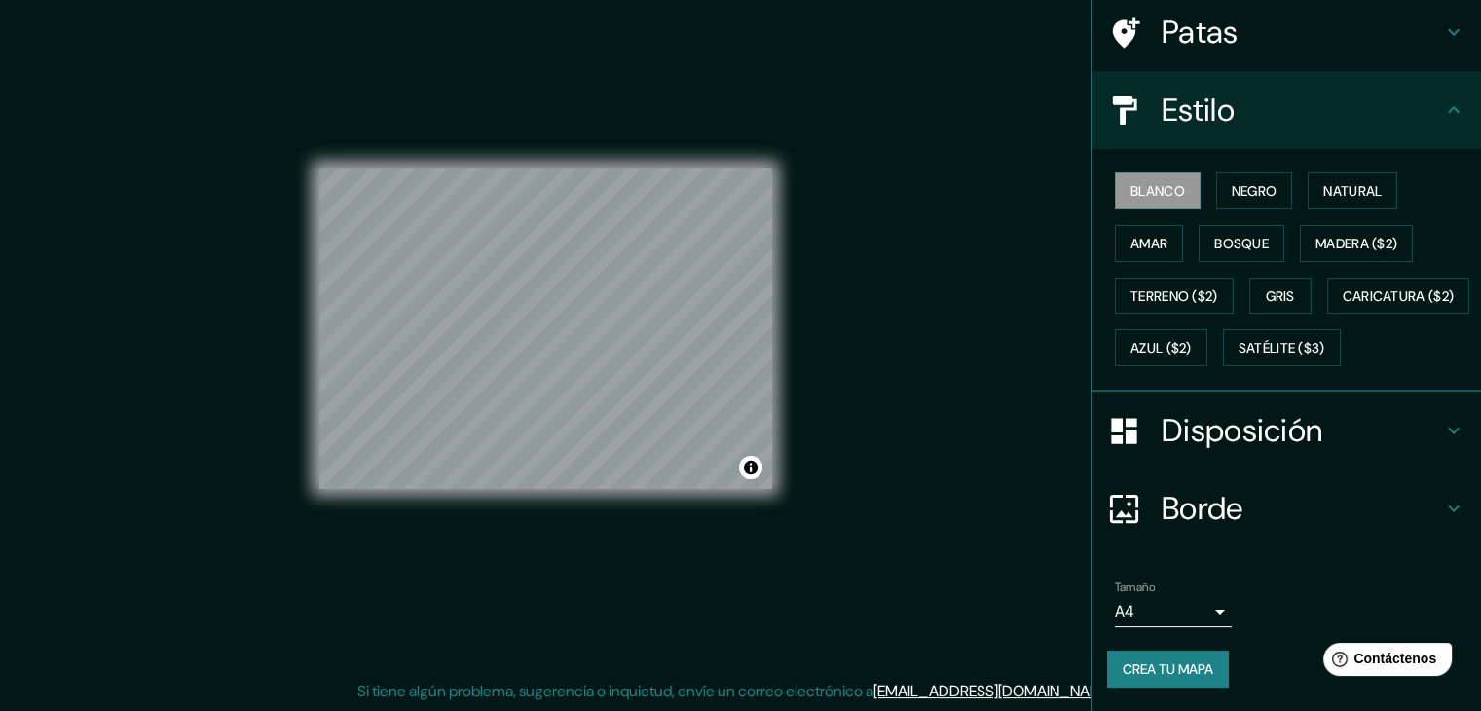
click at [1175, 660] on font "Crea tu mapa" at bounding box center [1167, 669] width 91 height 18
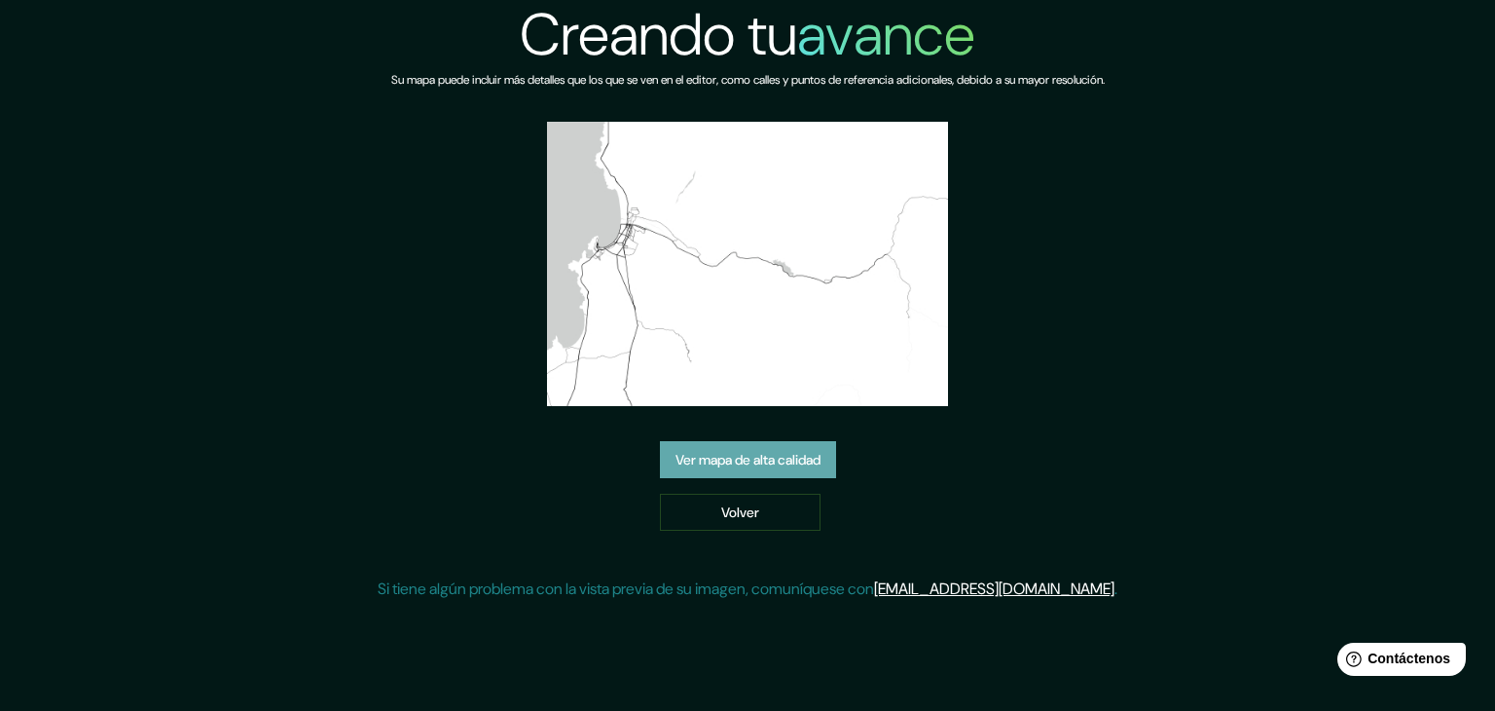
click at [748, 451] on font "Ver mapa de alta calidad" at bounding box center [748, 460] width 145 height 18
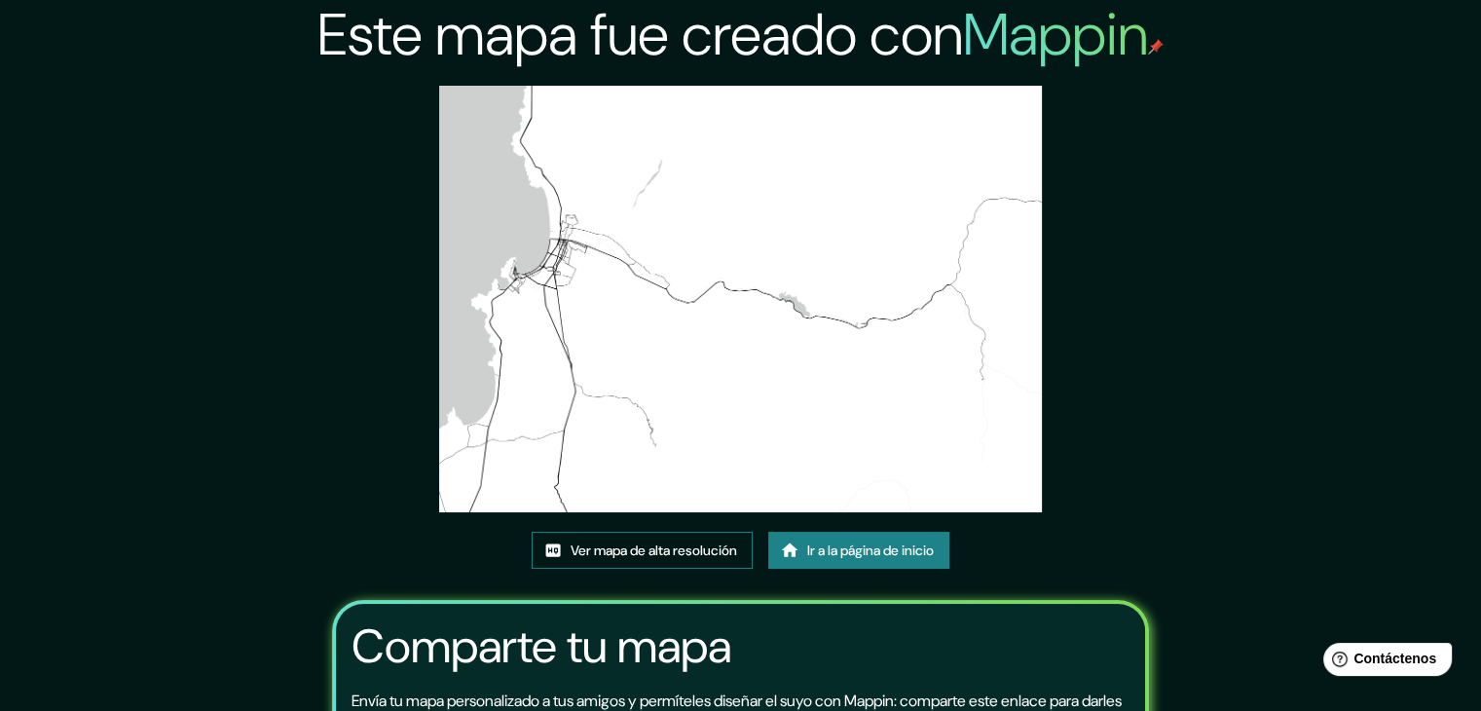
click at [644, 545] on font "Ver mapa de alta resolución" at bounding box center [653, 550] width 166 height 18
